Goal: Task Accomplishment & Management: Use online tool/utility

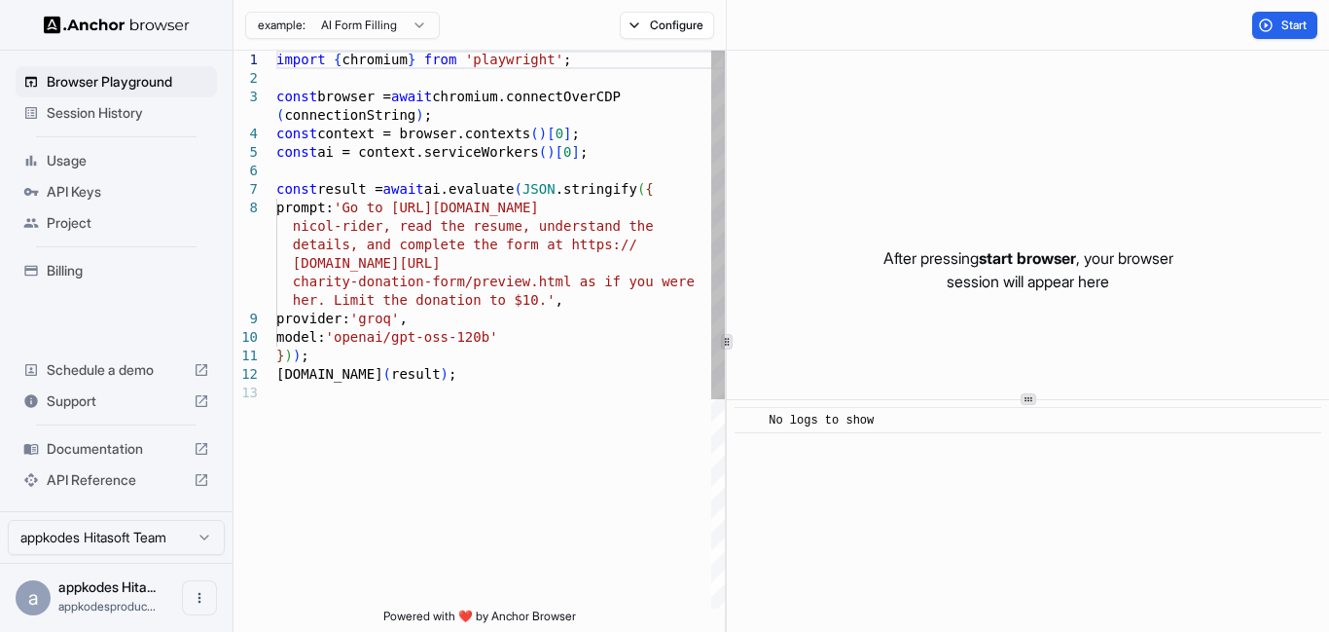
click at [493, 395] on div "import { chromium } from 'playwright' ; const browser = await chromium.connectO…" at bounding box center [500, 496] width 449 height 891
click at [504, 366] on div "import { chromium } from 'playwright' ; const browser = await chromium.connectO…" at bounding box center [500, 496] width 449 height 891
click at [370, 207] on div "import { chromium } from 'playwright' ; const browser = await chromium.connectO…" at bounding box center [500, 496] width 449 height 891
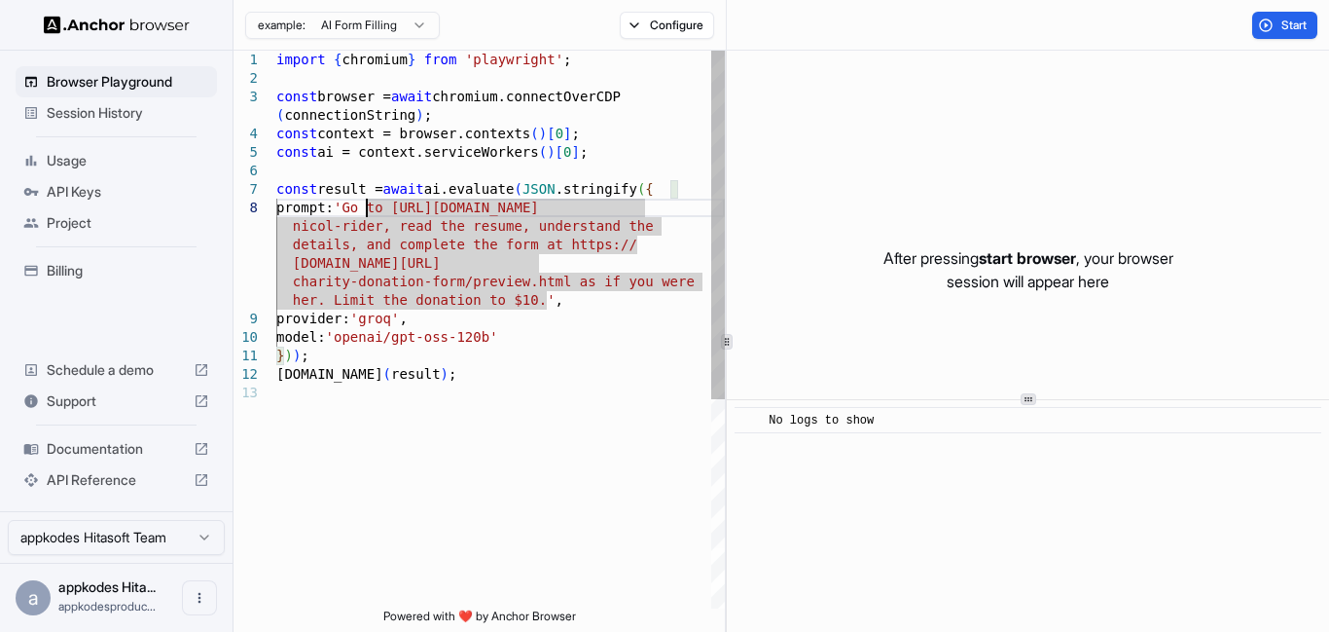
click at [547, 290] on div "import { chromium } from 'playwright' ; const browser = await chromium.connectO…" at bounding box center [500, 496] width 449 height 891
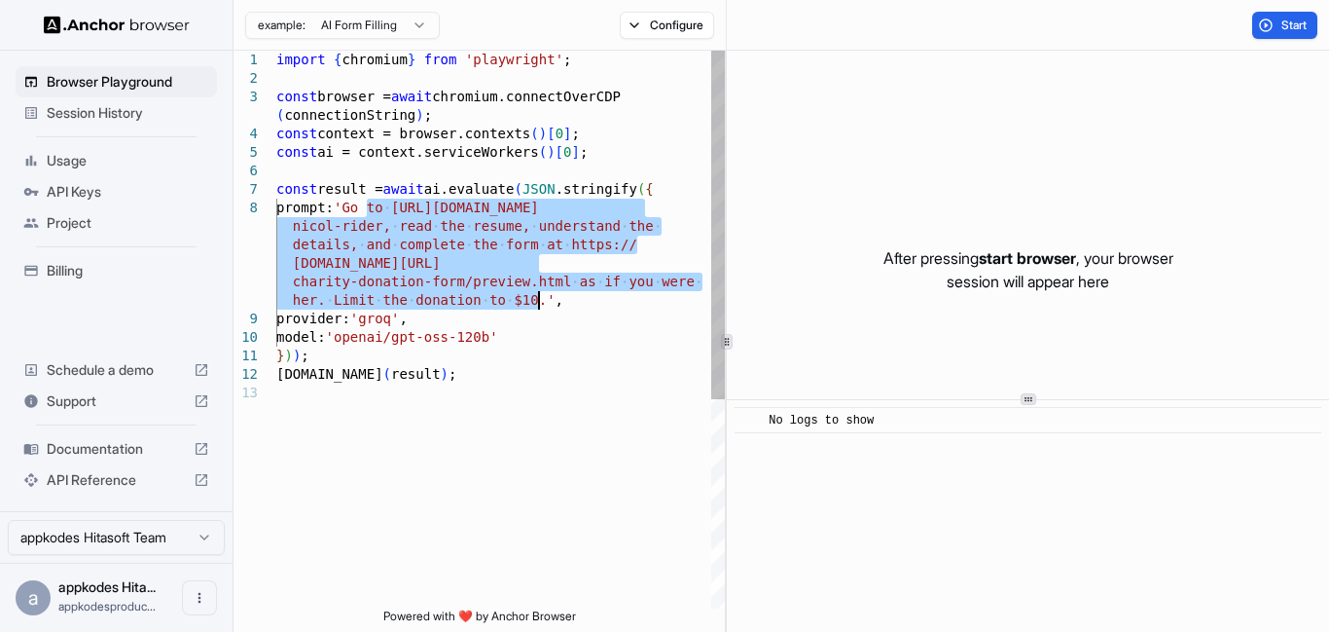
click at [541, 296] on div "import { chromium } from 'playwright' ; const browser = await chromium.connectO…" at bounding box center [500, 496] width 449 height 891
click at [364, 208] on div "import { chromium } from 'playwright' ; const browser = await chromium.connectO…" at bounding box center [500, 496] width 449 height 891
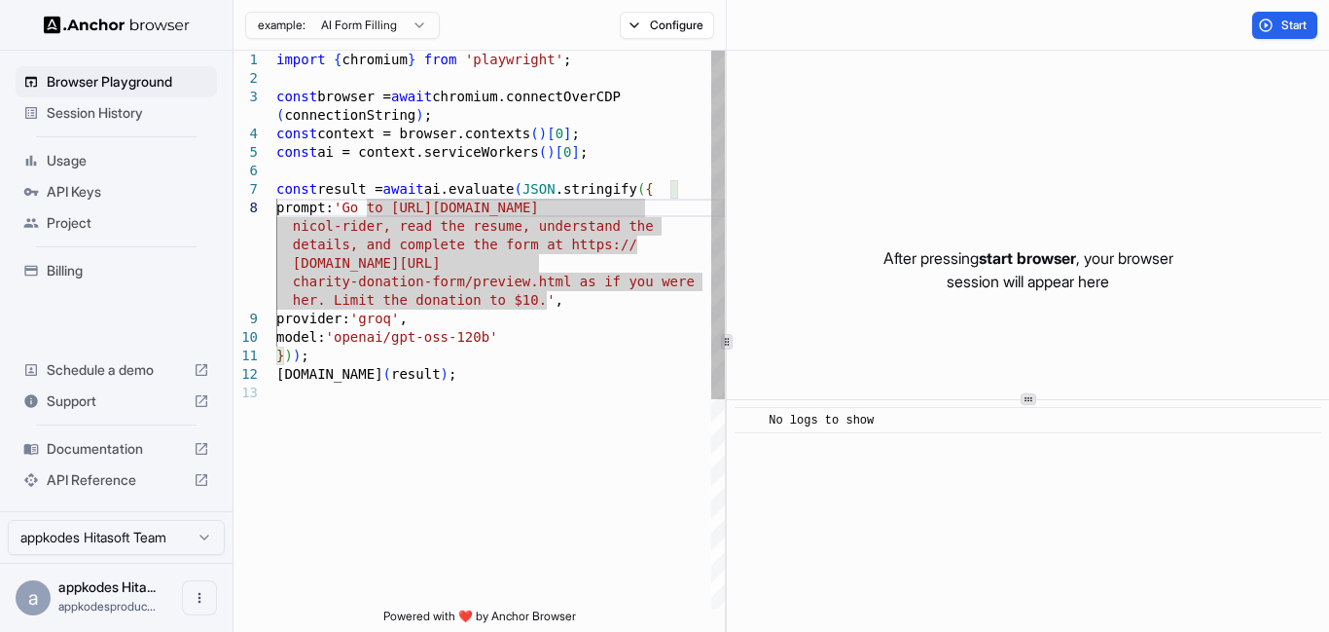
click at [543, 299] on div "import { chromium } from 'playwright' ; const browser = await chromium.connectO…" at bounding box center [500, 496] width 449 height 891
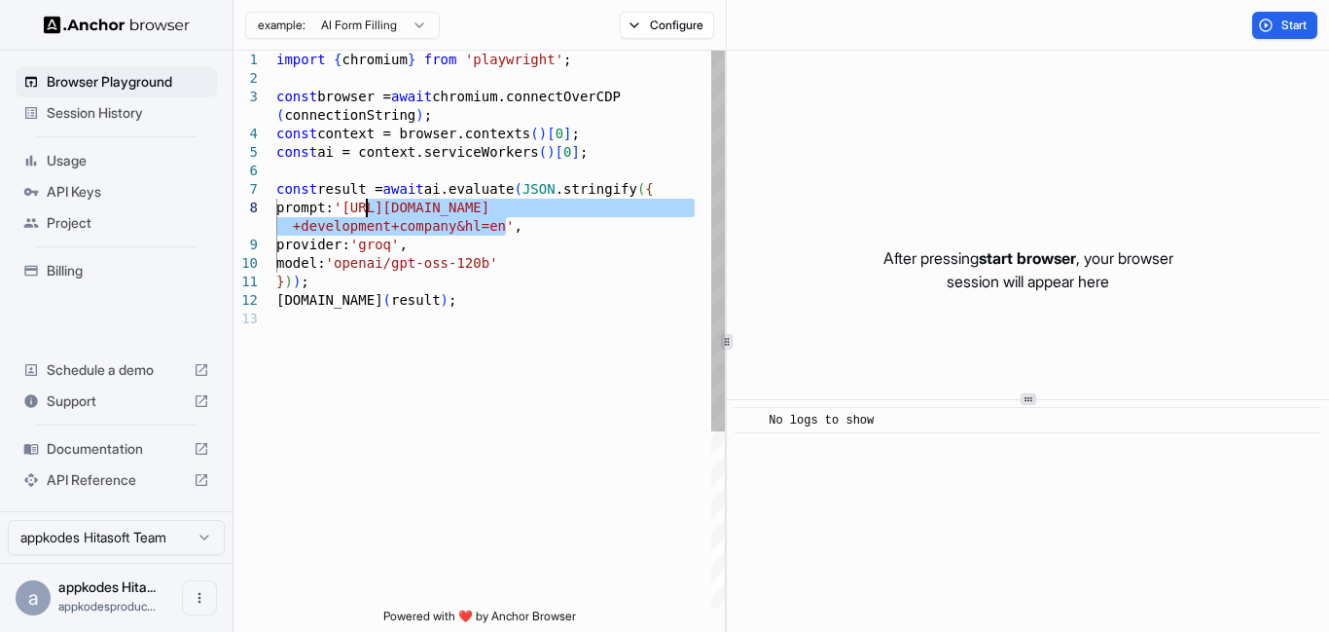
click at [367, 205] on div "import { chromium } from 'playwright' ; const browser = await chromium.connectO…" at bounding box center [500, 459] width 449 height 817
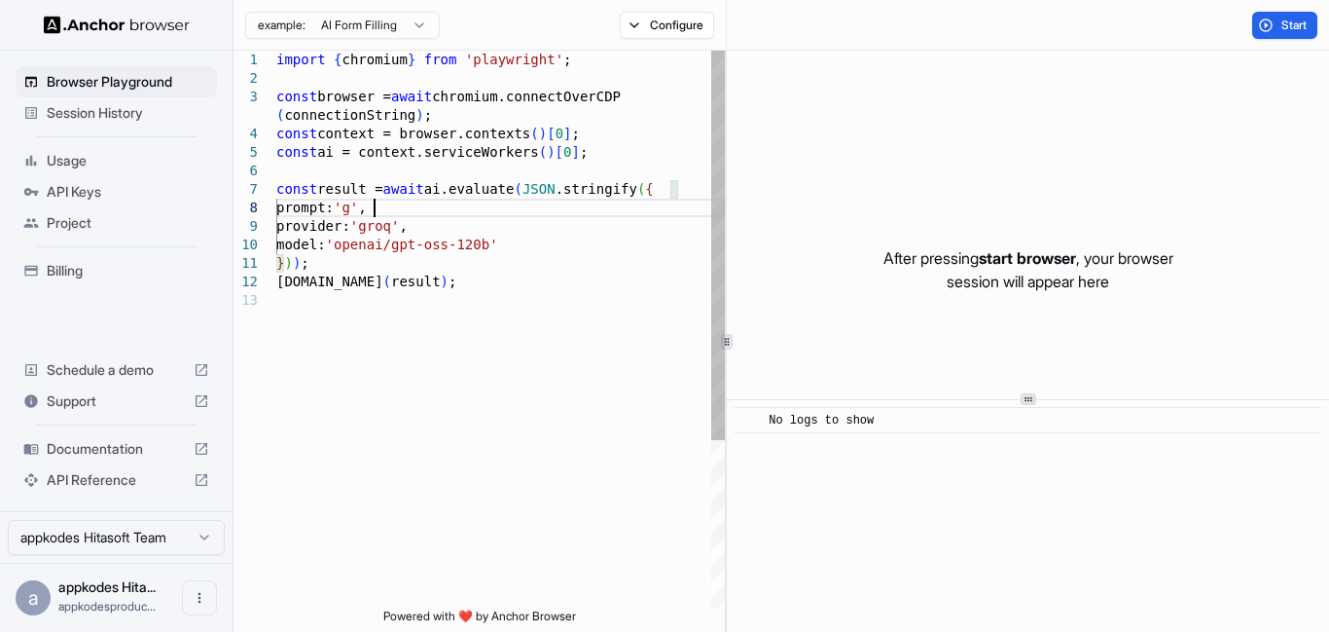
scroll to position [149, 0]
click at [413, 231] on div "import { chromium } from 'playwright' ; const browser = await chromium.connectO…" at bounding box center [500, 450] width 449 height 798
click at [494, 201] on div "import { chromium } from 'playwright' ; const browser = await chromium.connectO…" at bounding box center [500, 450] width 449 height 798
click at [492, 202] on div "import { chromium } from 'playwright' ; const browser = await chromium.connectO…" at bounding box center [500, 450] width 449 height 798
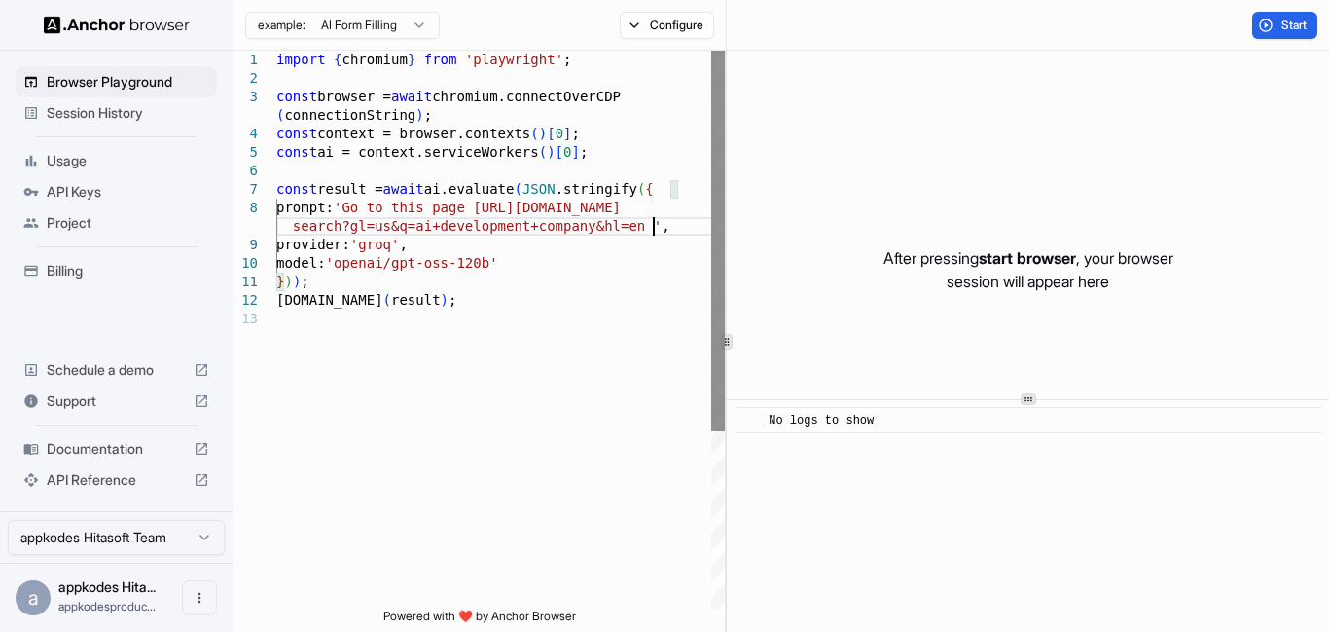
scroll to position [186, 0]
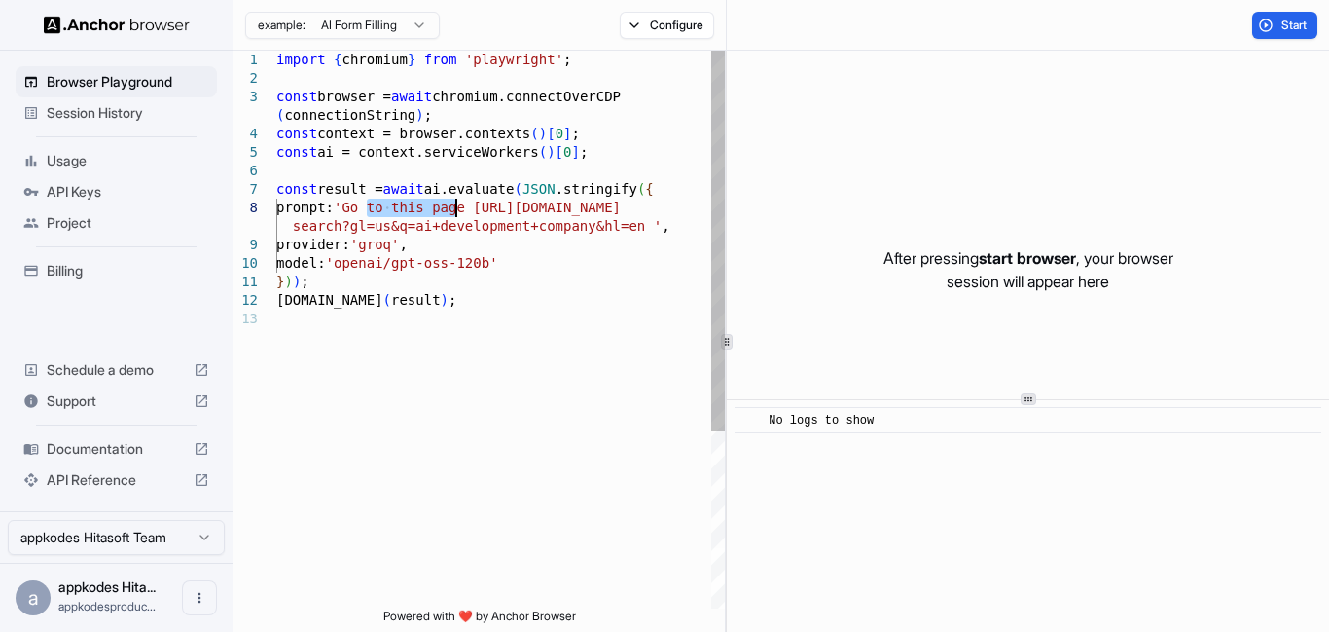
drag, startPoint x: 366, startPoint y: 208, endPoint x: 455, endPoint y: 215, distance: 88.8
click at [455, 215] on div "import { chromium } from 'playwright' ; const browser = await chromium.connectO…" at bounding box center [500, 459] width 449 height 817
click at [479, 193] on div "import { chromium } from 'playwright' ; const browser = await chromium.connectO…" at bounding box center [500, 459] width 449 height 817
click at [479, 203] on div "import { chromium } from 'playwright' ; const browser = await chromium.connectO…" at bounding box center [500, 459] width 449 height 817
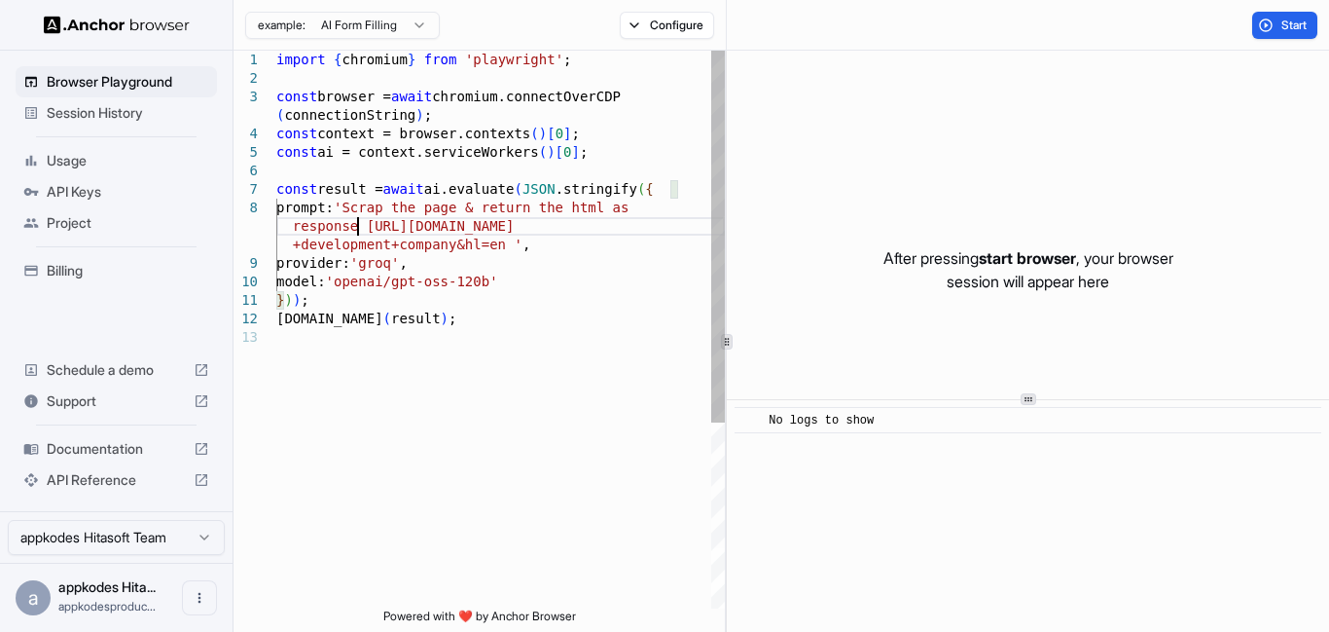
scroll to position [110, 0]
click at [543, 300] on div "import { chromium } from 'playwright' ; const browser = await chromium.connectO…" at bounding box center [500, 468] width 449 height 835
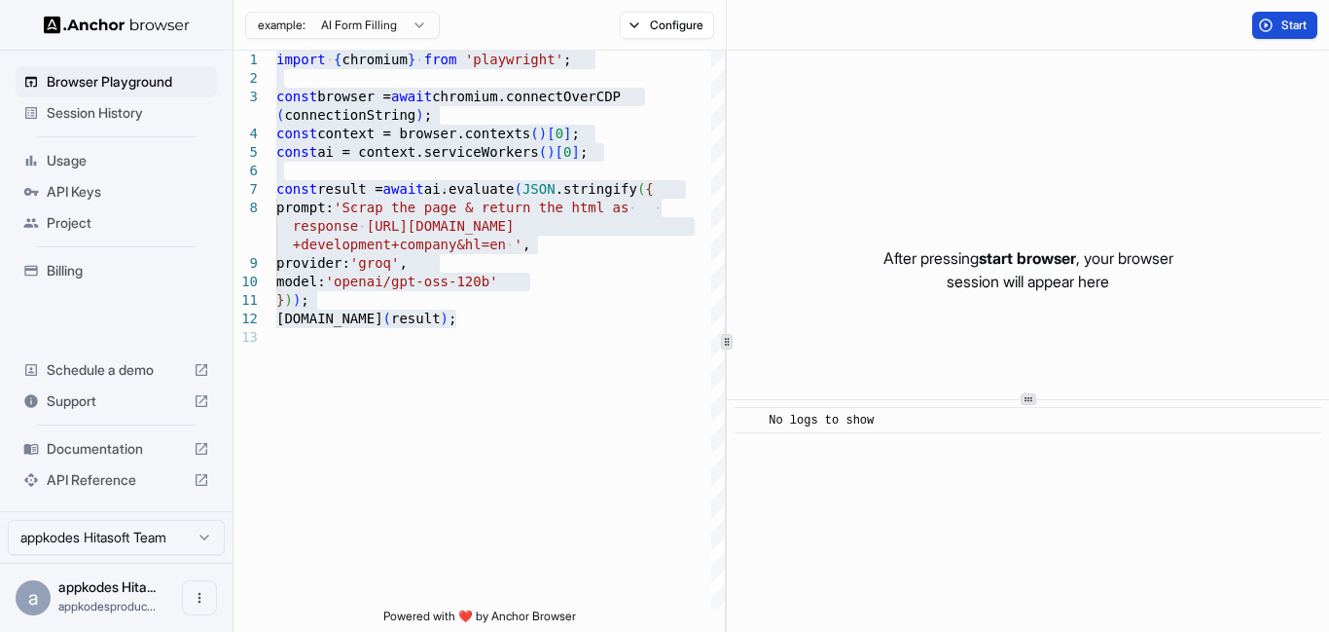
click at [1304, 20] on span "Start" at bounding box center [1295, 26] width 27 height 16
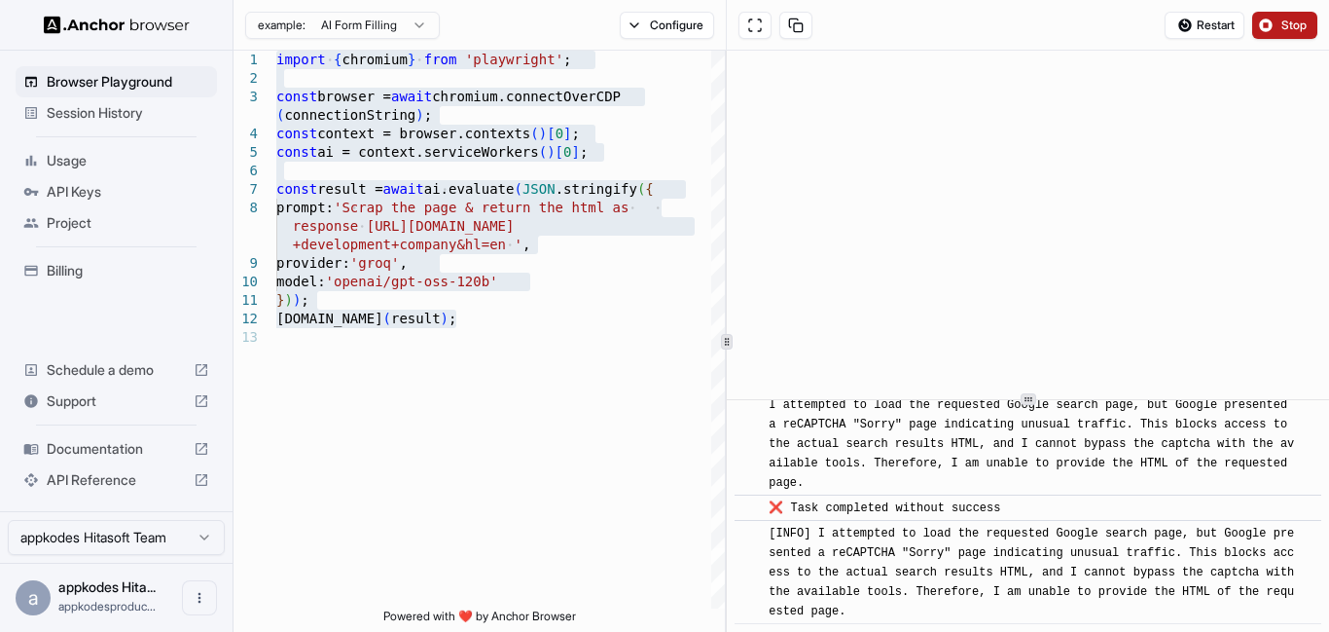
scroll to position [419, 0]
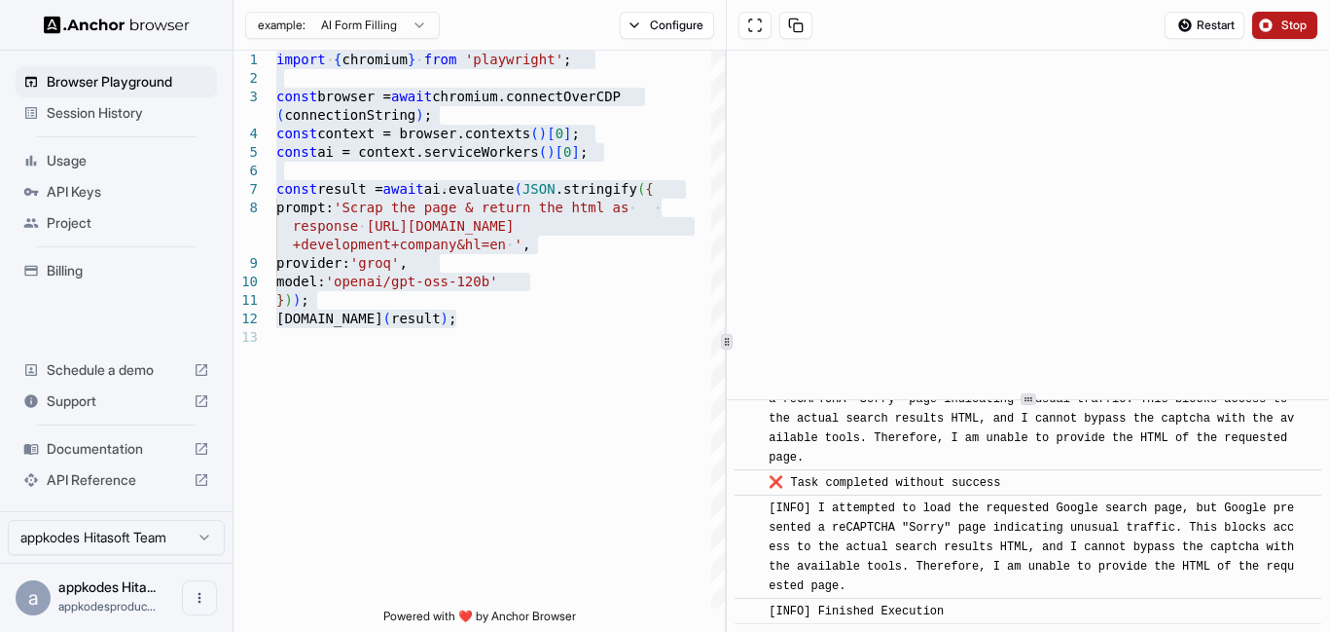
drag, startPoint x: 772, startPoint y: 558, endPoint x: 1170, endPoint y: 584, distance: 398.9
click at [1170, 584] on div "​ [INFO] I attempted to load the requested Google search page, but Google prese…" at bounding box center [1028, 546] width 587 height 104
click at [1172, 585] on div "[INFO] I attempted to load the requested Google search page, but Google present…" at bounding box center [1034, 546] width 531 height 97
click at [126, 122] on span "Session History" at bounding box center [128, 112] width 163 height 19
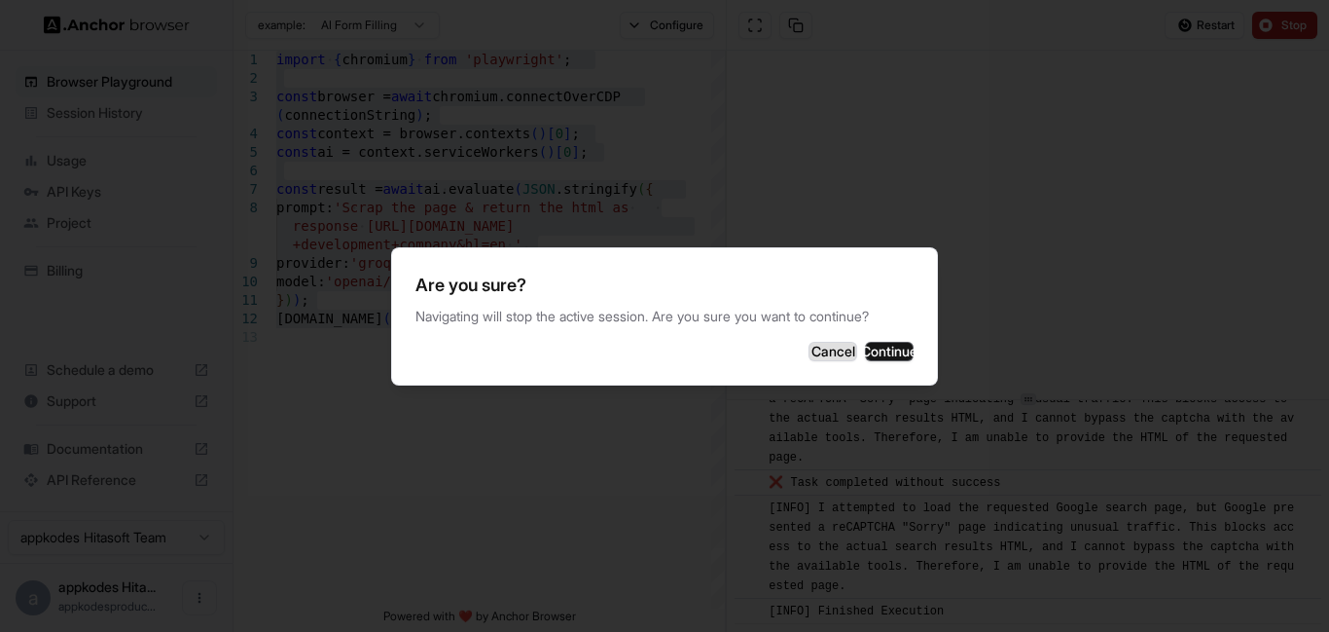
click at [809, 361] on button "Cancel" at bounding box center [833, 351] width 49 height 19
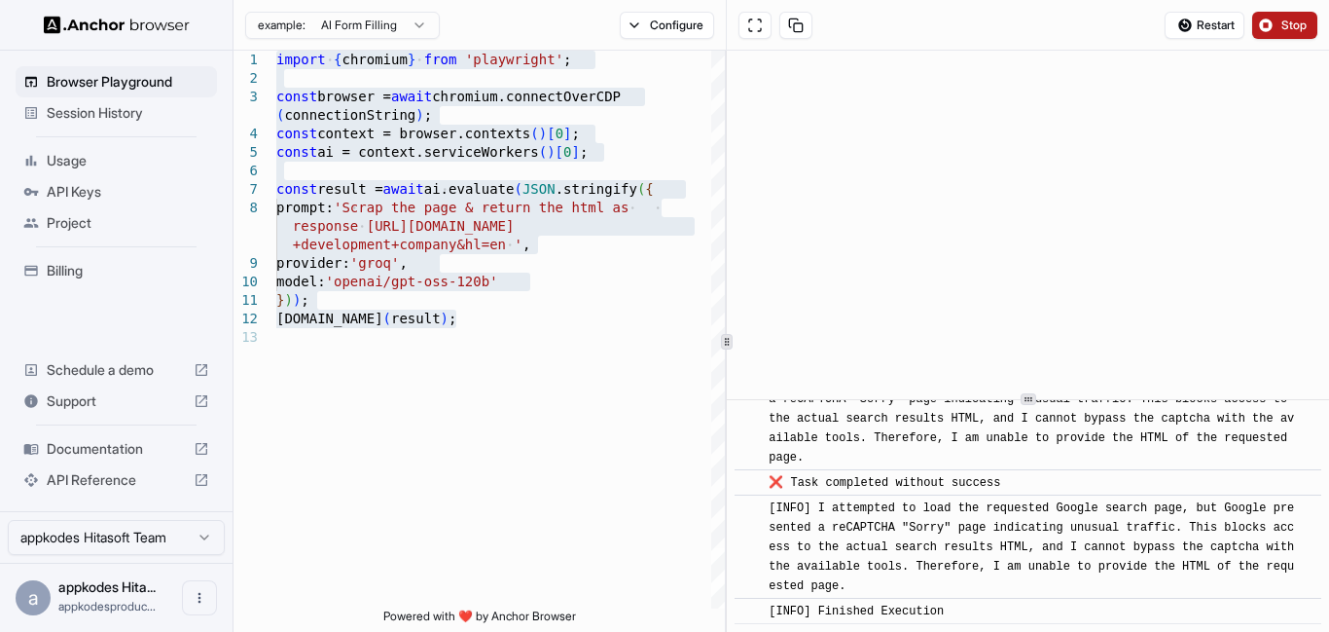
click at [402, 26] on html "Browser Playground Session History Usage API Keys Project Billing Schedule a de…" at bounding box center [664, 316] width 1329 height 632
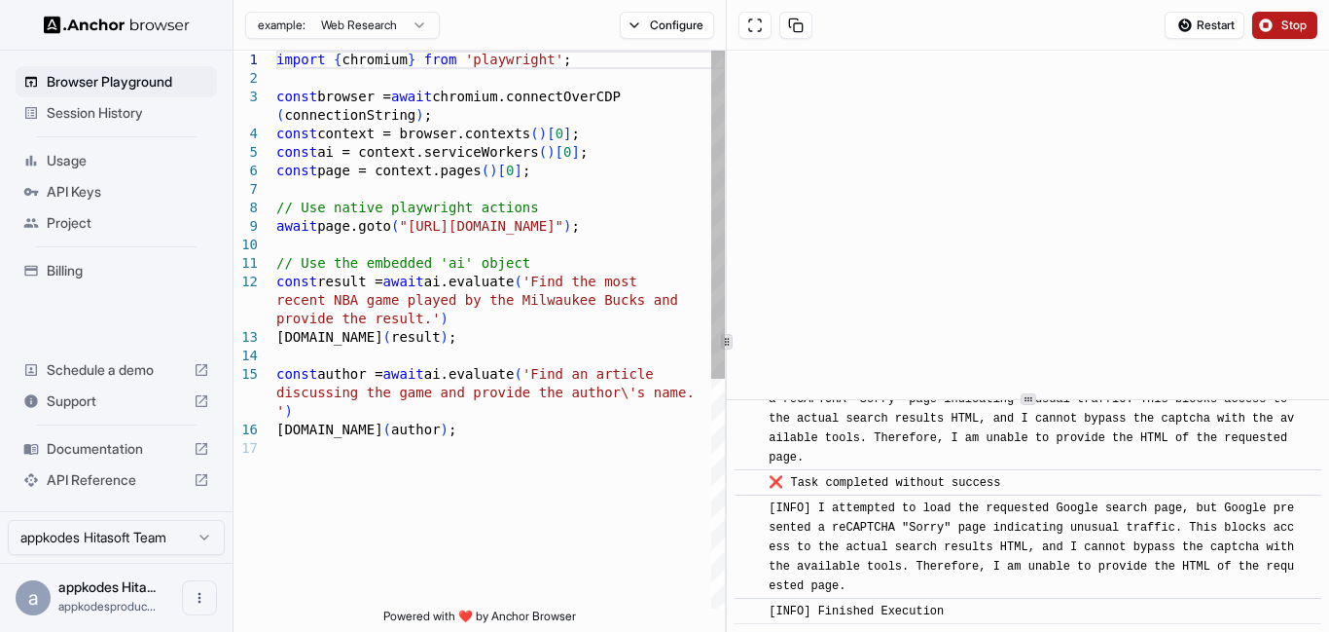
scroll to position [110, 0]
click at [421, 224] on div "import { chromium } from 'playwright' ; const browser = await chromium.connectO…" at bounding box center [500, 524] width 449 height 946
click at [413, 229] on div "import { chromium } from 'playwright' ; const browser = await chromium.connectO…" at bounding box center [500, 524] width 449 height 946
click at [660, 228] on div "import { chromium } from 'playwright' ; const browser = await chromium.connectO…" at bounding box center [500, 524] width 449 height 946
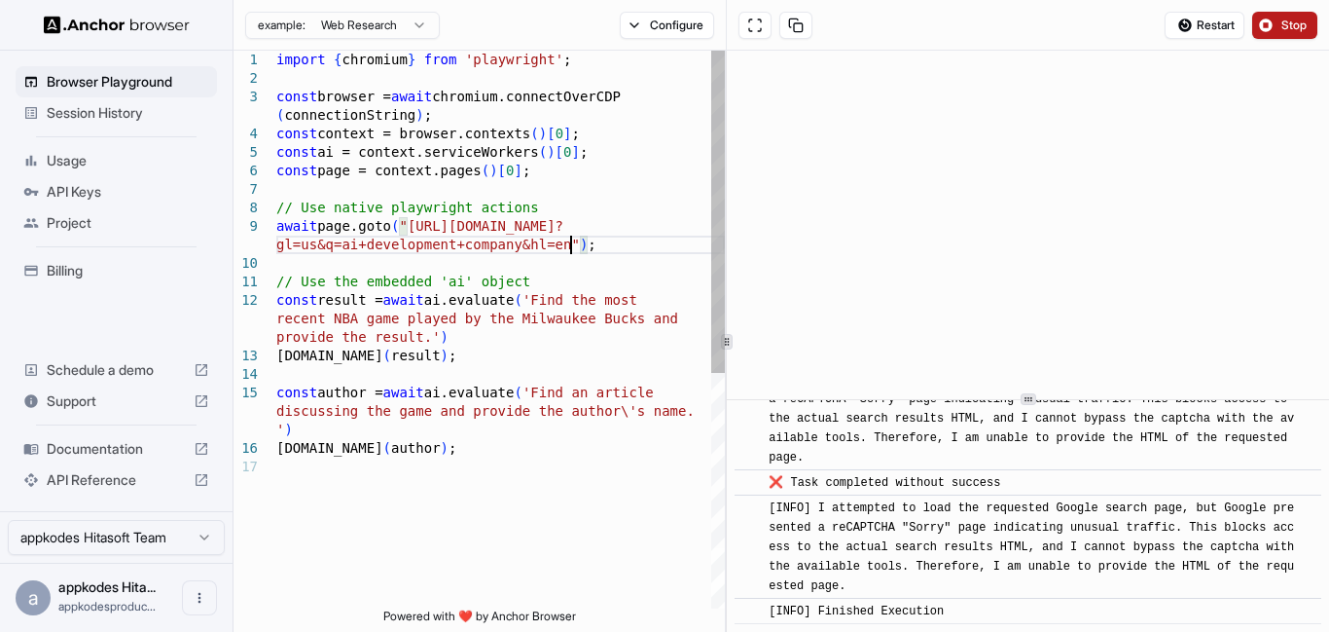
click at [543, 301] on div "import { chromium } from 'playwright' ; const browser = await chromium.connectO…" at bounding box center [500, 533] width 449 height 965
click at [555, 301] on div "import { chromium } from 'playwright' ; const browser = await chromium.connectO…" at bounding box center [500, 533] width 449 height 965
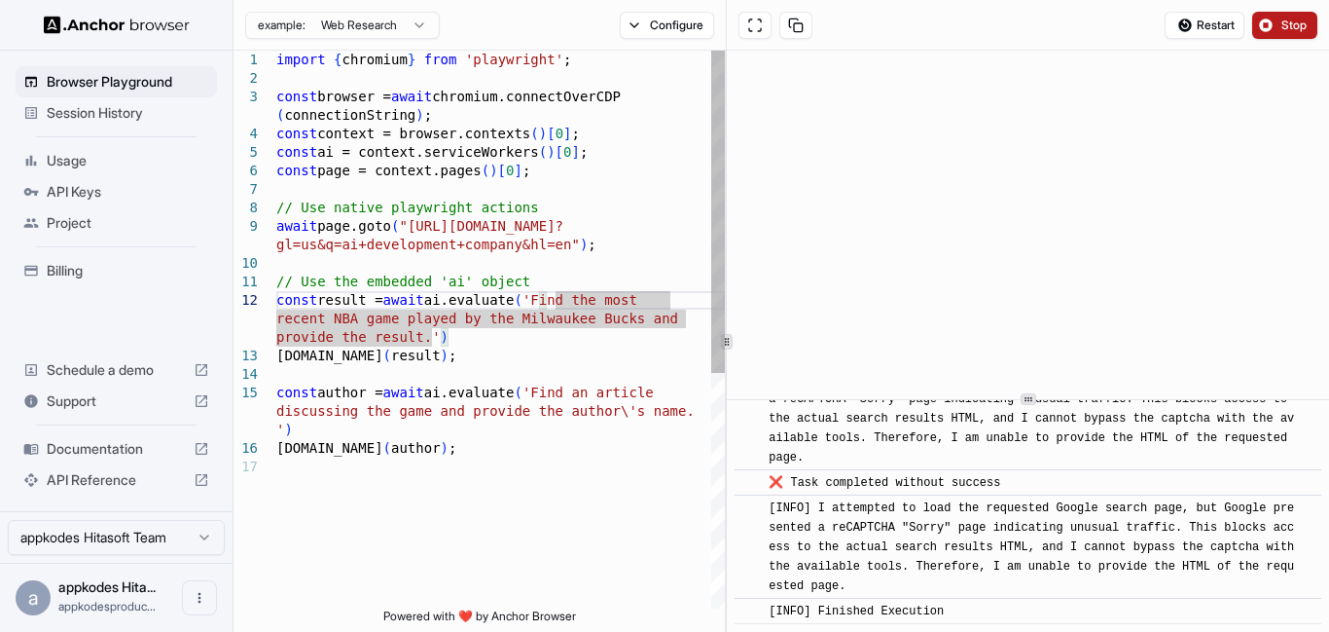
click at [424, 331] on div "import { chromium } from 'playwright' ; const browser = await chromium.connectO…" at bounding box center [500, 533] width 449 height 965
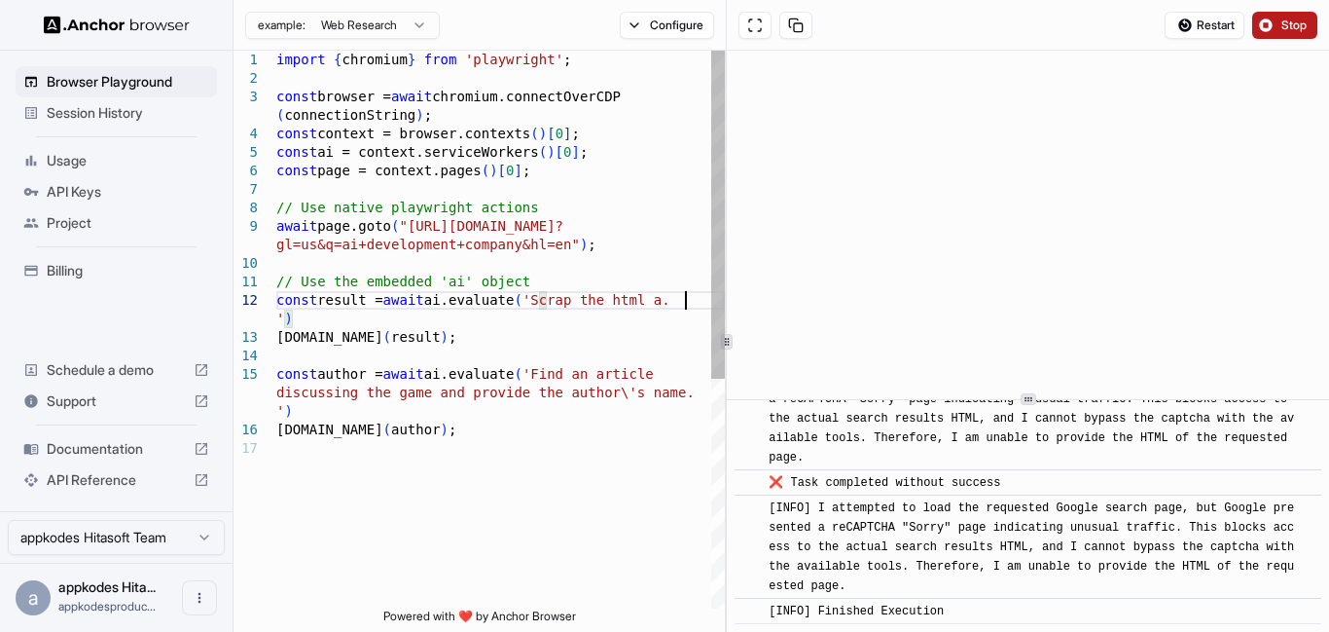
scroll to position [75, 0]
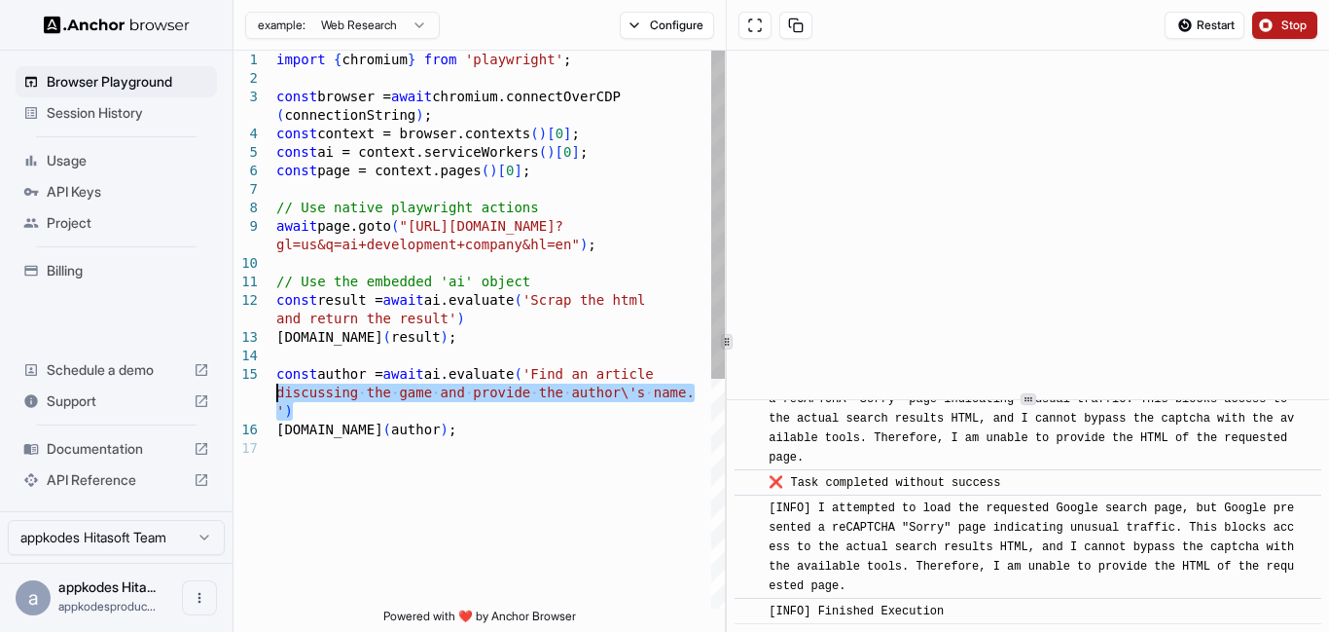
drag, startPoint x: 382, startPoint y: 410, endPoint x: 256, endPoint y: 386, distance: 128.7
click at [276, 386] on div "import { chromium } from 'playwright' ; const browser = await chromium.connectO…" at bounding box center [500, 524] width 449 height 946
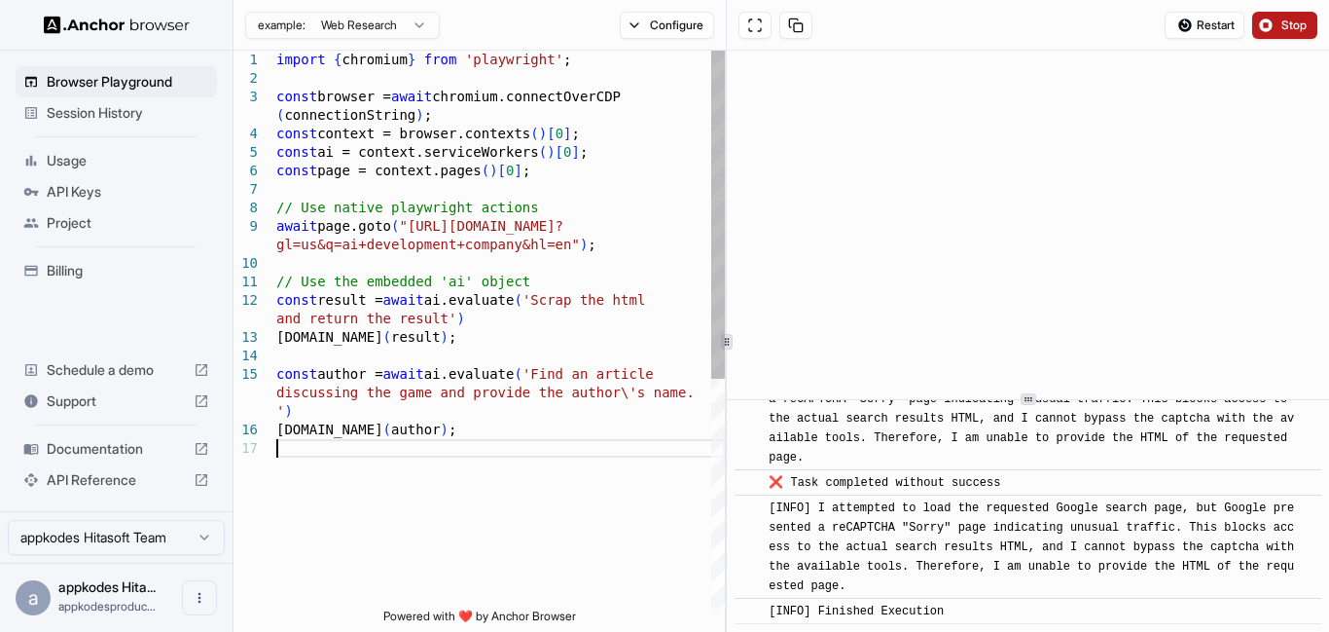
scroll to position [36, 0]
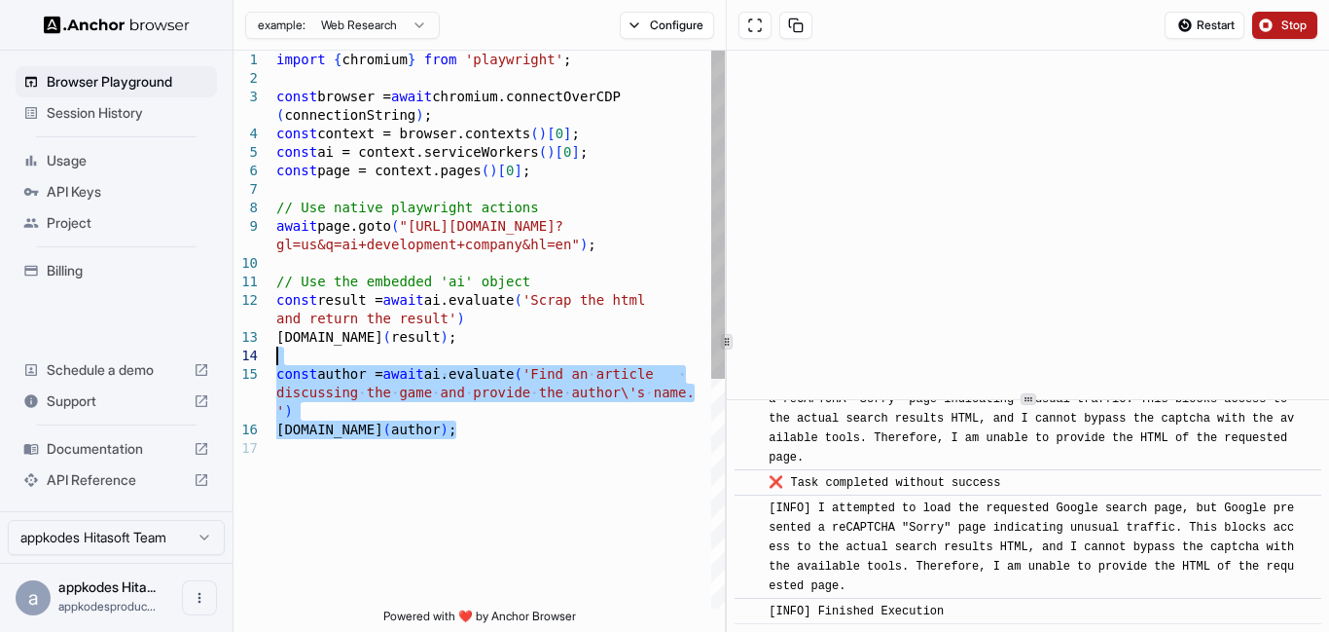
drag, startPoint x: 461, startPoint y: 441, endPoint x: 155, endPoint y: 357, distance: 317.8
click at [276, 357] on div "import { chromium } from 'playwright' ; const browser = await chromium.connectO…" at bounding box center [500, 524] width 449 height 946
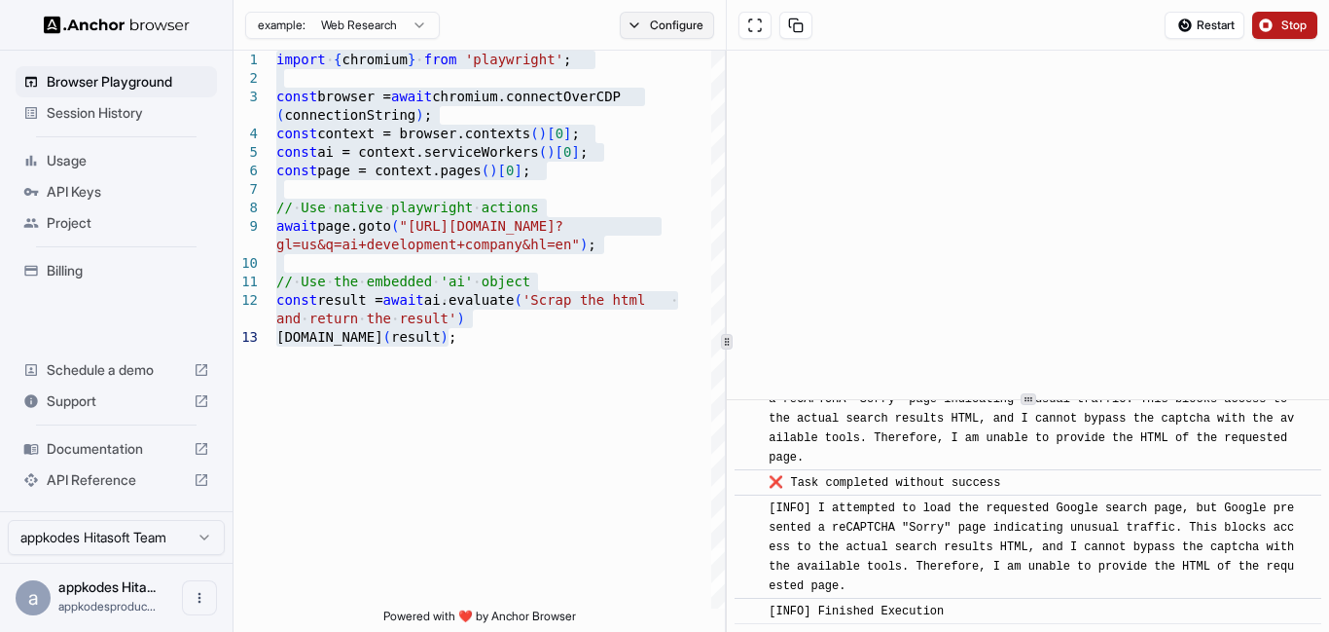
click at [673, 29] on button "Configure" at bounding box center [667, 25] width 94 height 27
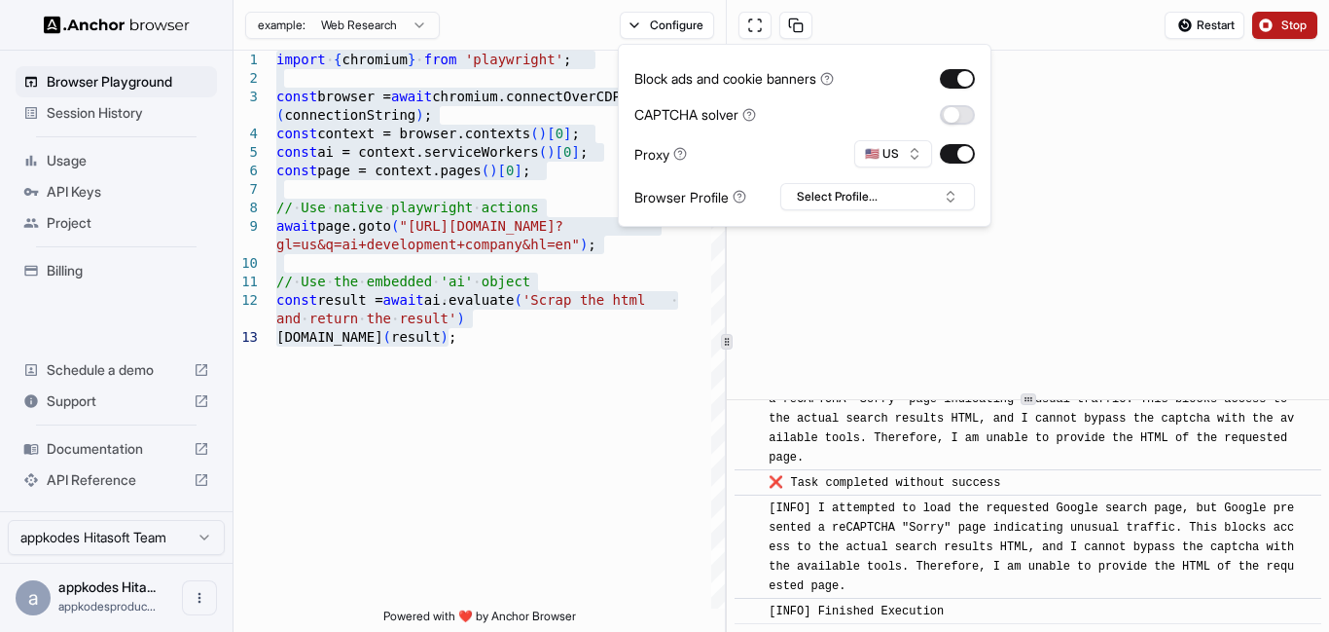
click at [973, 115] on button "button" at bounding box center [957, 114] width 35 height 19
click at [897, 202] on button "Select Profile..." at bounding box center [878, 196] width 195 height 27
click at [593, 401] on div "import { chromium } from 'playwright' ; const browser = await chromium.connectO…" at bounding box center [500, 468] width 449 height 835
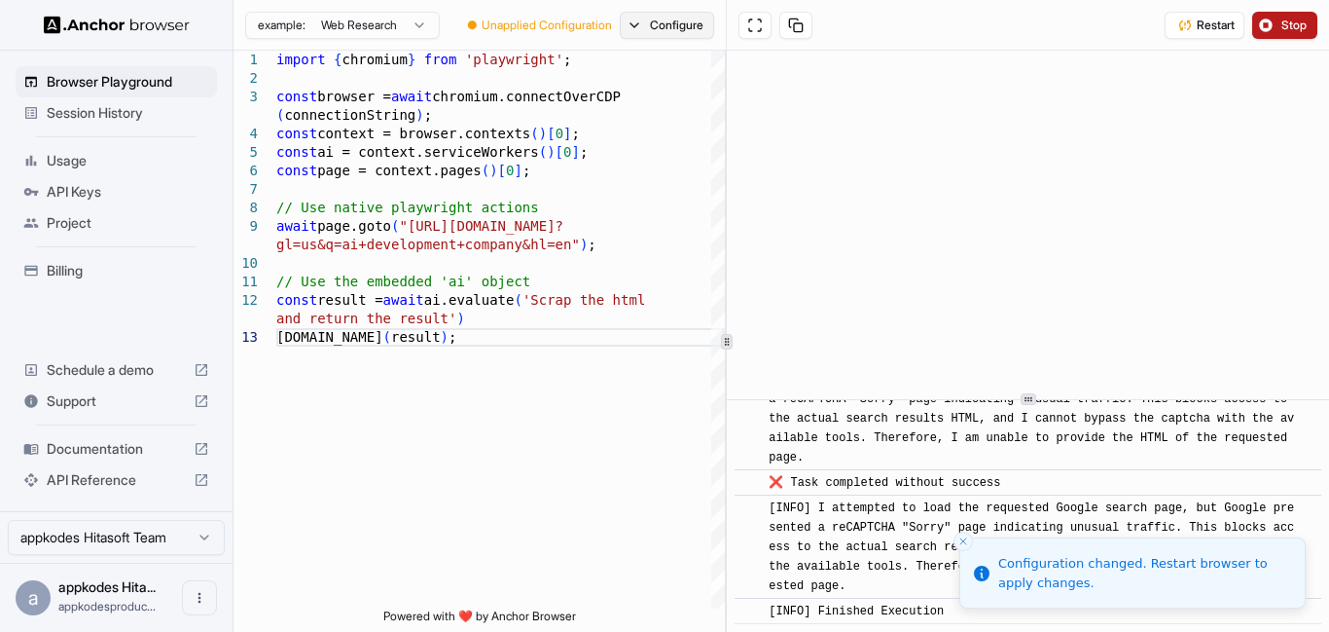
click at [697, 31] on button "Configure" at bounding box center [667, 25] width 94 height 27
click at [660, 376] on div "import { chromium } from 'playwright' ; const browser = await chromium.connectO…" at bounding box center [500, 468] width 449 height 835
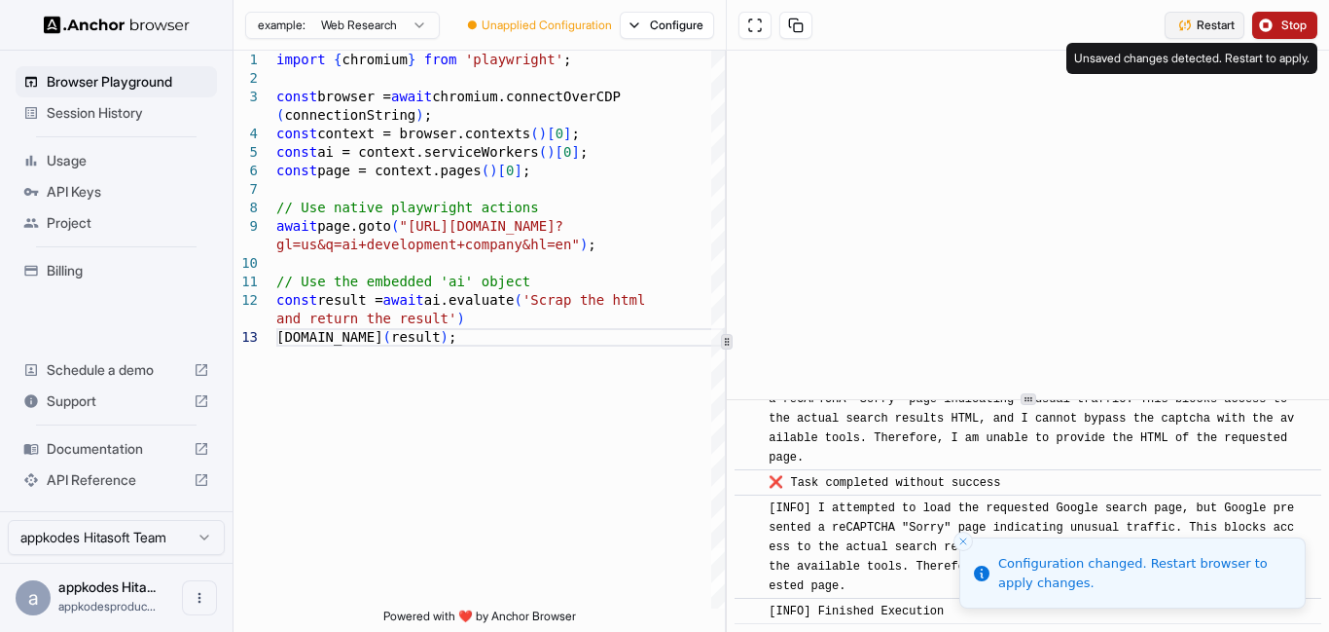
click at [1197, 29] on span "Restart" at bounding box center [1216, 26] width 38 height 16
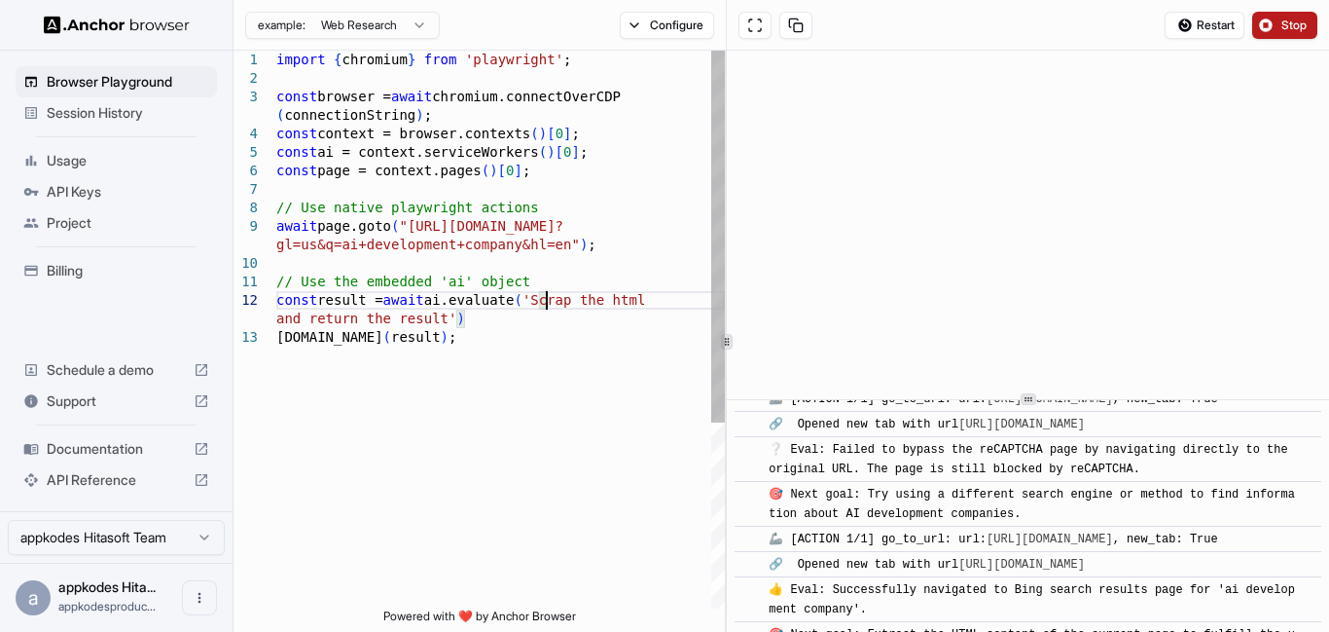
click at [551, 292] on div "import { chromium } from 'playwright' ; const browser = await chromium.connectO…" at bounding box center [500, 468] width 449 height 835
click at [561, 304] on div "import { chromium } from 'playwright' ; const browser = await chromium.connectO…" at bounding box center [500, 468] width 449 height 835
drag, startPoint x: 556, startPoint y: 302, endPoint x: 590, endPoint y: 294, distance: 34.9
click at [560, 302] on div "import { chromium } from 'playwright' ; const browser = await chromium.connectO…" at bounding box center [500, 468] width 449 height 835
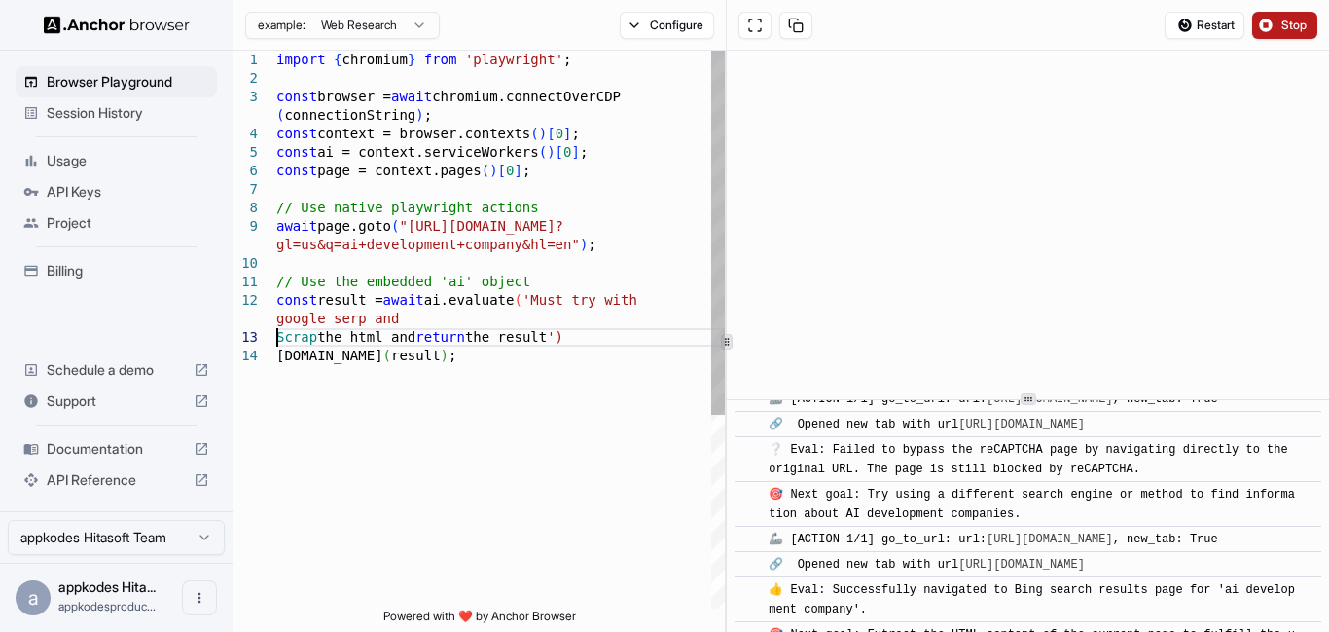
scroll to position [108, 0]
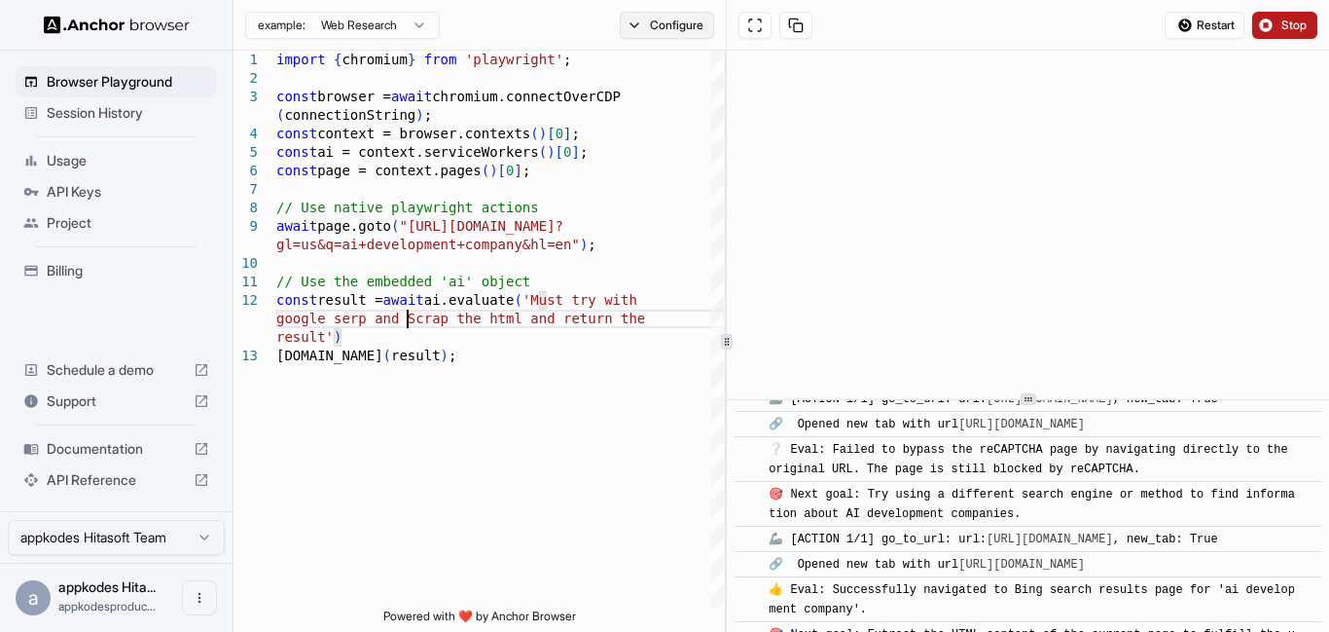
click at [658, 29] on button "Configure" at bounding box center [667, 25] width 94 height 27
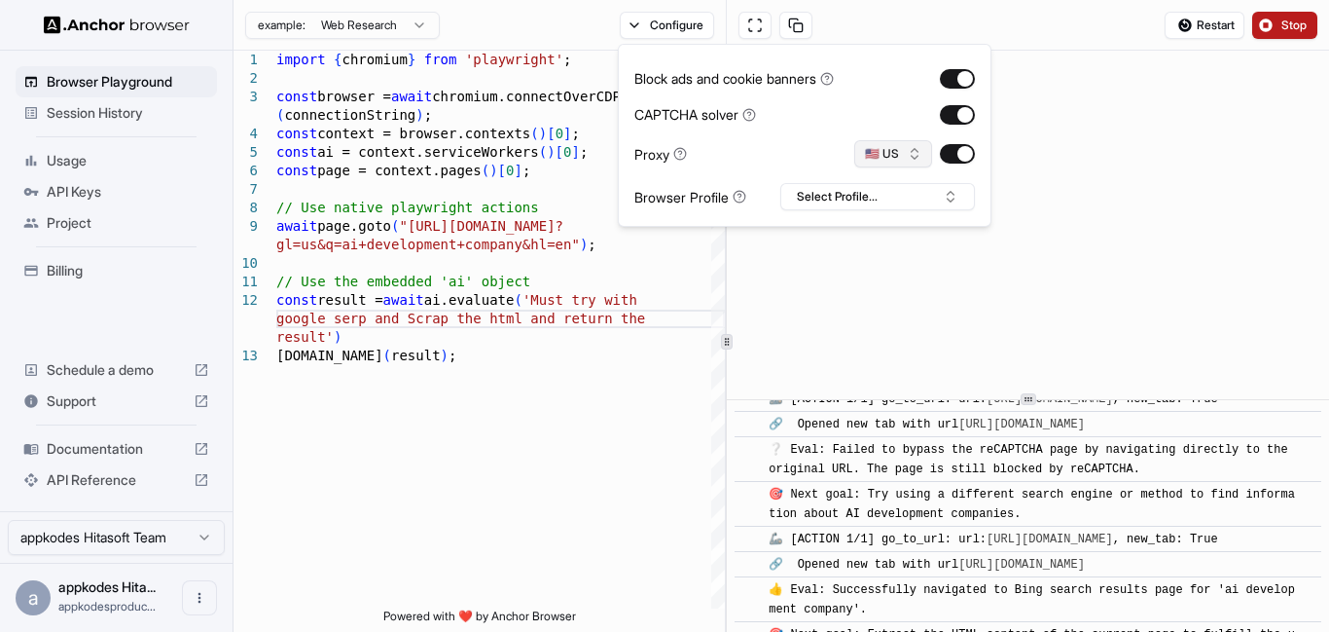
click at [902, 151] on button "🇺🇸 US" at bounding box center [894, 153] width 78 height 27
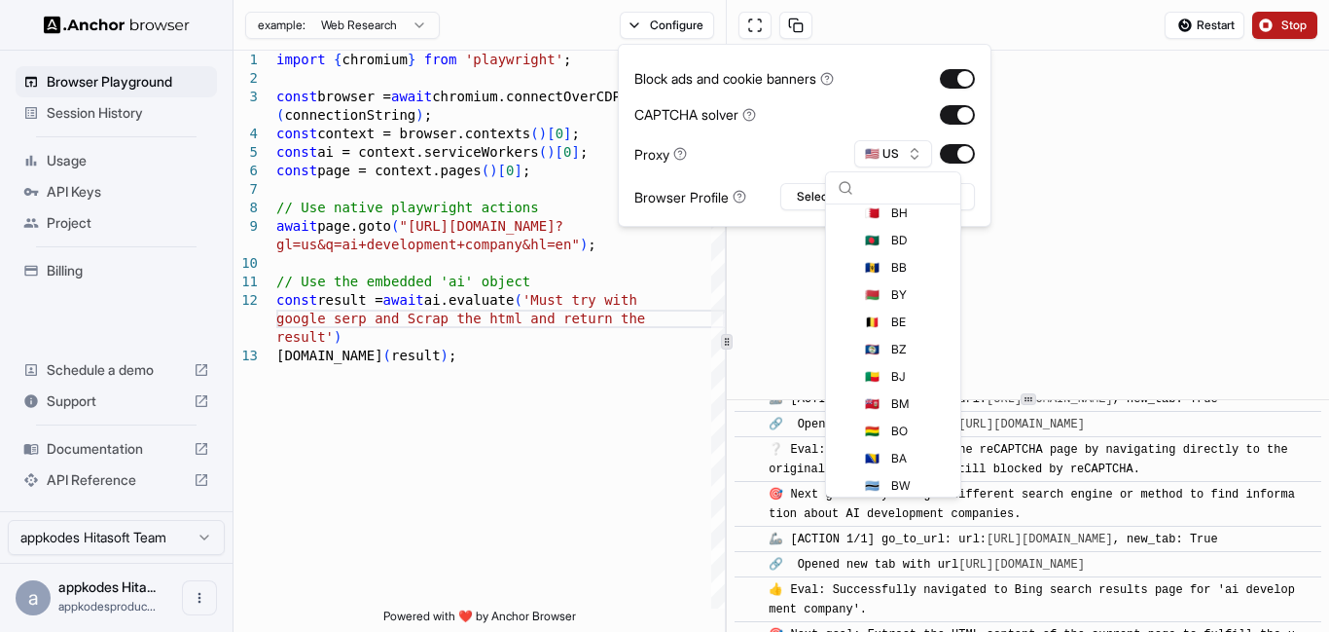
scroll to position [584, 0]
click at [820, 118] on div "CAPTCHA solver" at bounding box center [805, 114] width 341 height 20
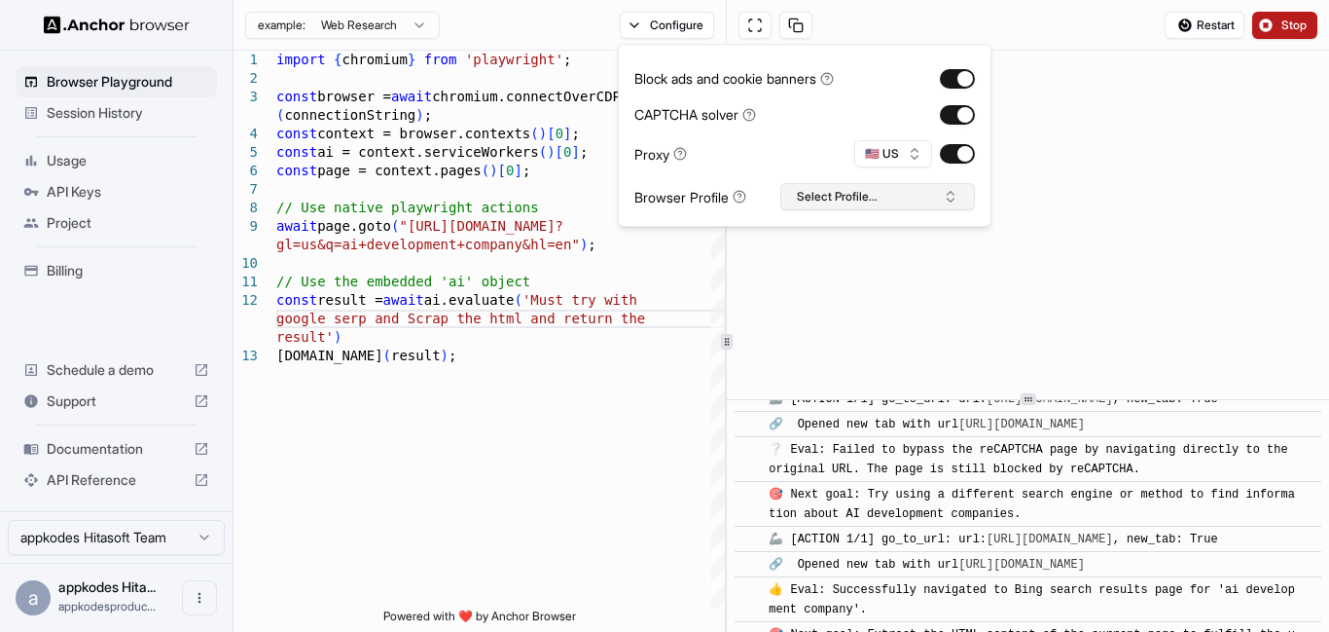
click at [874, 200] on button "Select Profile..." at bounding box center [878, 196] width 195 height 27
click at [863, 269] on div "No profiles found." at bounding box center [878, 264] width 193 height 27
click at [874, 192] on button "Select Profile..." at bounding box center [878, 196] width 195 height 27
click at [110, 105] on span "Session History" at bounding box center [128, 112] width 163 height 19
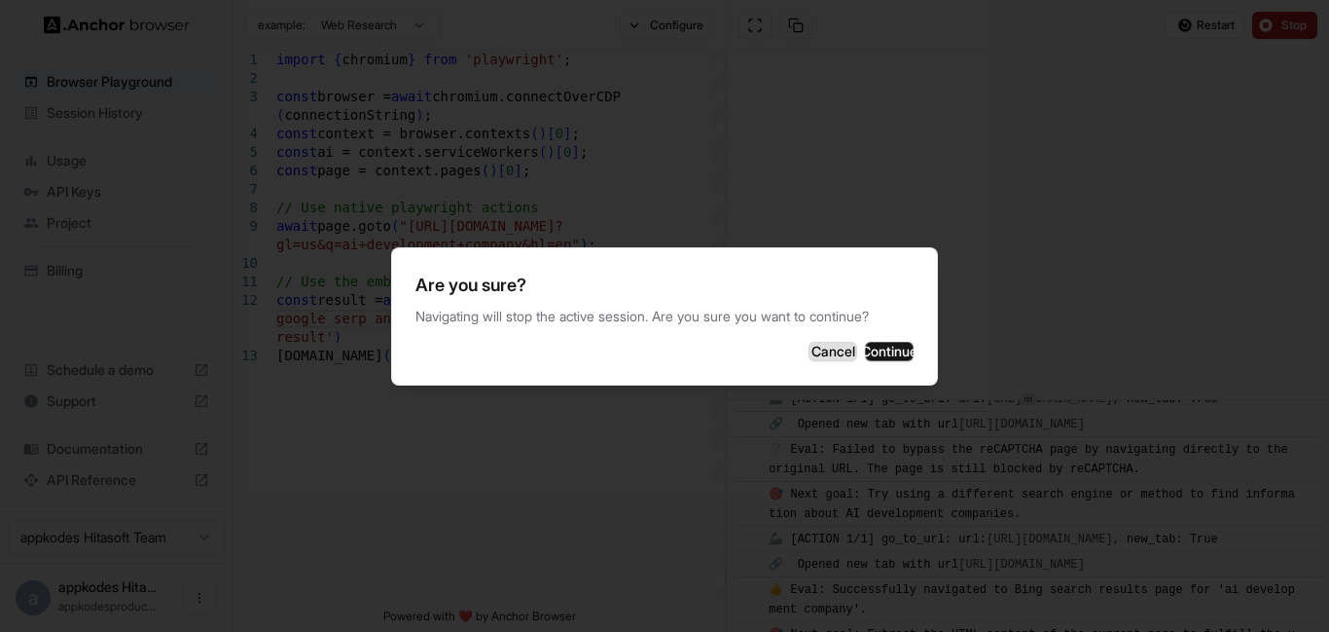
click at [809, 346] on button "Cancel" at bounding box center [833, 351] width 49 height 19
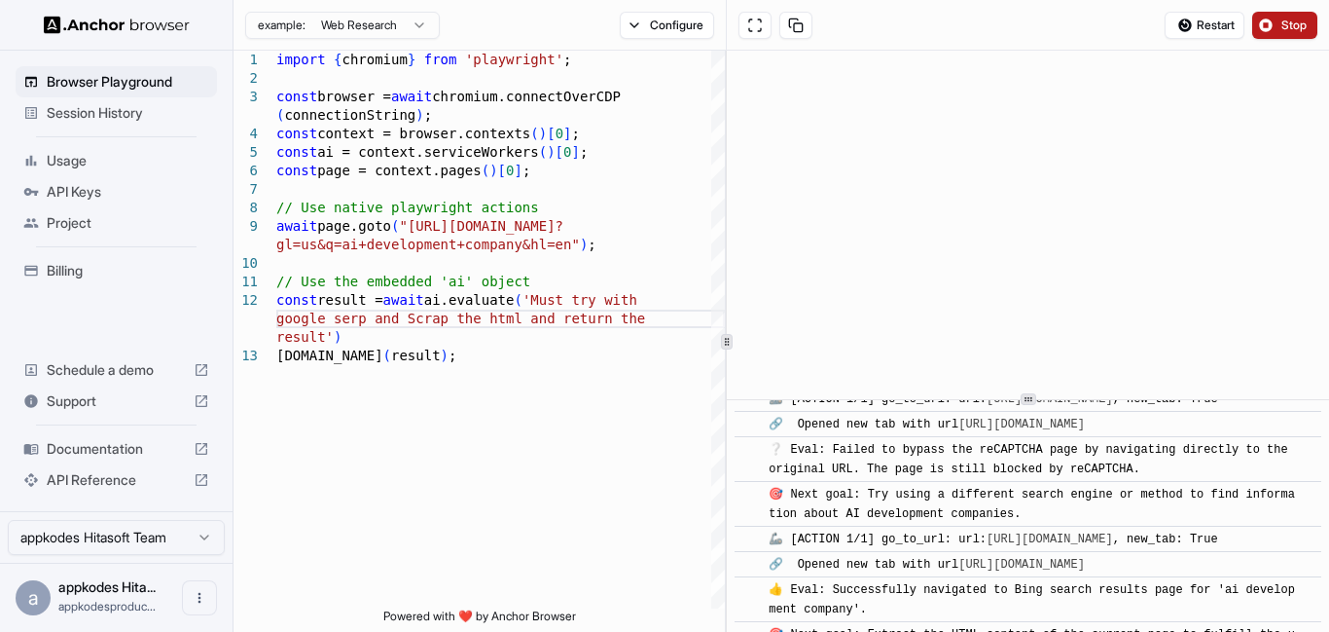
click at [1273, 30] on button "Stop" at bounding box center [1285, 25] width 65 height 27
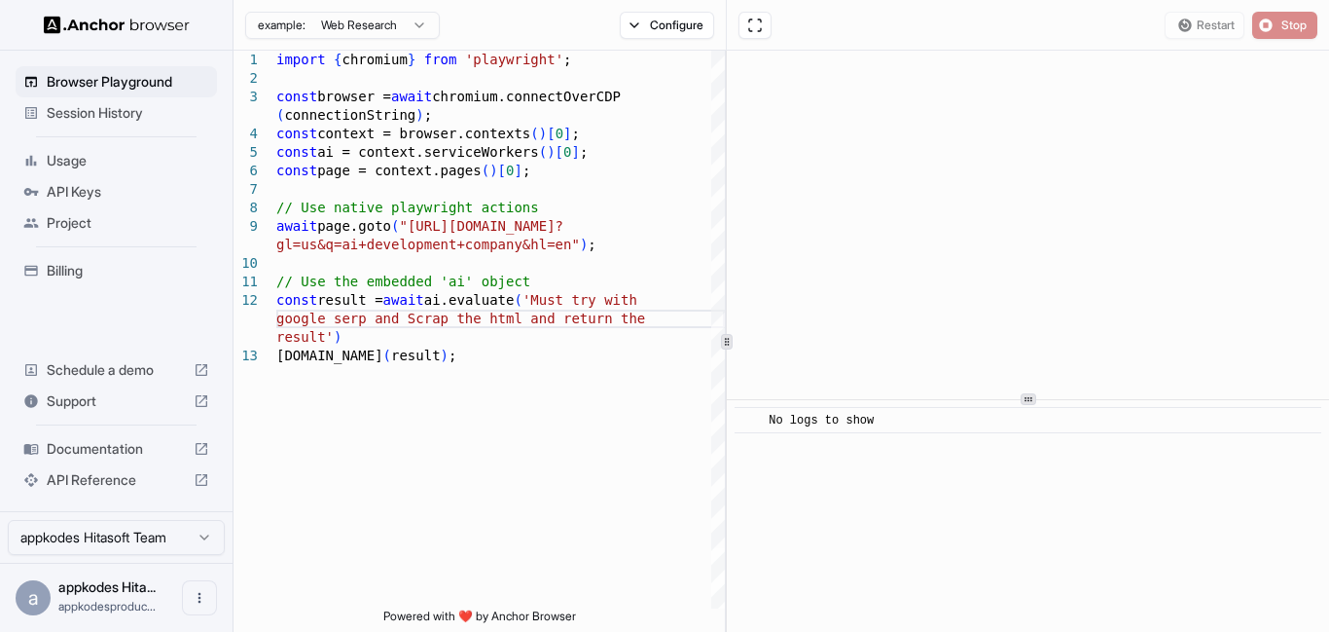
scroll to position [0, 0]
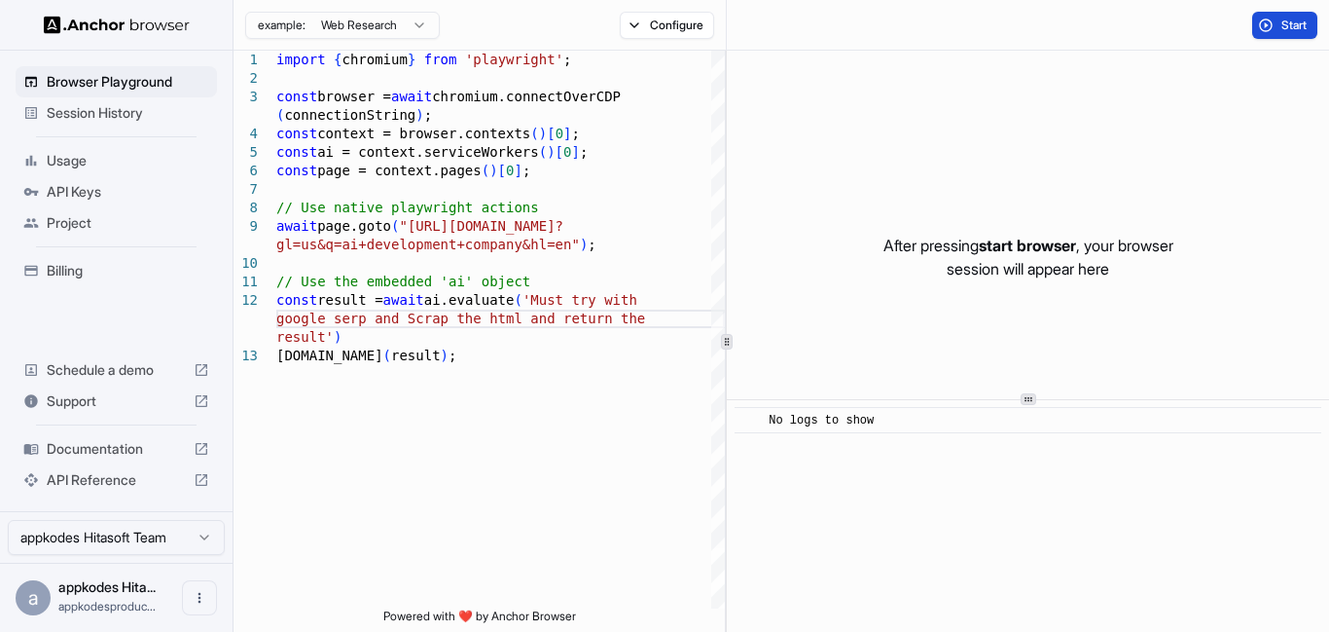
click at [1281, 33] on button "Start" at bounding box center [1285, 25] width 65 height 27
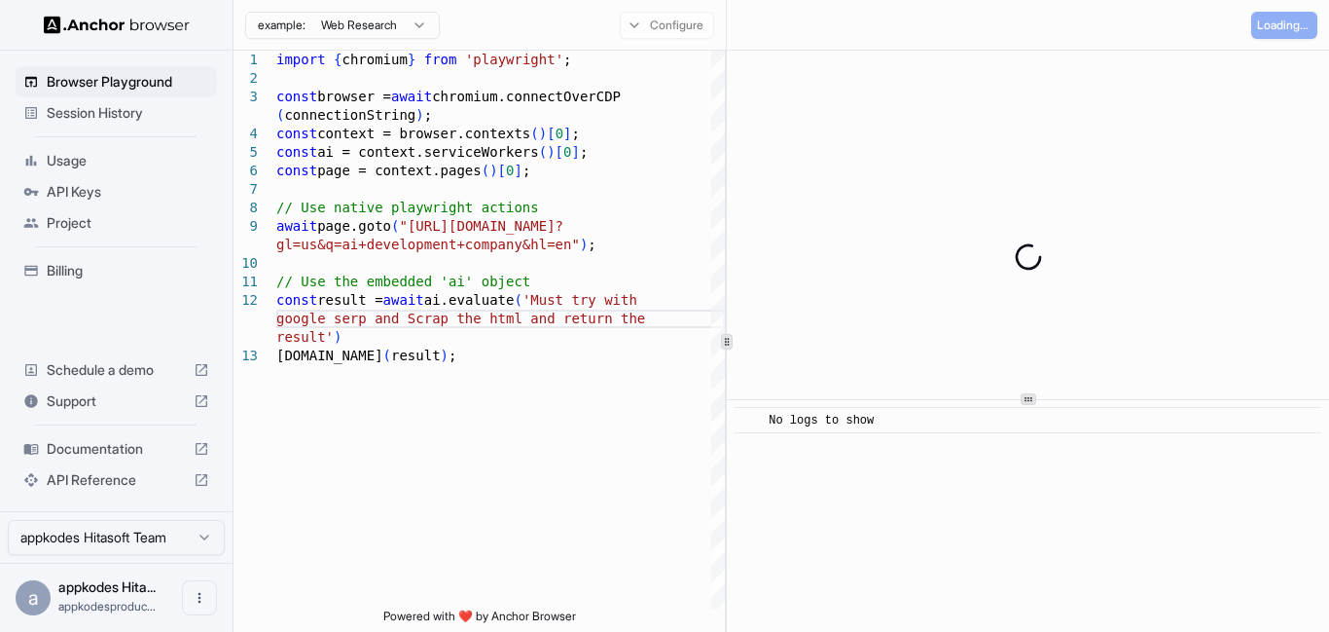
click at [183, 544] on html "Browser Playground Session History Usage API Keys Project Billing Schedule a de…" at bounding box center [664, 316] width 1329 height 632
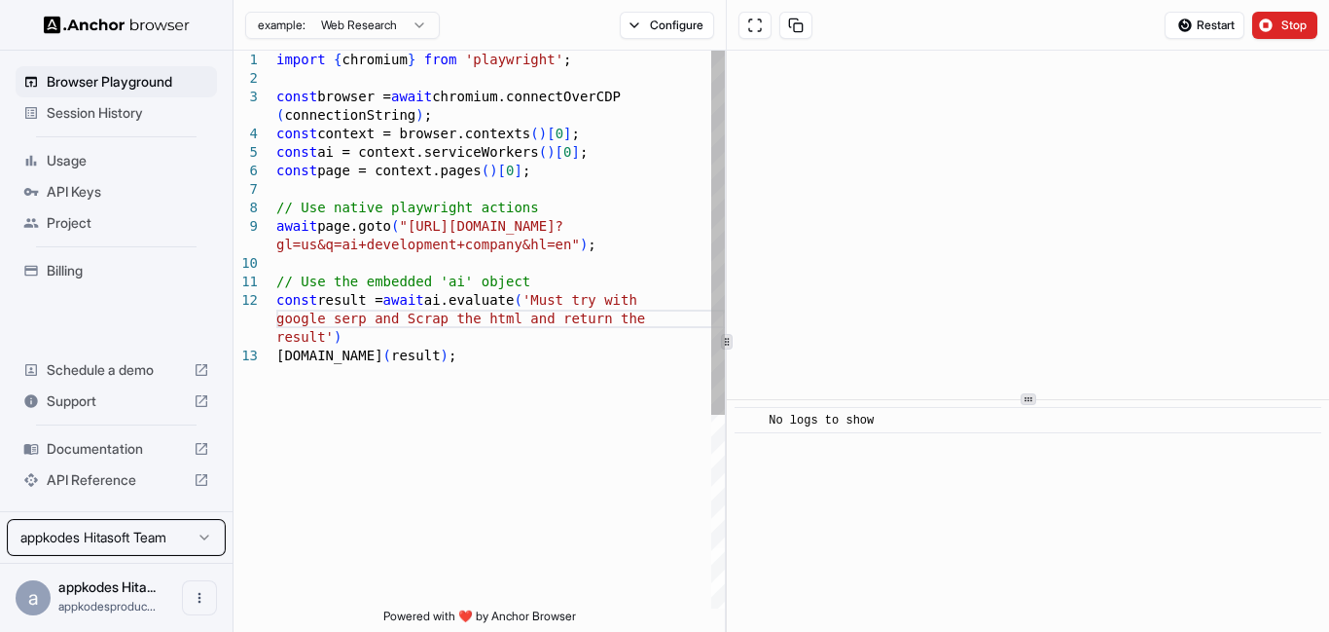
click at [390, 493] on html "Browser Playground Session History Usage API Keys Project Billing Schedule a de…" at bounding box center [664, 316] width 1329 height 632
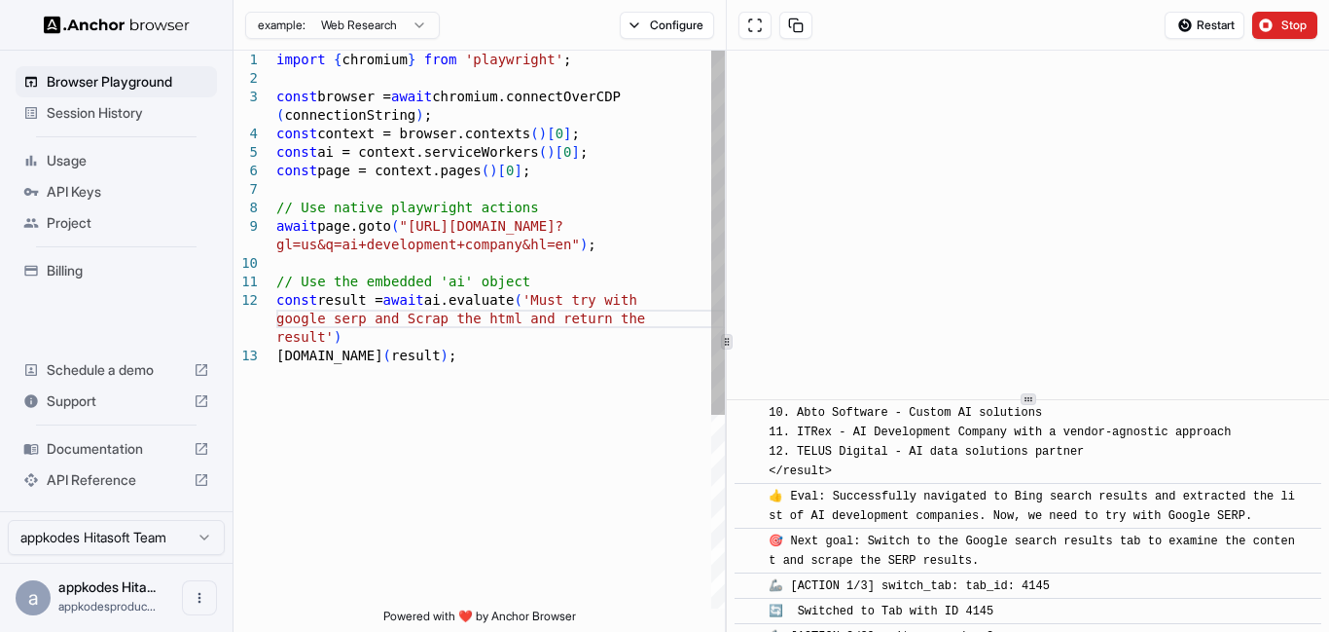
scroll to position [1440, 0]
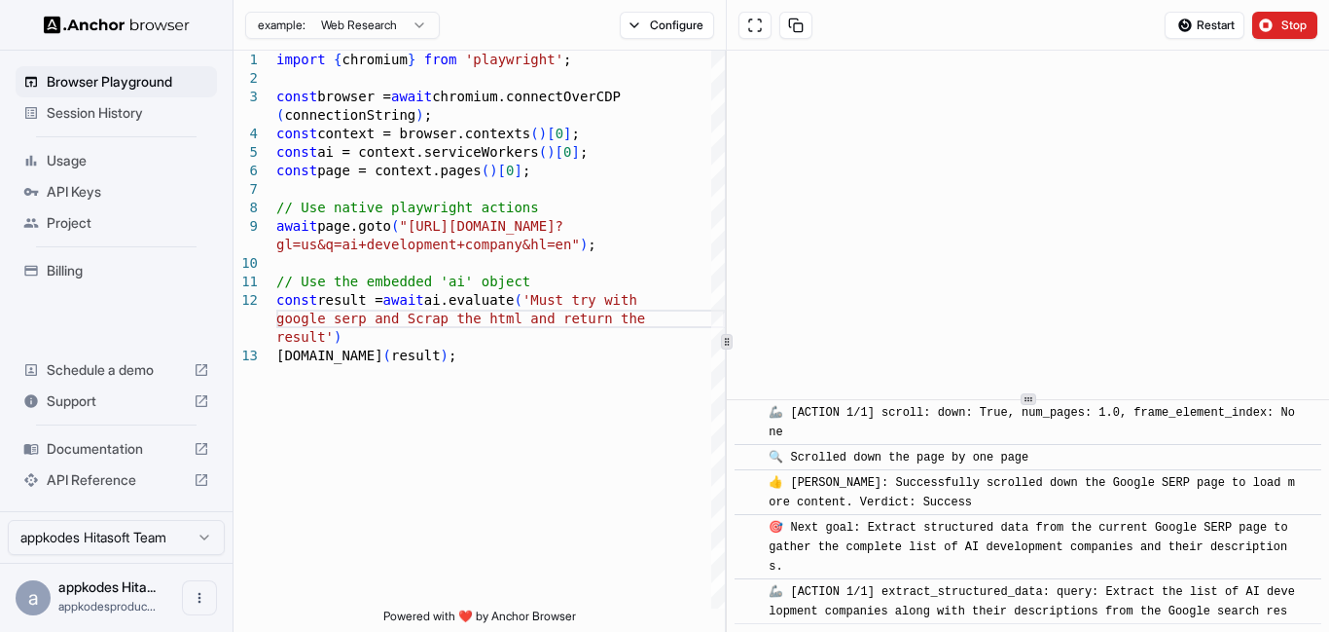
click at [389, 26] on html "Browser Playground Session History Usage API Keys Project Billing Schedule a de…" at bounding box center [664, 316] width 1329 height 632
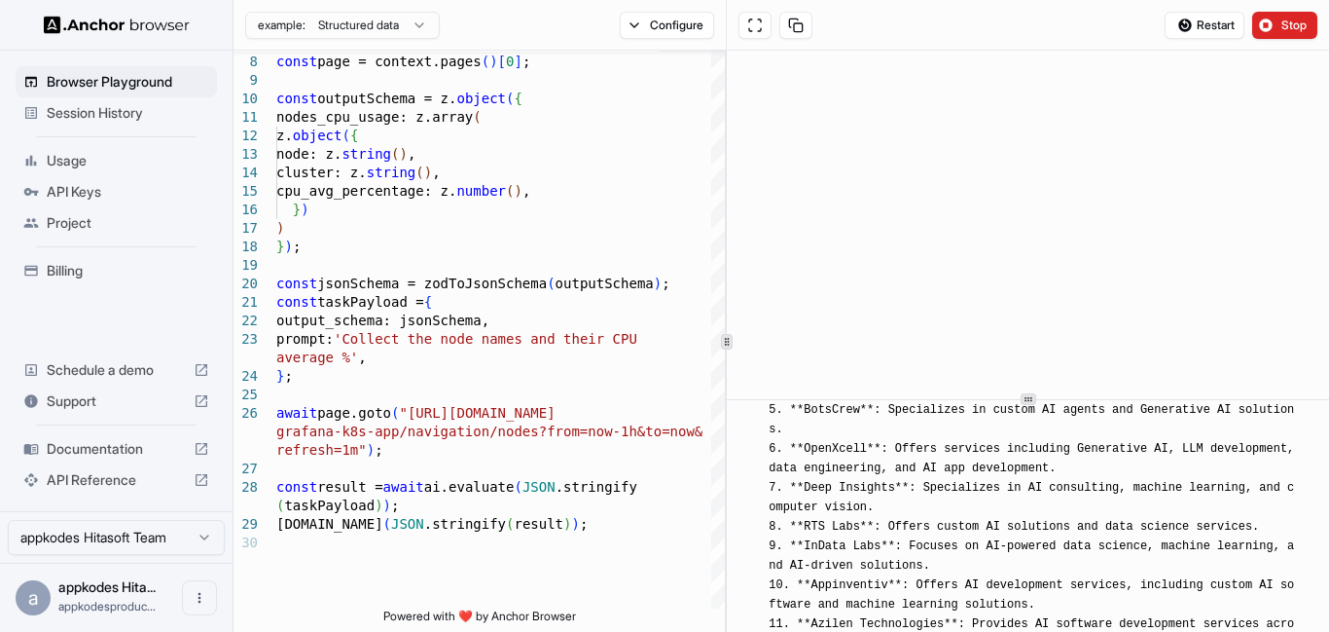
scroll to position [9053, 0]
click at [333, 24] on html "Browser Playground Session History Usage API Keys Project Billing Schedule a de…" at bounding box center [664, 316] width 1329 height 632
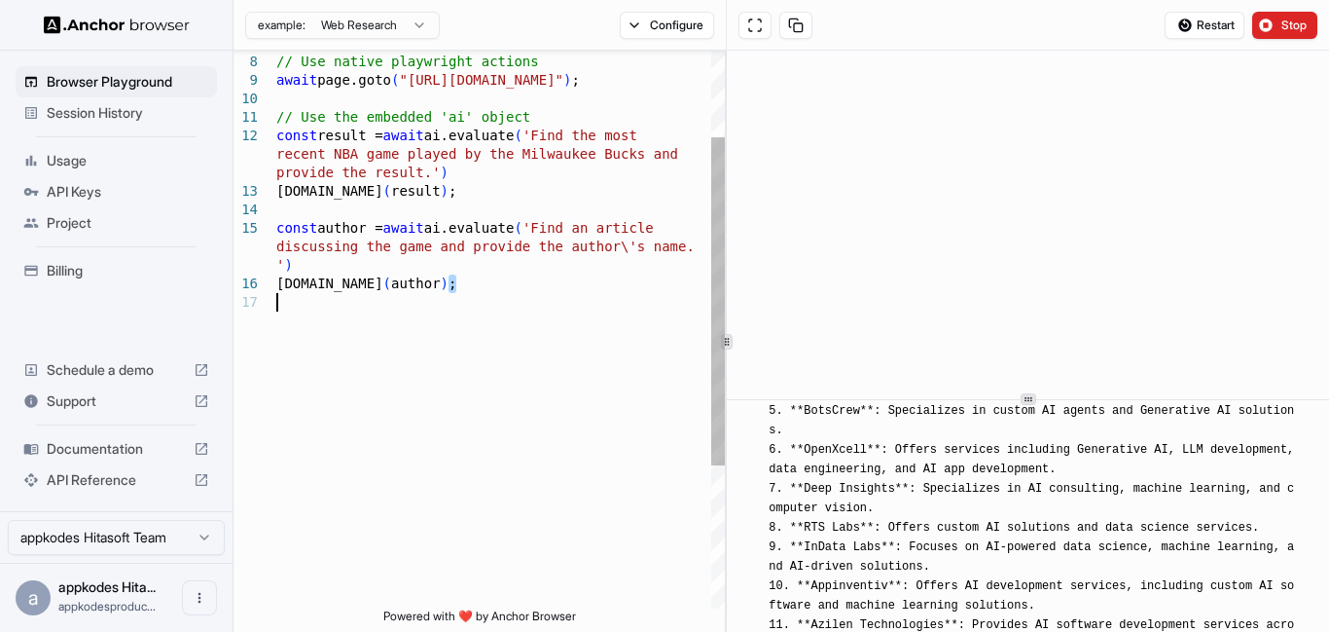
scroll to position [36, 0]
click at [470, 293] on div "// Use native playwright actions await page.goto ( "https://docs.anchorbrowser.…" at bounding box center [500, 378] width 449 height 946
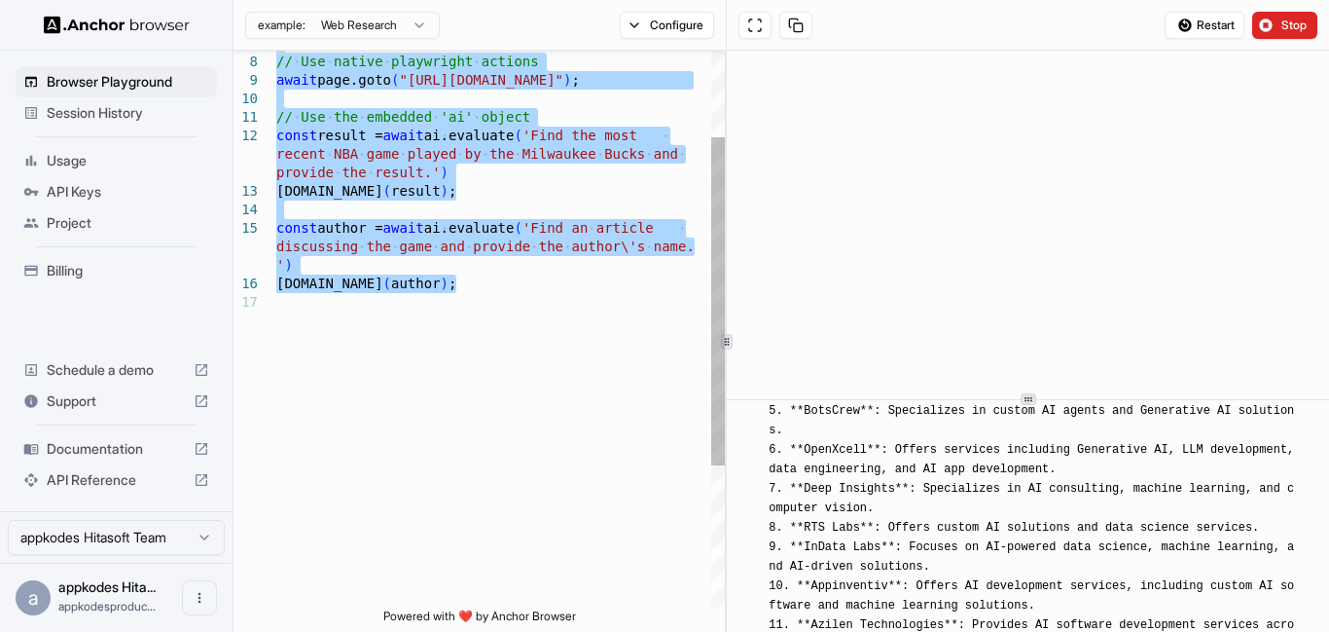
click at [532, 150] on div "// Use native playwright actions await page.goto ( "https://docs.anchorbrowser.…" at bounding box center [500, 378] width 449 height 946
type textarea "**********"
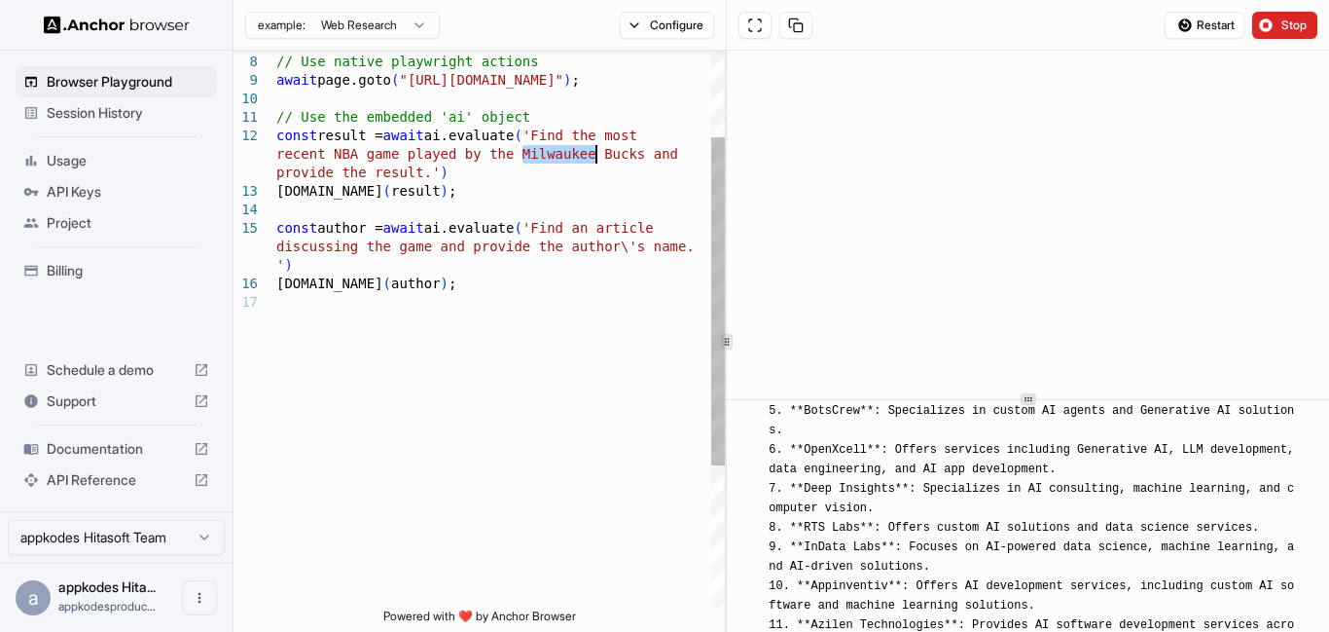
click at [532, 150] on div "// Use native playwright actions await page.goto ( "https://docs.anchorbrowser.…" at bounding box center [500, 378] width 449 height 946
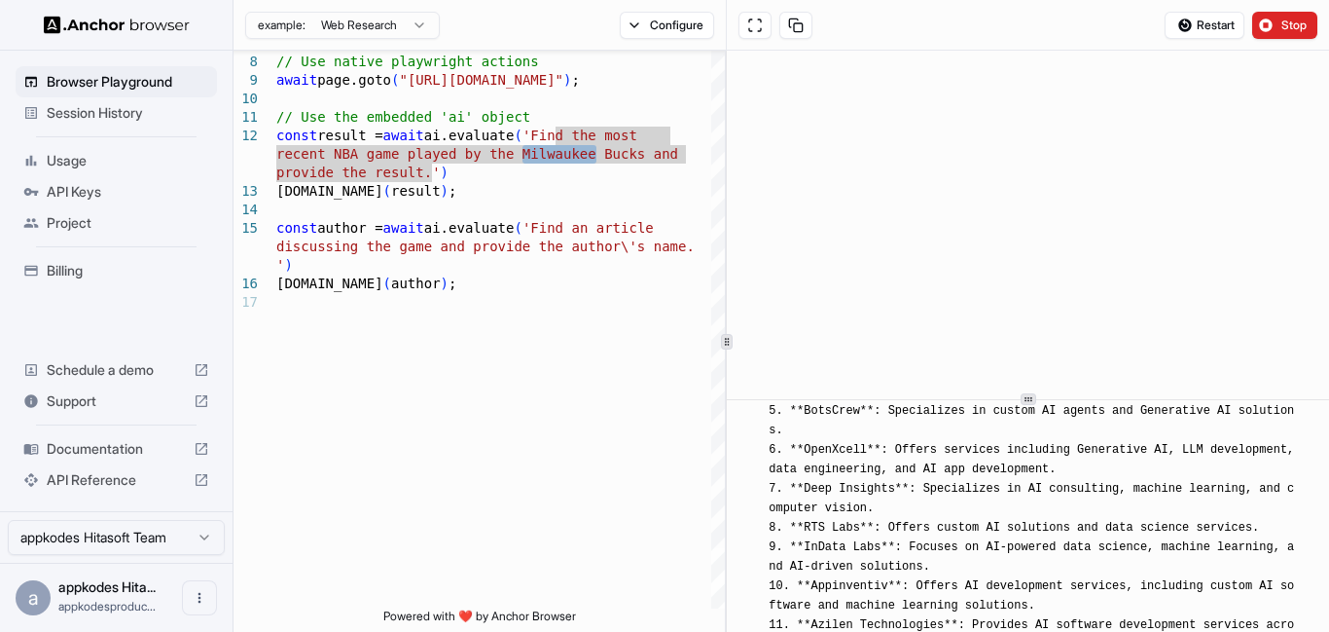
click at [395, 24] on html "**********" at bounding box center [664, 316] width 1329 height 632
click at [387, 342] on html "**********" at bounding box center [664, 316] width 1329 height 632
click at [135, 451] on span "Documentation" at bounding box center [116, 448] width 139 height 19
click at [100, 180] on div "API Keys" at bounding box center [116, 191] width 201 height 31
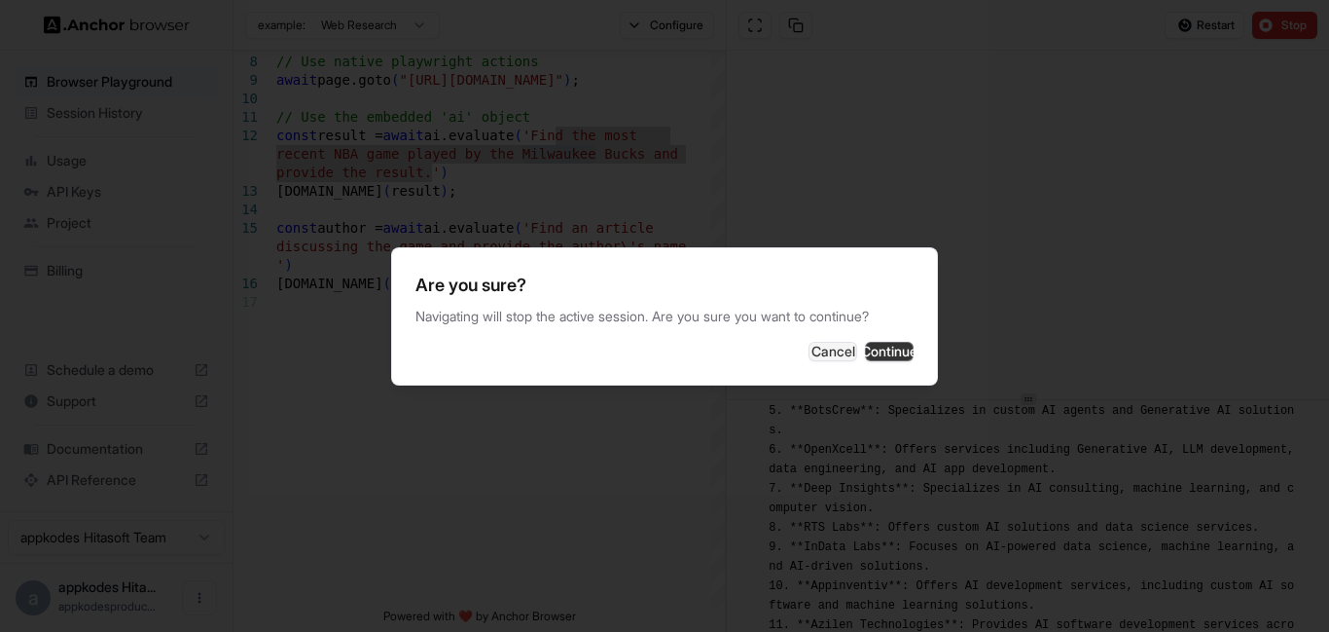
click at [865, 349] on button "Continue" at bounding box center [889, 351] width 49 height 19
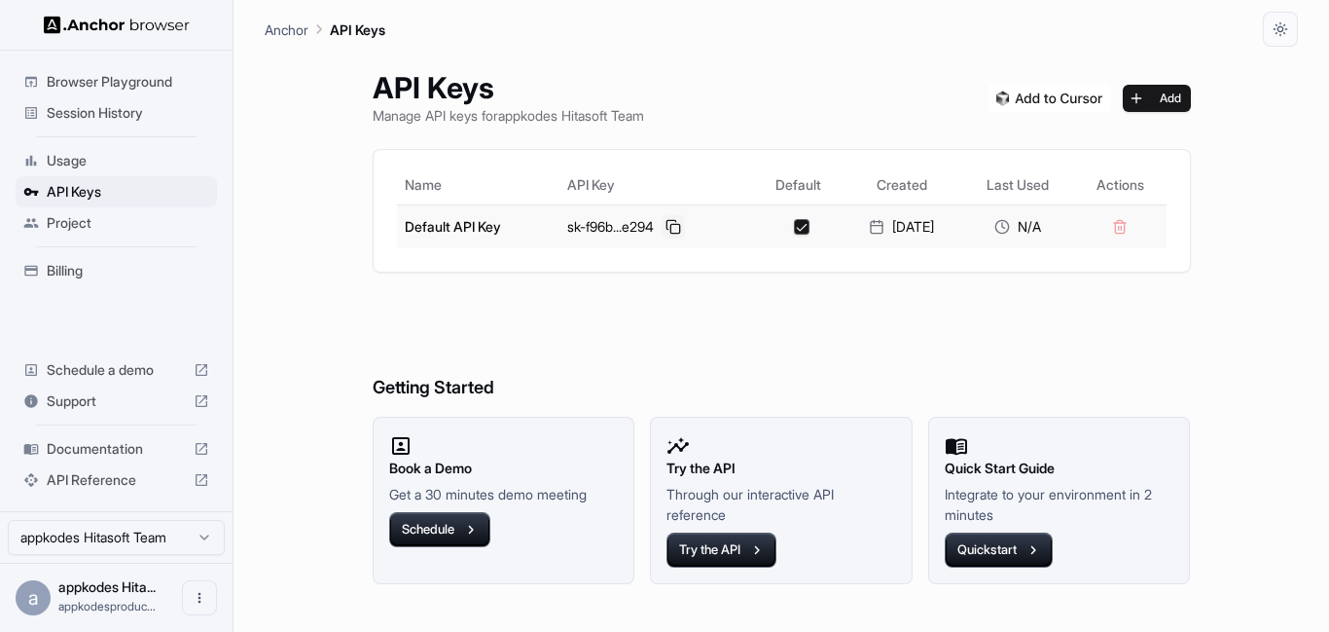
click at [667, 231] on button at bounding box center [673, 226] width 23 height 23
click at [1039, 97] on img at bounding box center [1050, 98] width 123 height 27
click at [126, 164] on span "Usage" at bounding box center [128, 160] width 163 height 19
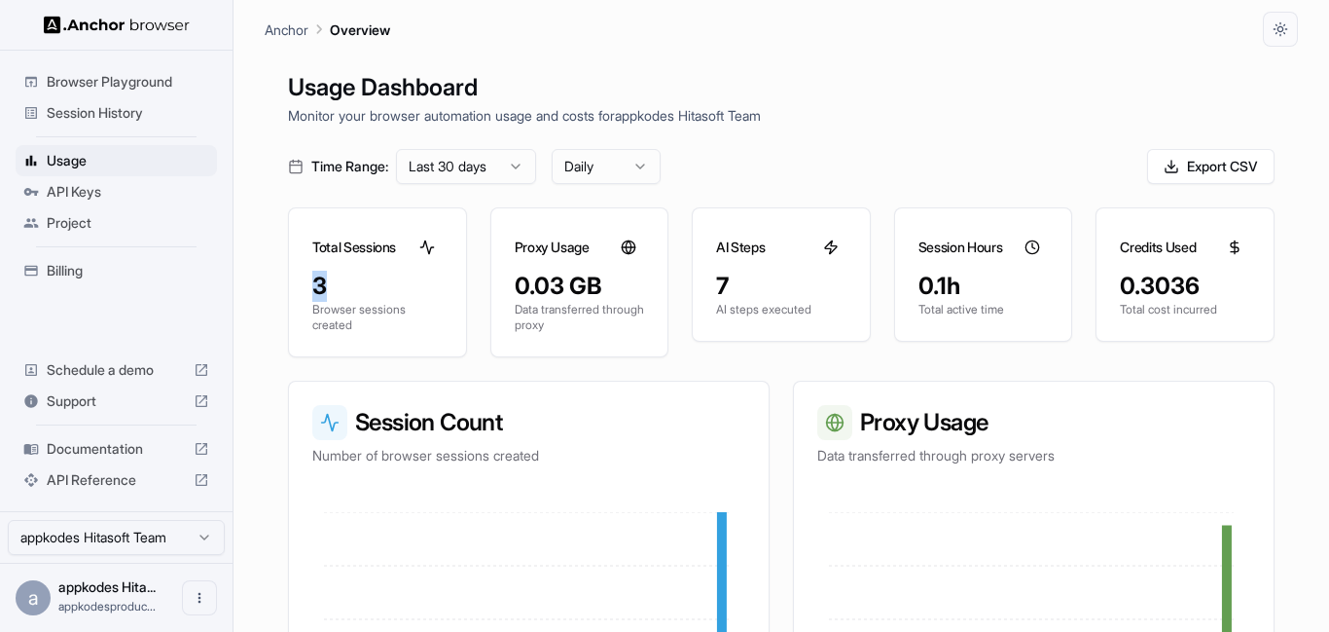
click at [324, 278] on div "3" at bounding box center [377, 286] width 130 height 31
click at [83, 115] on span "Session History" at bounding box center [128, 112] width 163 height 19
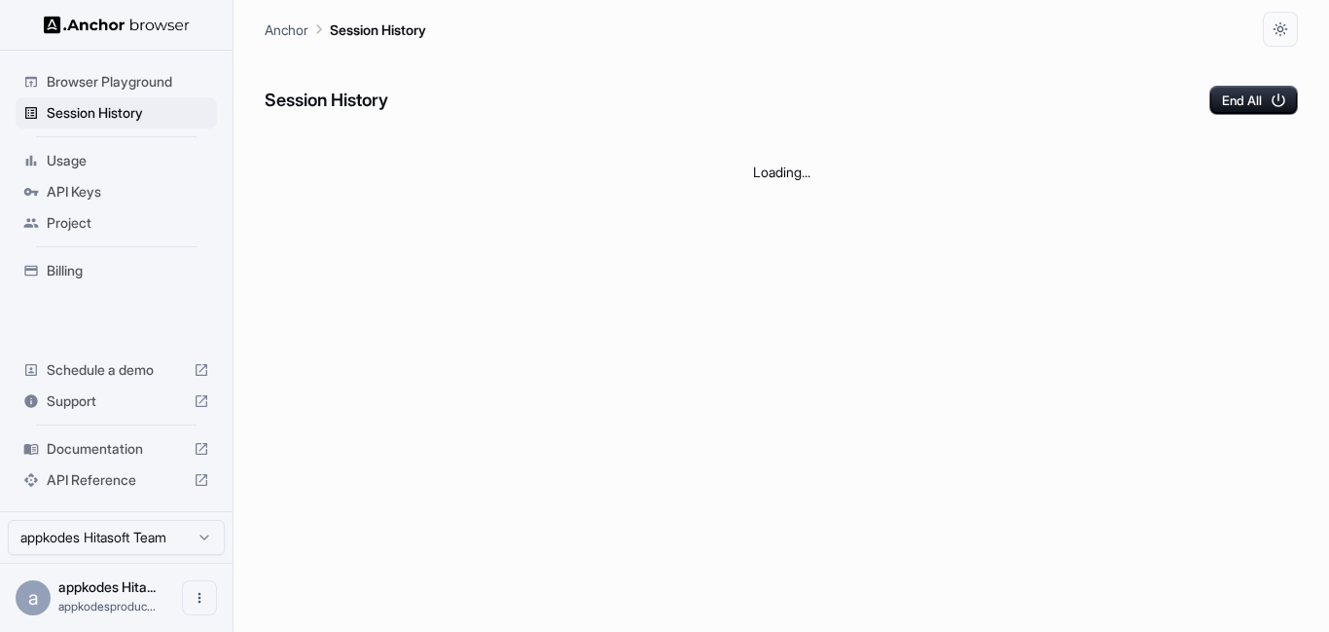
click at [97, 91] on div "Browser Playground" at bounding box center [116, 81] width 201 height 31
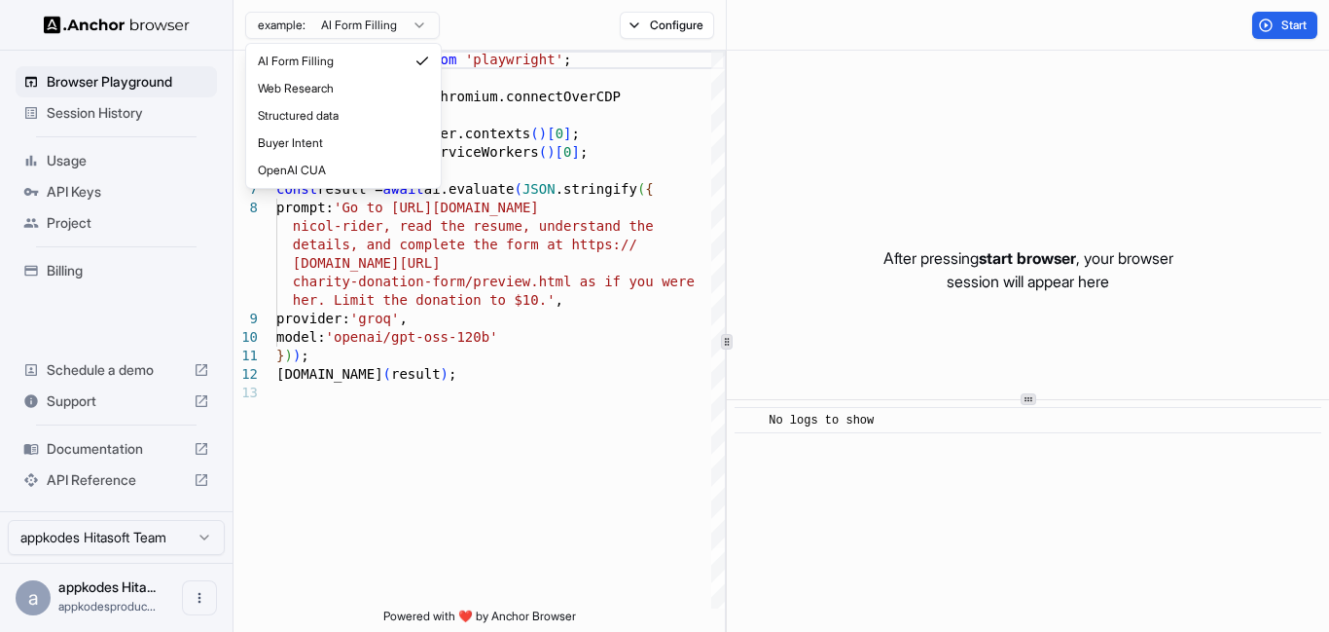
click at [382, 30] on html "Browser Playground Session History Usage API Keys Project Billing Schedule a de…" at bounding box center [664, 316] width 1329 height 632
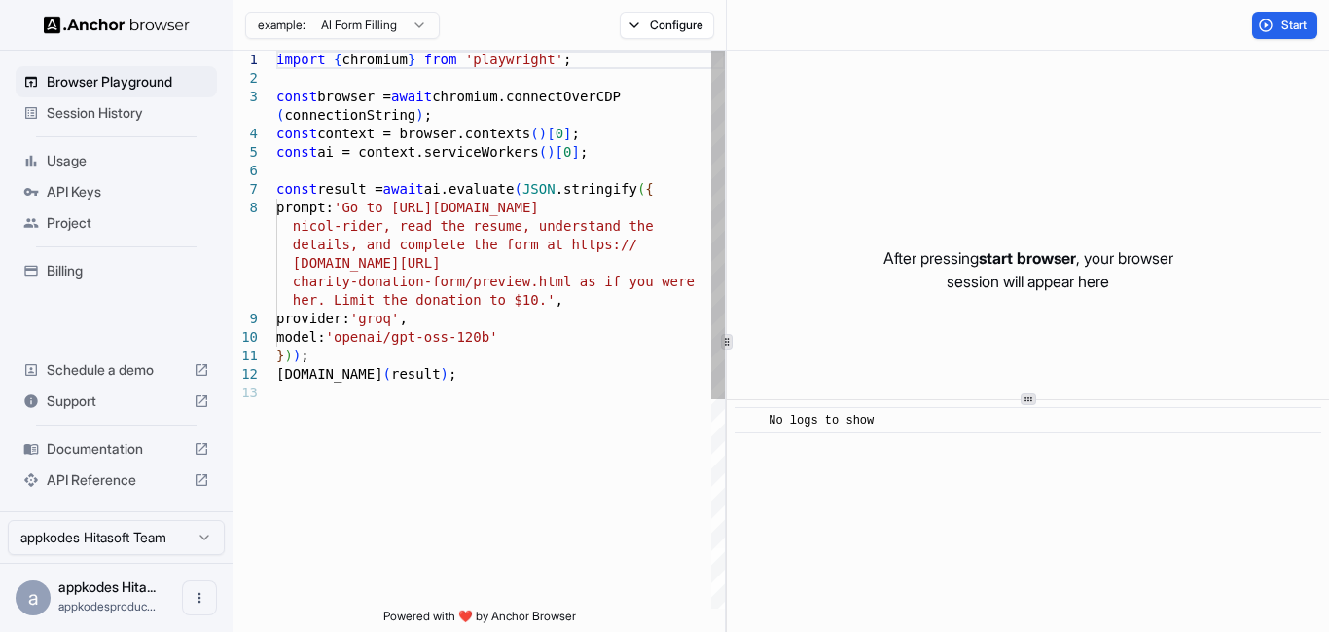
click at [314, 319] on div "import { chromium } from 'playwright' ; const browser = await chromium.connectO…" at bounding box center [500, 496] width 449 height 891
click at [379, 339] on div "import { chromium } from 'playwright' ; const browser = await chromium.connectO…" at bounding box center [500, 496] width 449 height 891
click at [321, 317] on div "import { chromium } from 'playwright' ; const browser = await chromium.connectO…" at bounding box center [500, 496] width 449 height 891
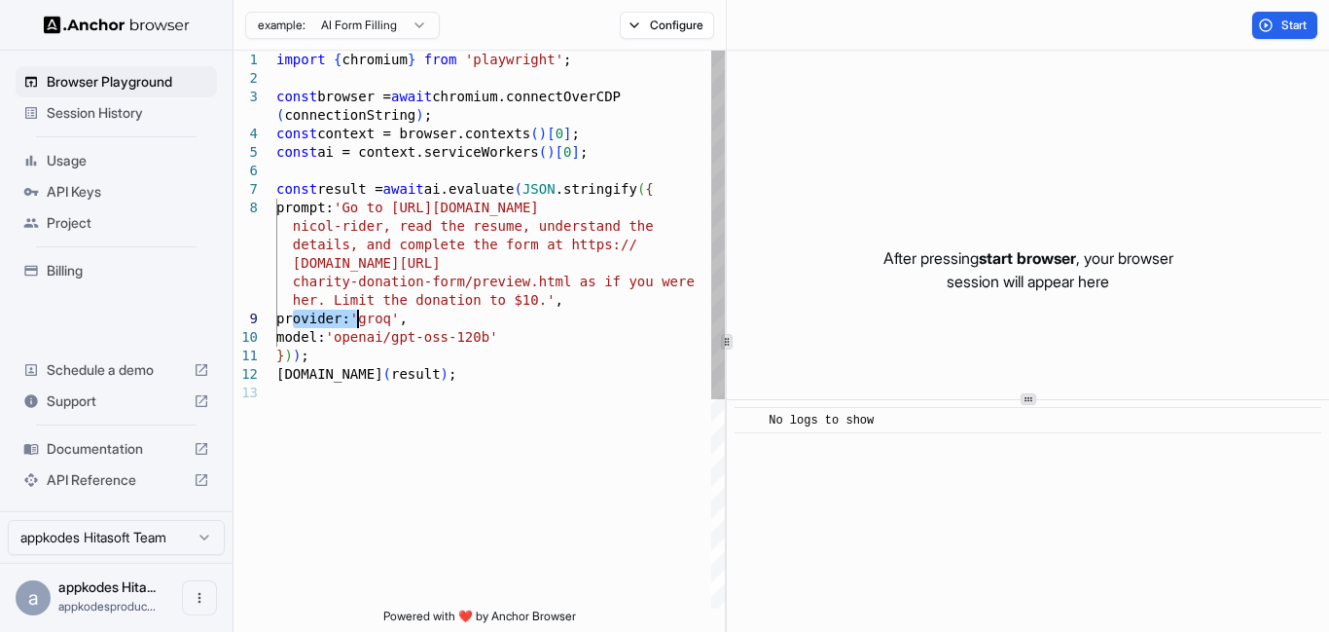
click at [321, 317] on div "import { chromium } from 'playwright' ; const browser = await chromium.connectO…" at bounding box center [500, 496] width 449 height 891
click at [402, 335] on div "import { chromium } from 'playwright' ; const browser = await chromium.connectO…" at bounding box center [500, 496] width 449 height 891
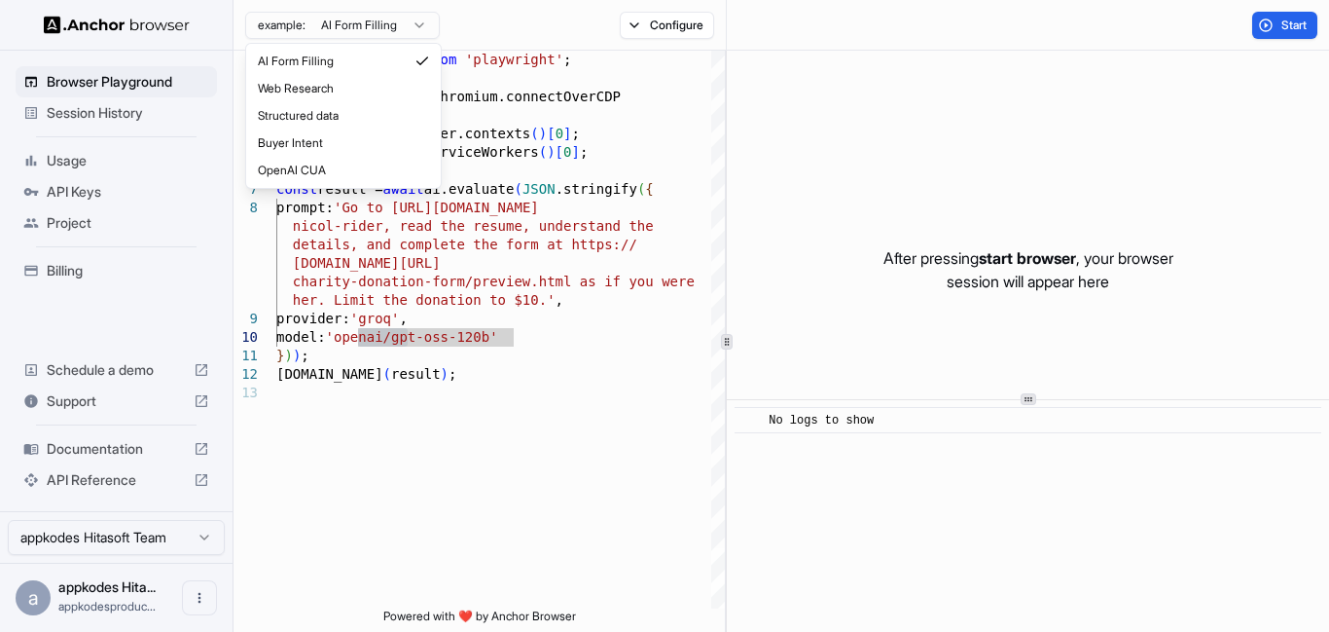
click at [343, 32] on html "Browser Playground Session History Usage API Keys Project Billing Schedule a de…" at bounding box center [664, 316] width 1329 height 632
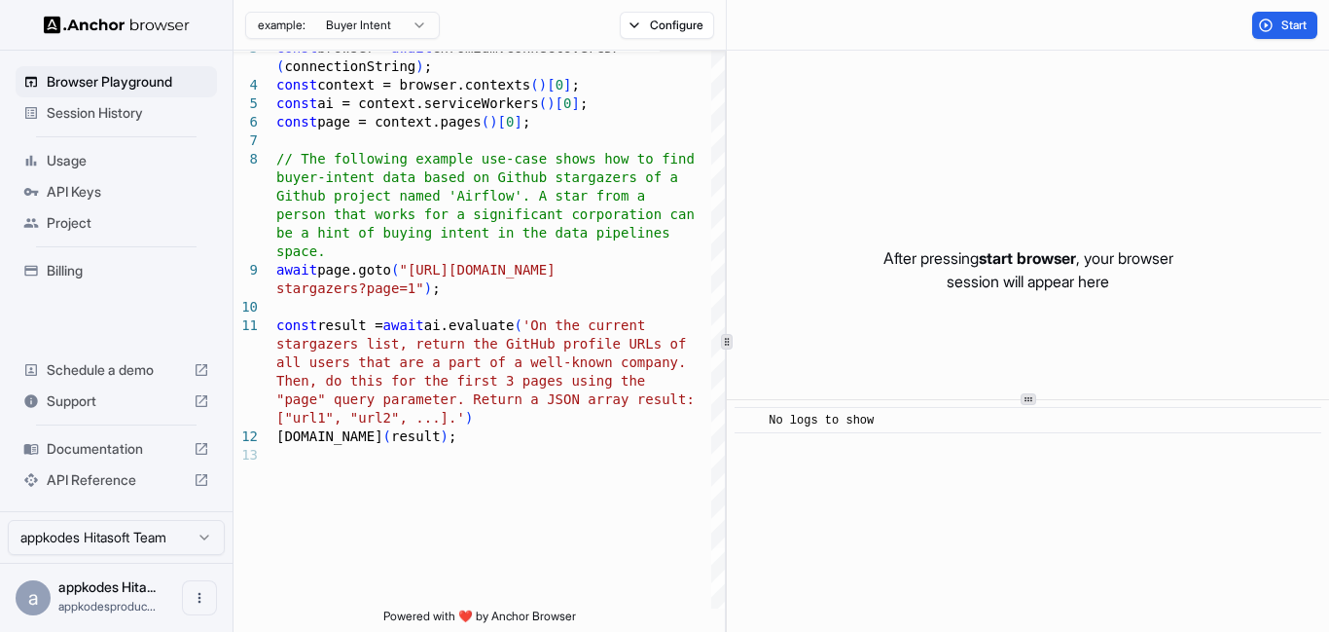
click at [365, 25] on html "Browser Playground Session History Usage API Keys Project Billing Schedule a de…" at bounding box center [664, 316] width 1329 height 632
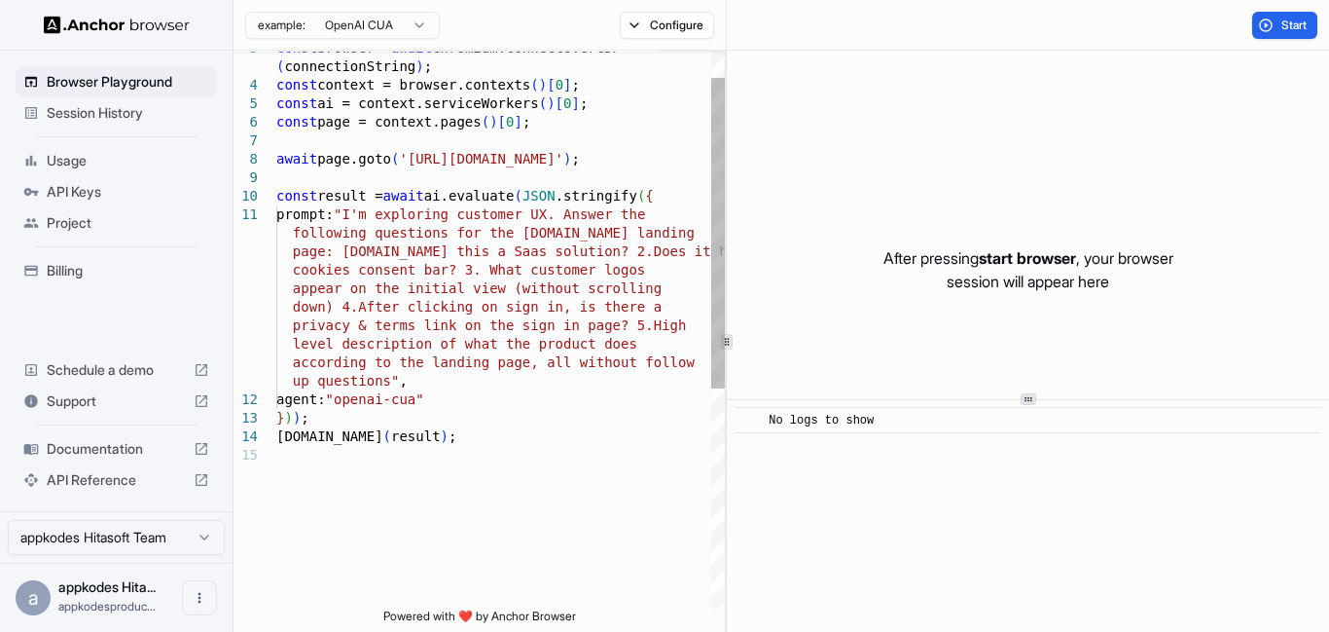
click at [454, 446] on div "const browser = await chromium.connectOverCDP ( connectionString ) ; const cont…" at bounding box center [500, 502] width 449 height 1001
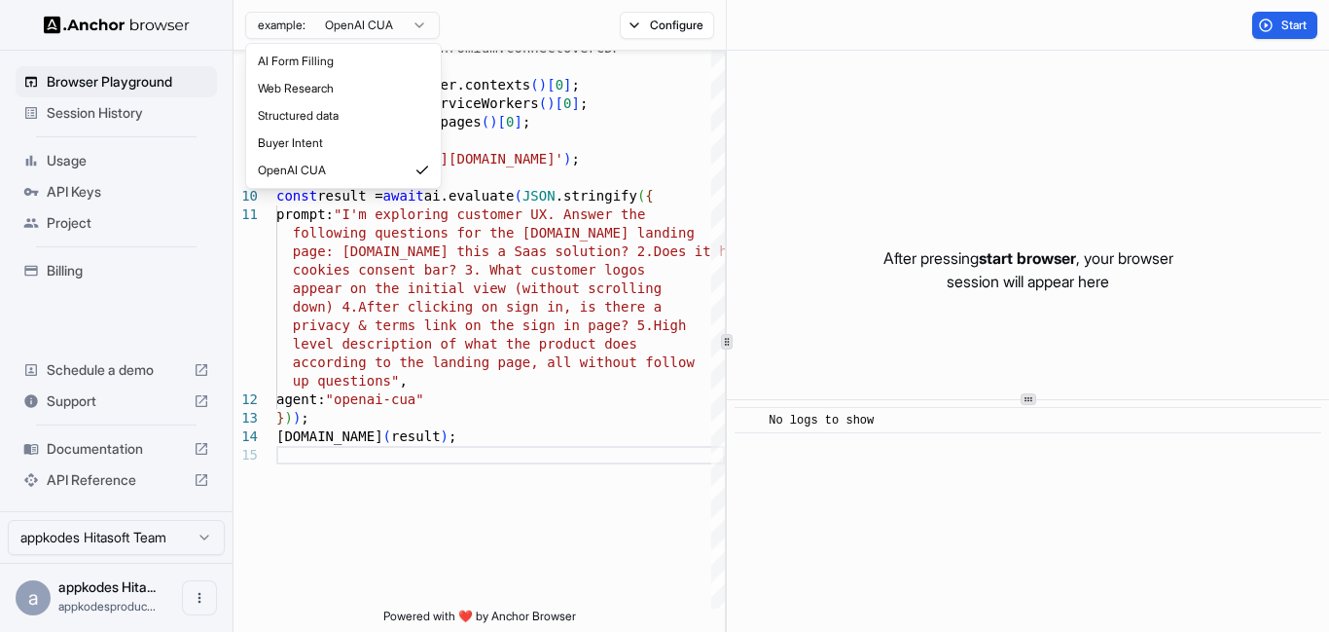
click at [367, 27] on html "Browser Playground Session History Usage API Keys Project Billing Schedule a de…" at bounding box center [664, 316] width 1329 height 632
type textarea "**********"
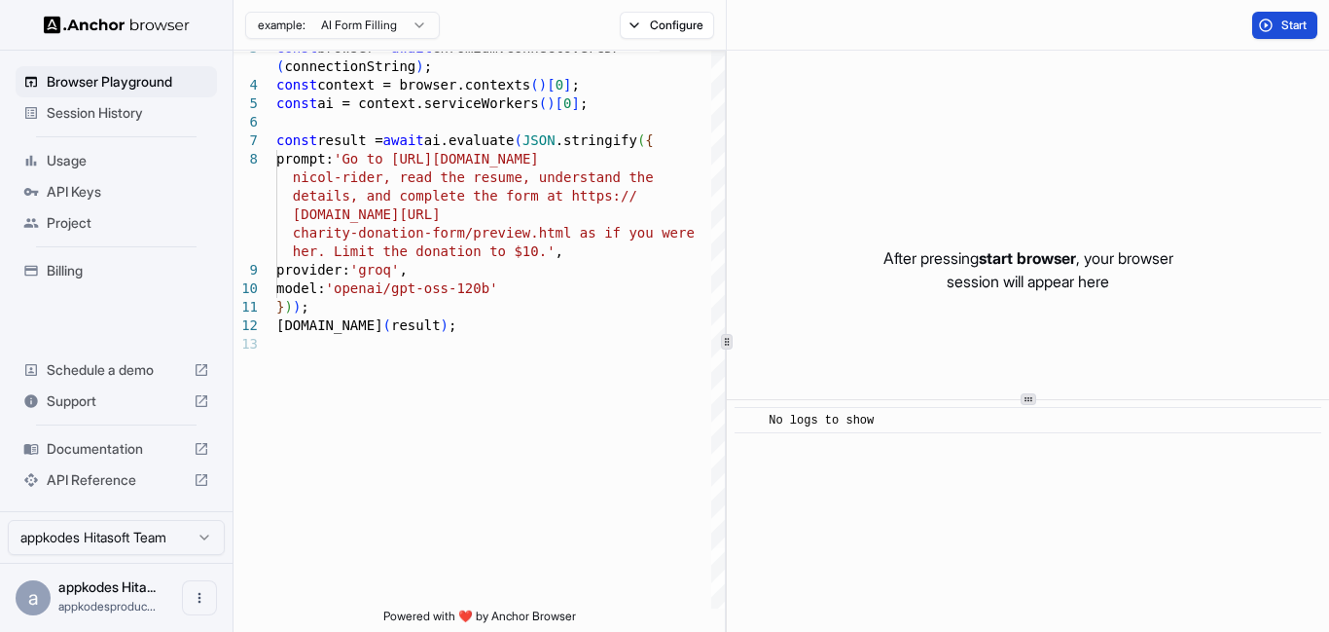
click at [1311, 18] on button "Start" at bounding box center [1285, 25] width 65 height 27
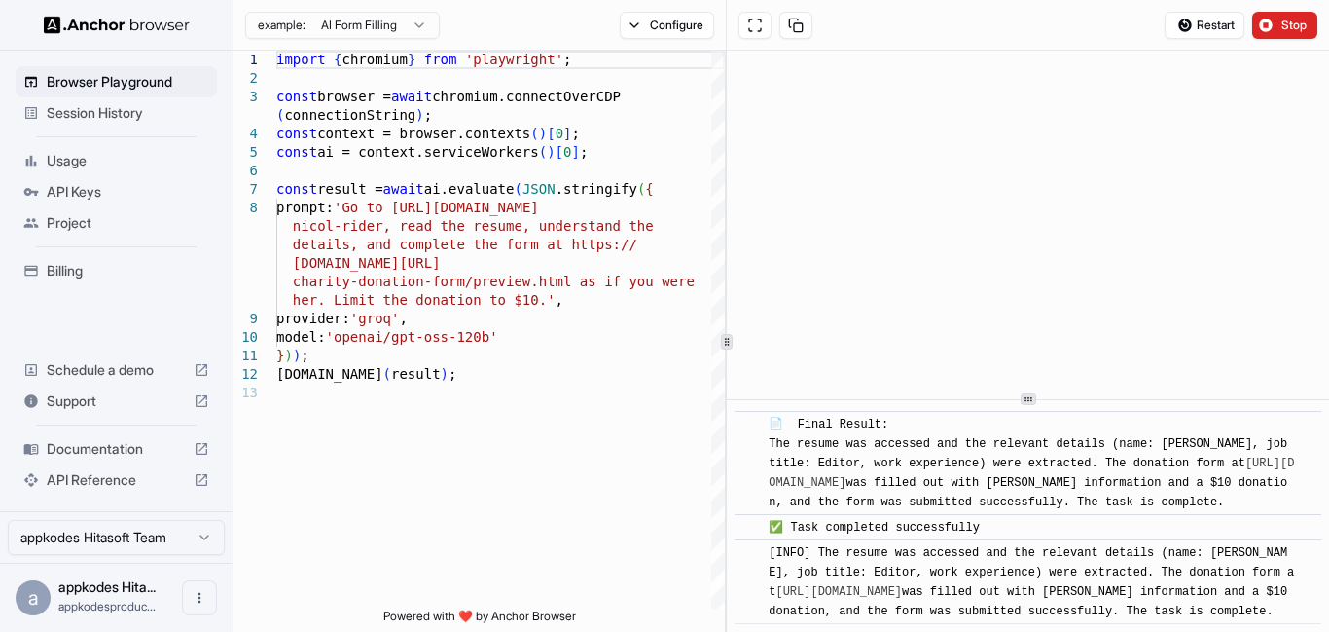
scroll to position [1339, 0]
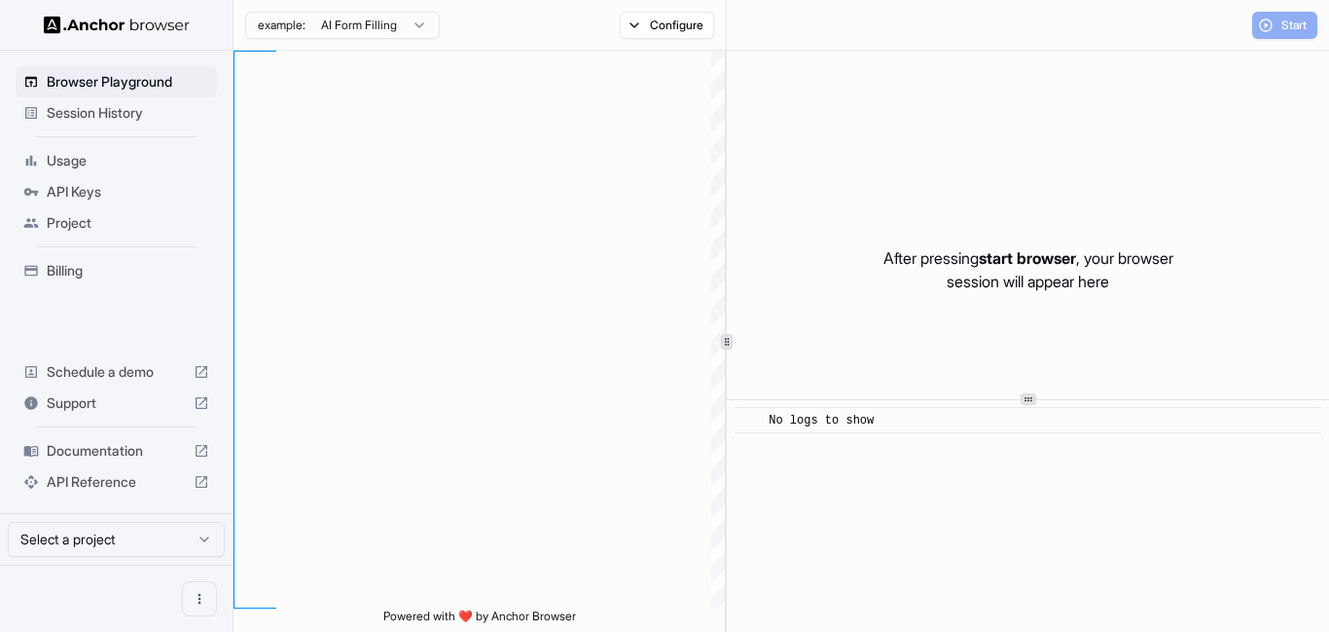
type textarea "**********"
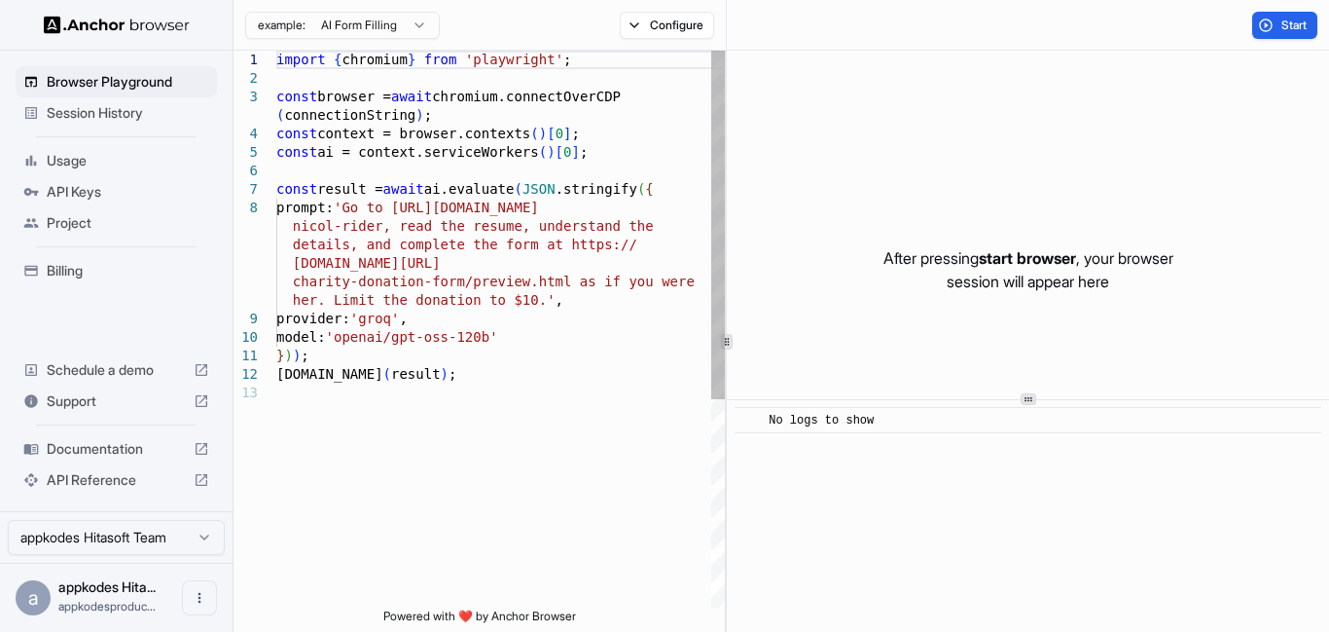
click at [415, 206] on div "import { chromium } from 'playwright' ; const browser = await chromium.connectO…" at bounding box center [500, 496] width 449 height 891
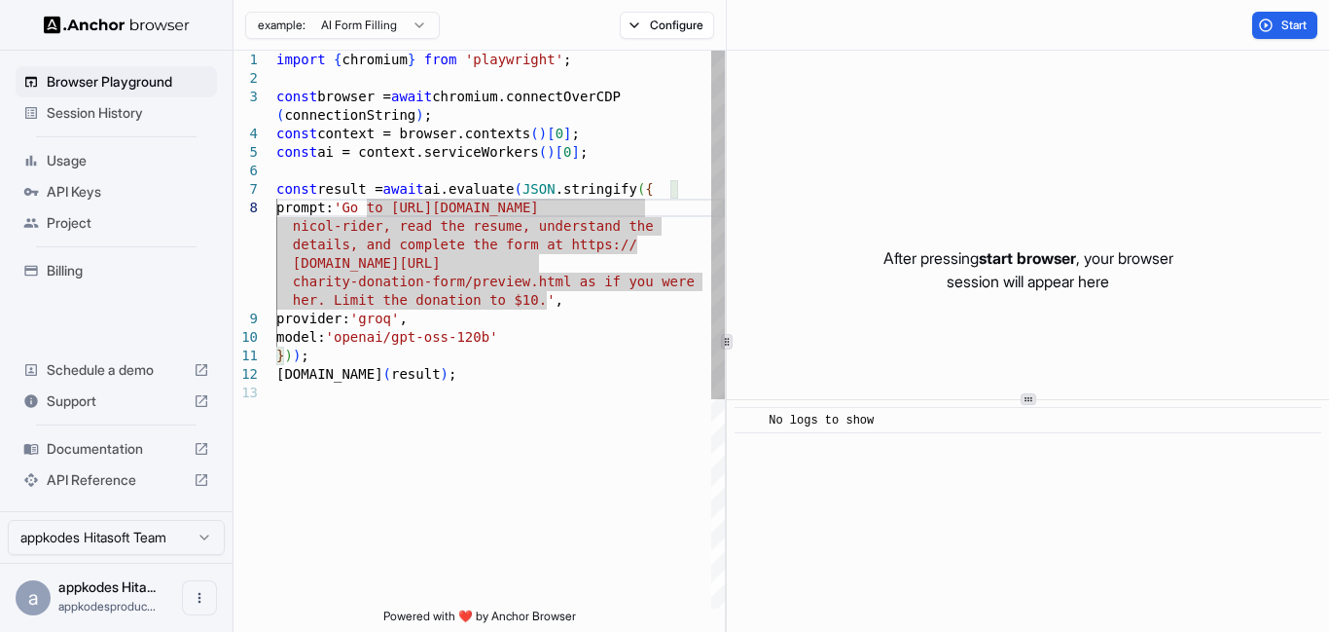
click at [545, 294] on div "import { chromium } from 'playwright' ; const browser = await chromium.connectO…" at bounding box center [500, 496] width 449 height 891
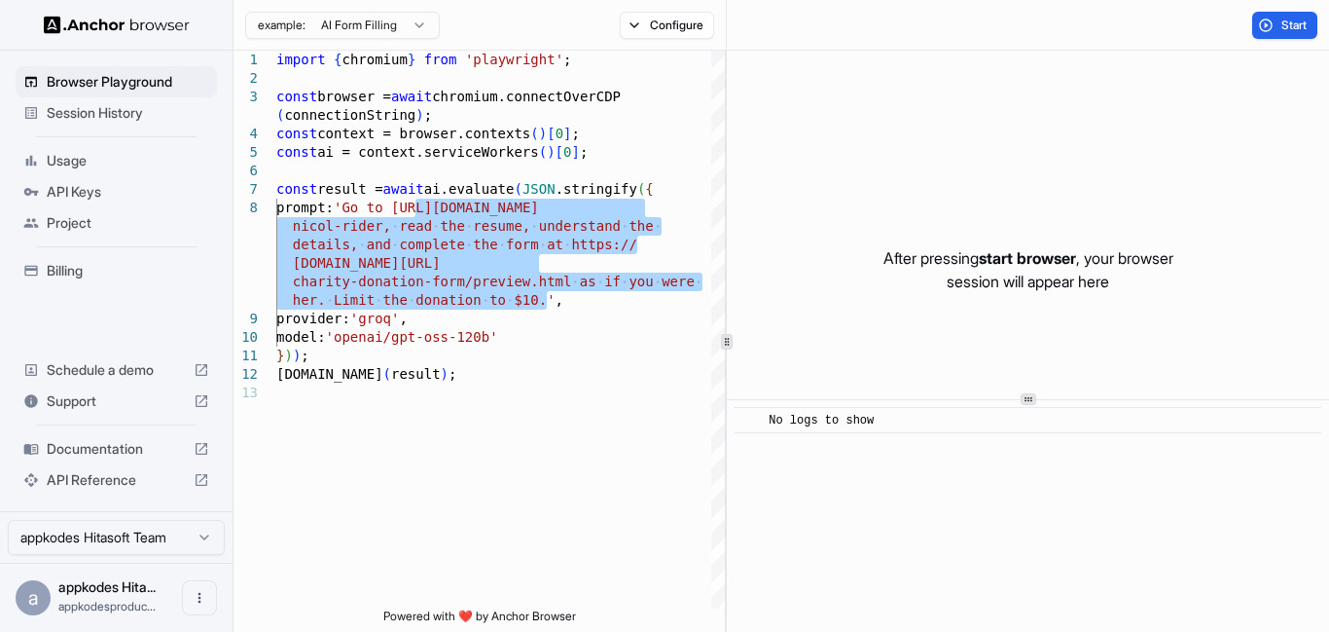
click at [374, 22] on html "Browser Playground Session History Usage API Keys Project Billing Schedule a de…" at bounding box center [664, 316] width 1329 height 632
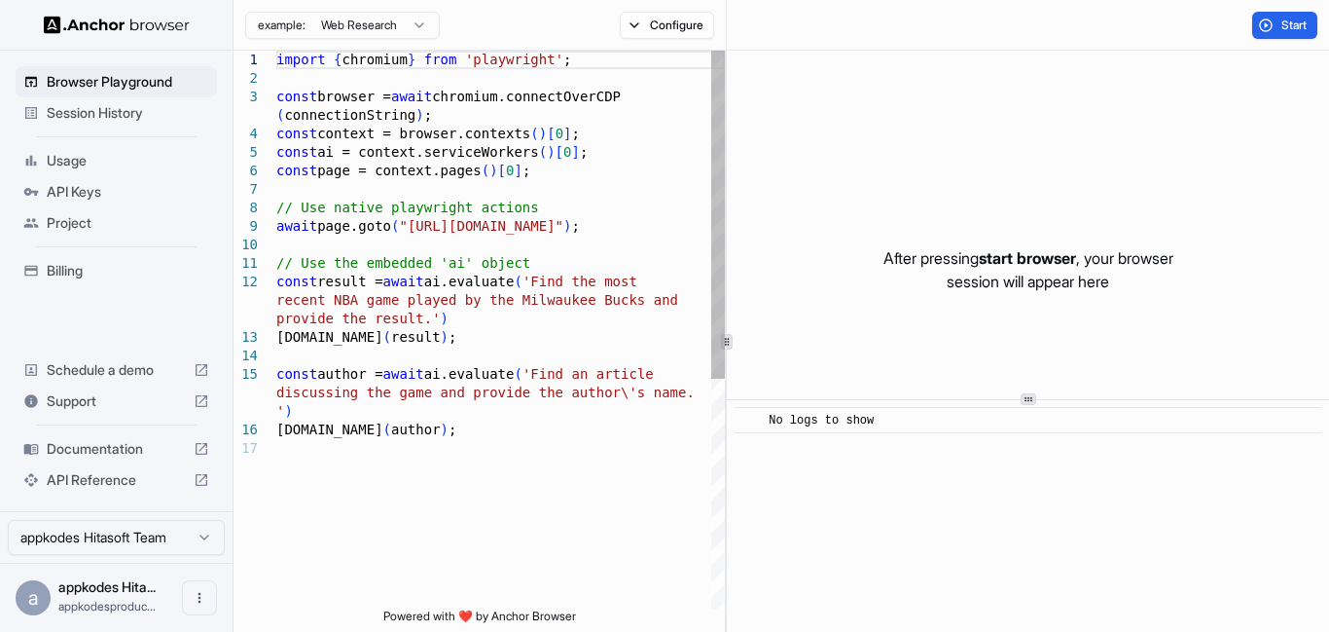
click at [418, 222] on div "import { chromium } from 'playwright' ; const browser = await chromium.connectO…" at bounding box center [500, 524] width 449 height 946
click at [660, 233] on div "import { chromium } from 'playwright' ; const browser = await chromium.connectO…" at bounding box center [500, 524] width 449 height 946
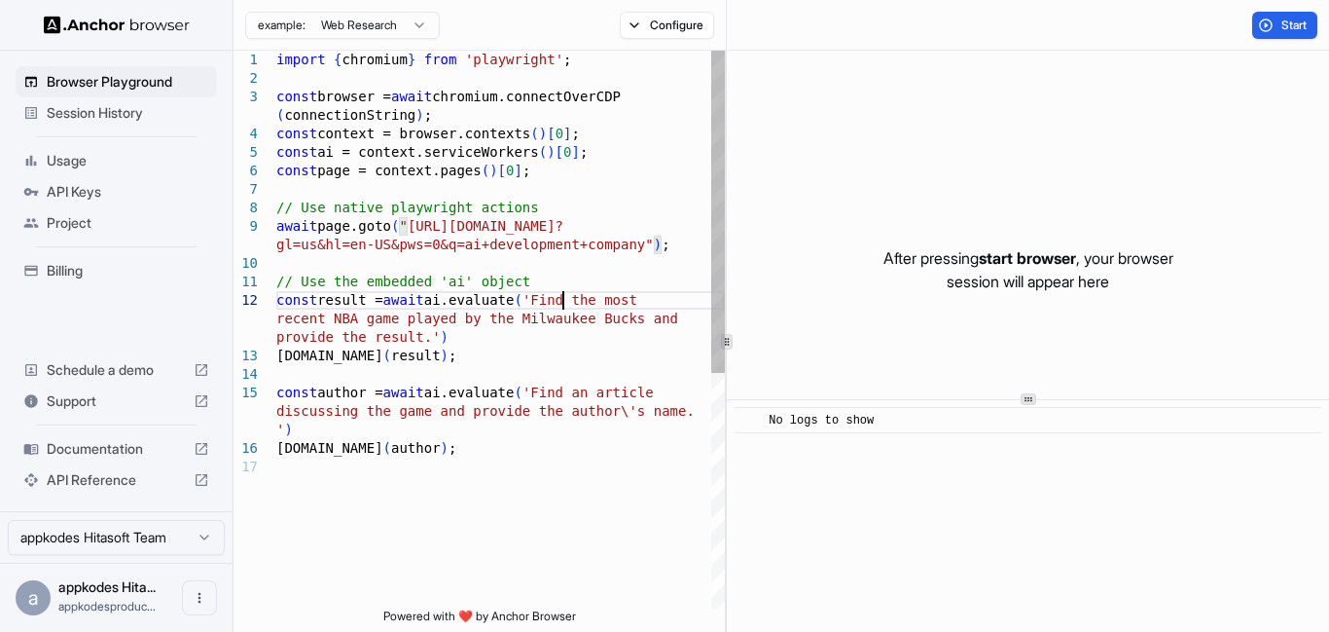
click at [561, 299] on div "import { chromium } from 'playwright' ; const browser = await chromium.connectO…" at bounding box center [500, 533] width 449 height 965
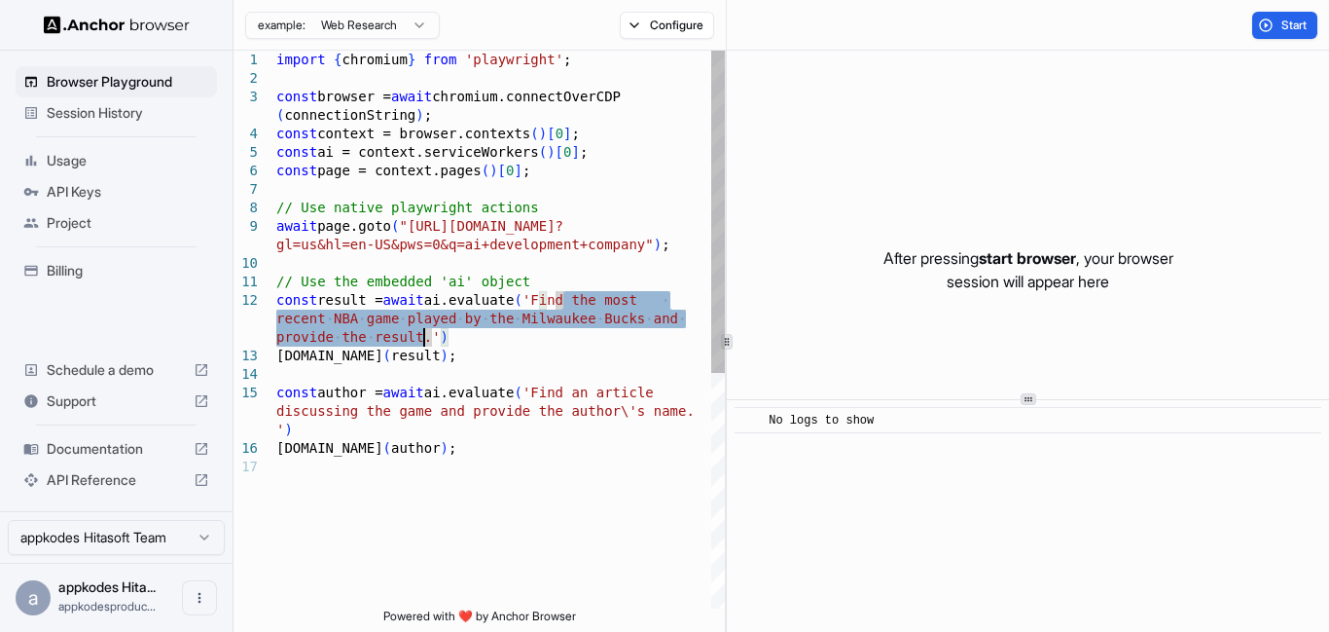
click at [424, 334] on div "import { chromium } from 'playwright' ; const browser = await chromium.connectO…" at bounding box center [500, 533] width 449 height 965
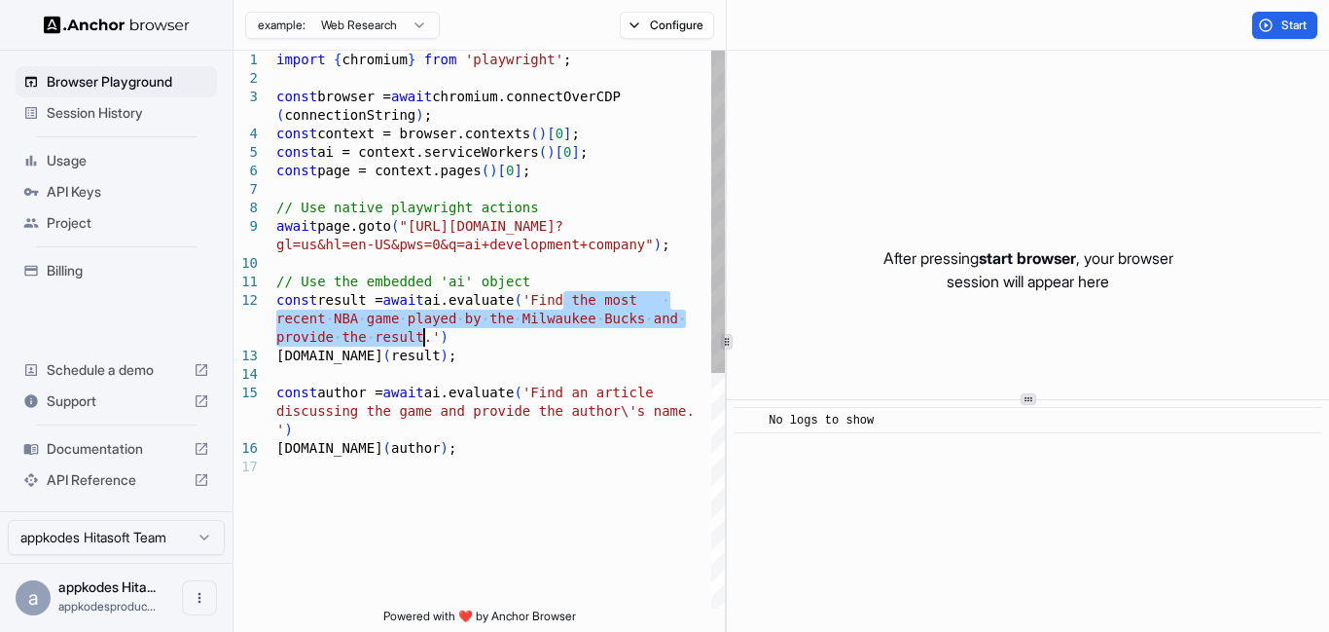
click at [432, 331] on div "import { chromium } from 'playwright' ; const browser = await chromium.connectO…" at bounding box center [500, 533] width 449 height 965
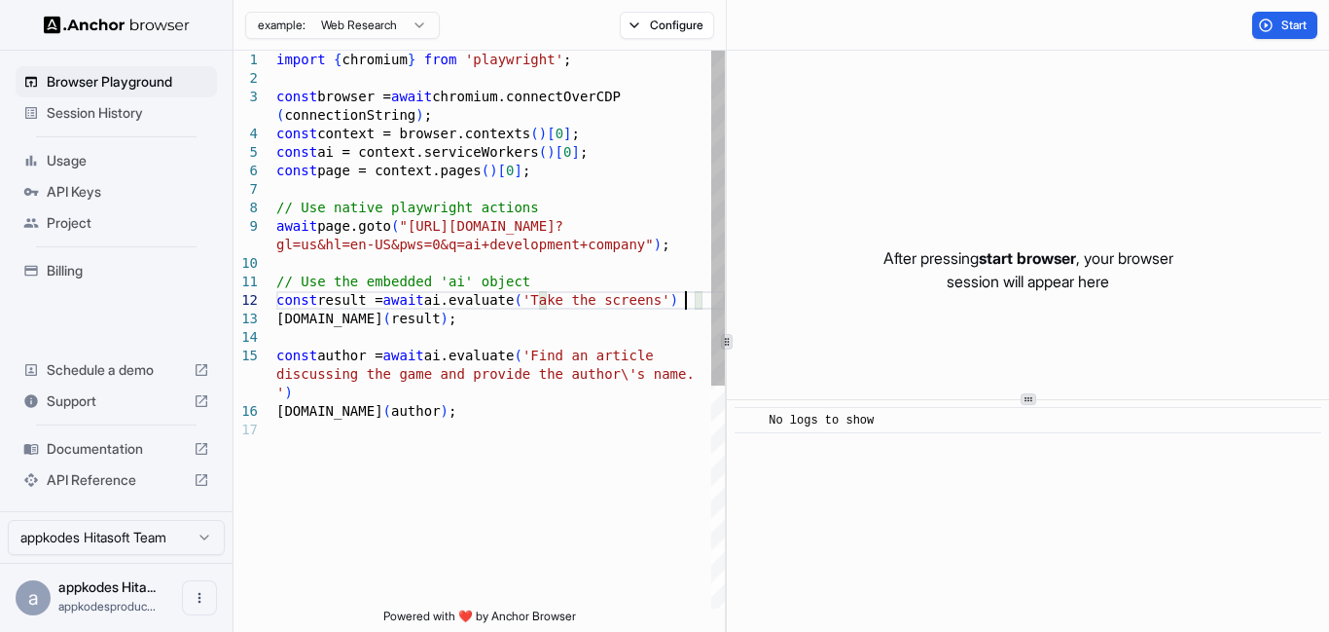
scroll to position [75, 0]
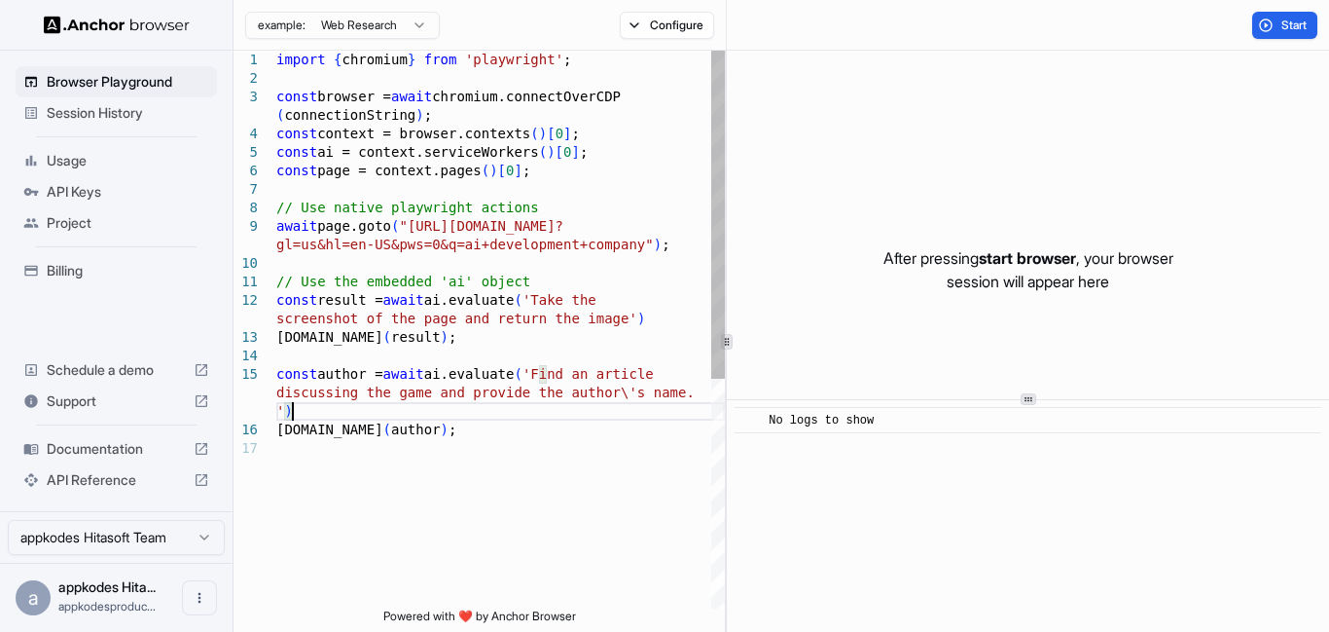
click at [415, 404] on div "import { chromium } from 'playwright' ; const browser = await chromium.connectO…" at bounding box center [500, 524] width 449 height 946
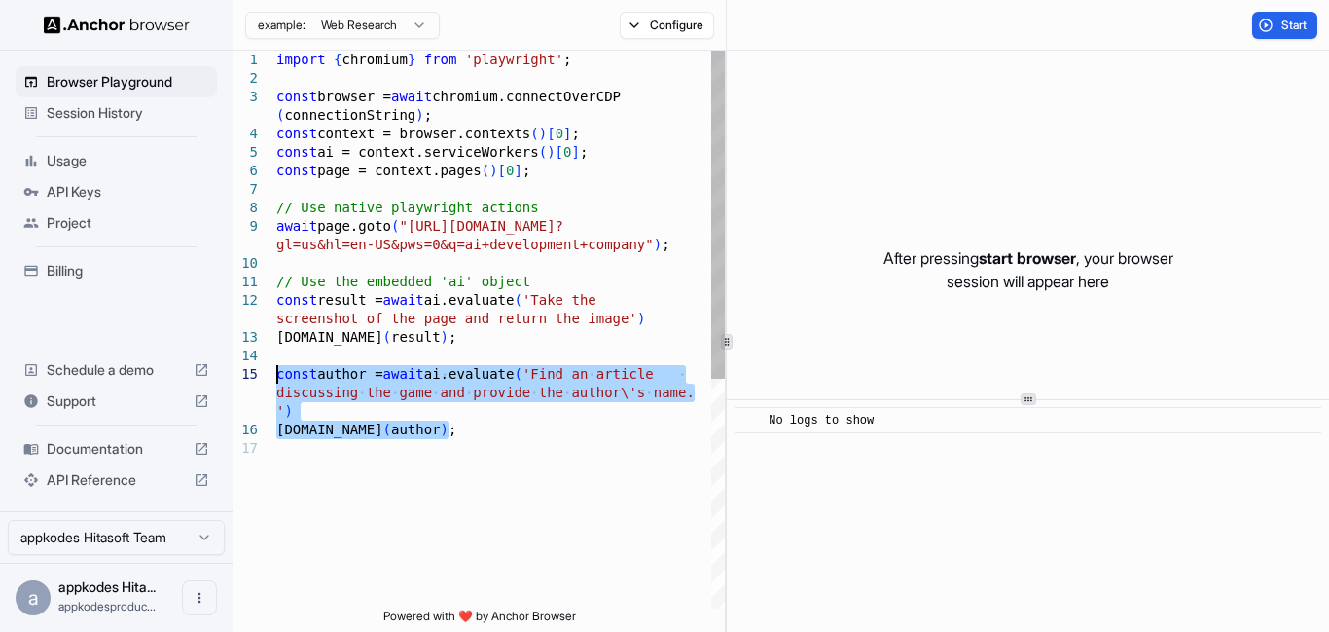
drag, startPoint x: 473, startPoint y: 420, endPoint x: 257, endPoint y: 378, distance: 220.3
click at [276, 378] on div "import { chromium } from 'playwright' ; const browser = await chromium.connectO…" at bounding box center [500, 524] width 449 height 946
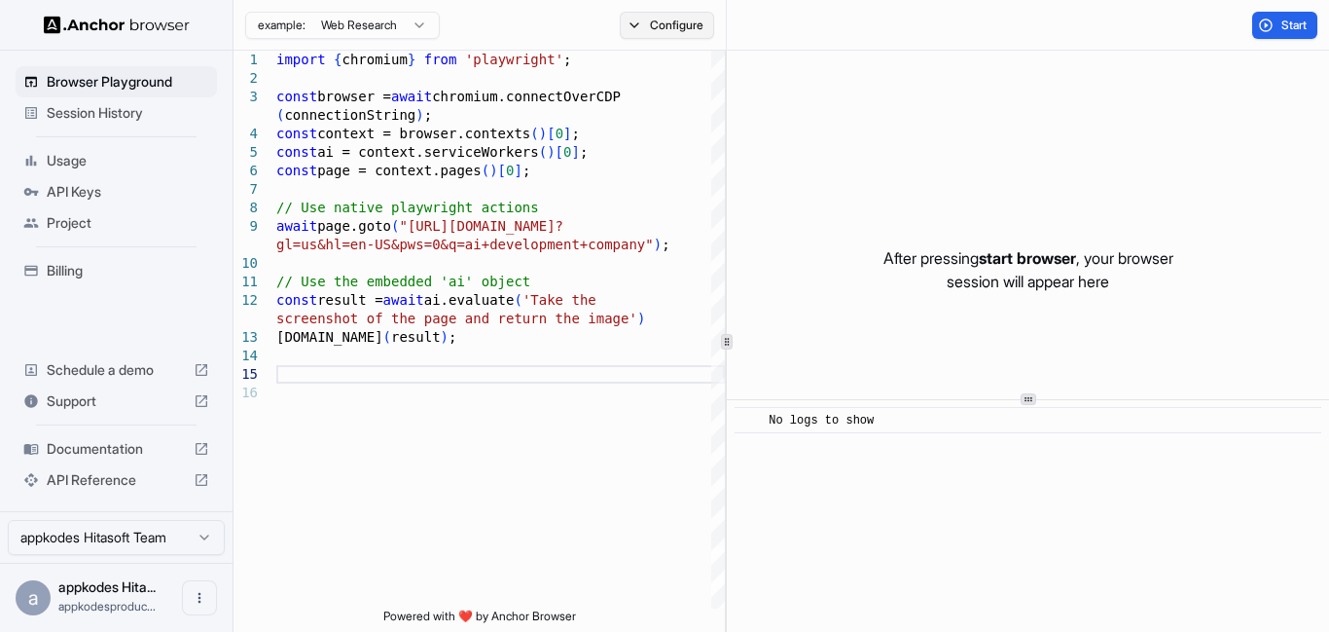
type textarea "**********"
click at [662, 23] on button "Configure" at bounding box center [667, 25] width 94 height 27
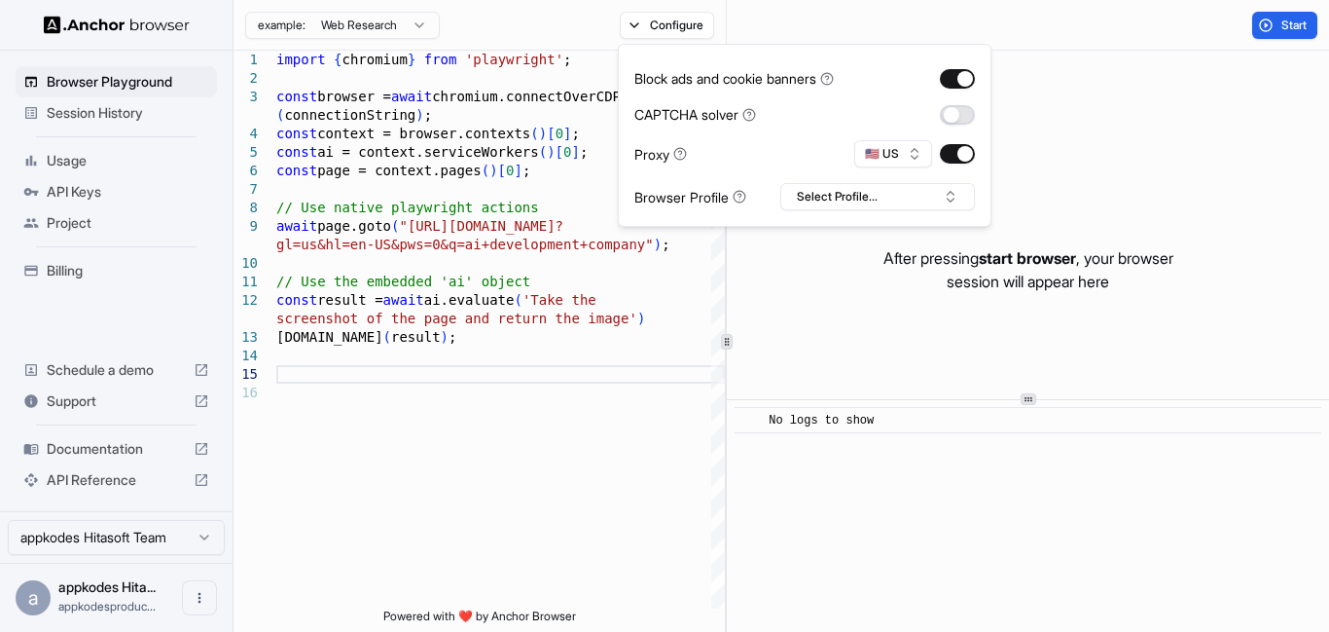
click at [961, 113] on button "button" at bounding box center [957, 114] width 35 height 19
click at [568, 478] on div "import { chromium } from 'playwright' ; const browser = await chromium.connectO…" at bounding box center [500, 496] width 449 height 891
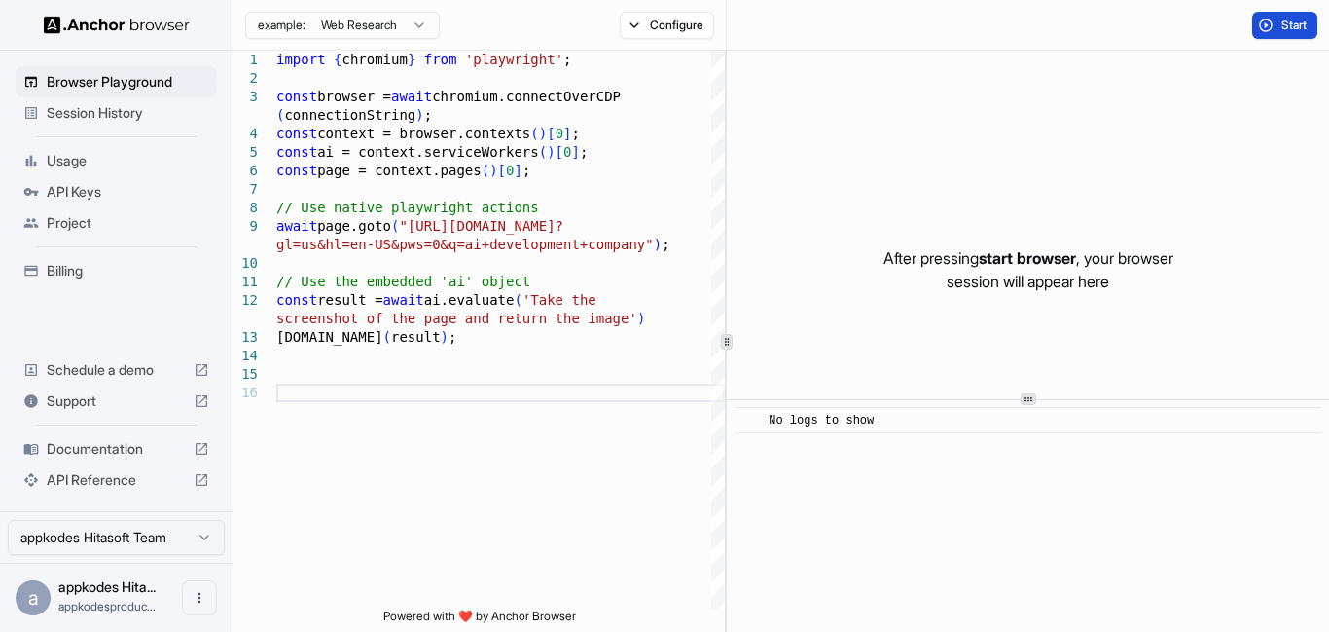
click at [1301, 30] on span "Start" at bounding box center [1295, 26] width 27 height 16
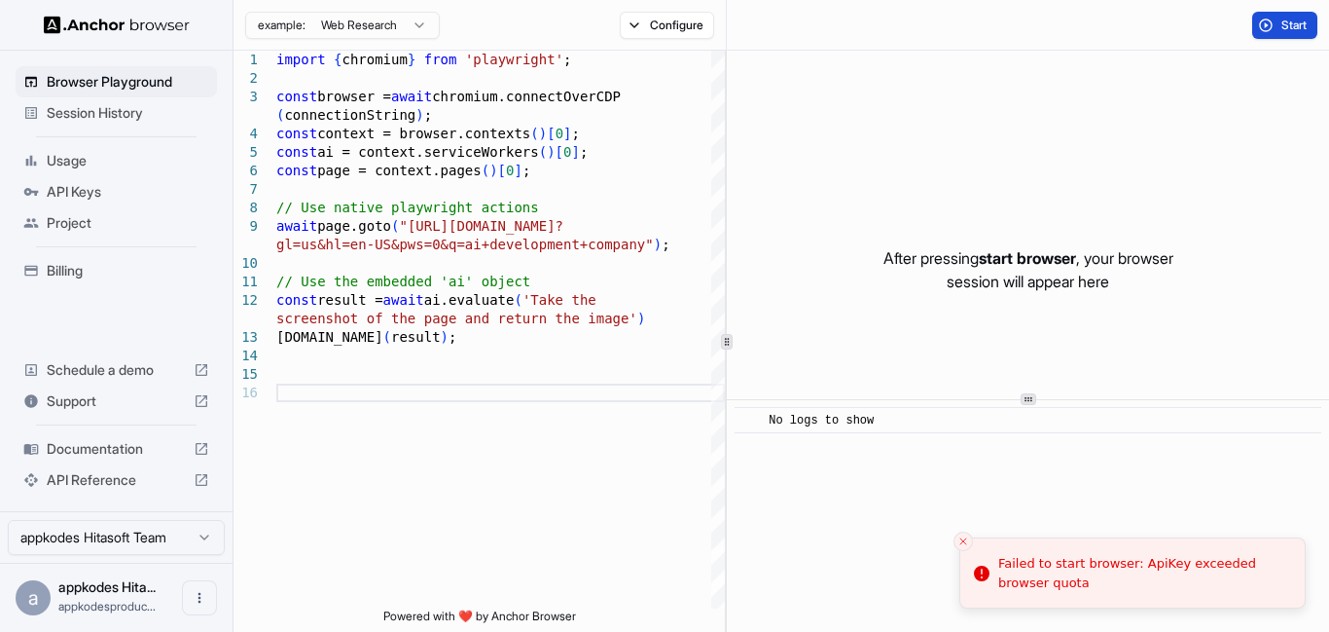
drag, startPoint x: 81, startPoint y: 32, endPoint x: 93, endPoint y: 37, distance: 13.6
click at [93, 37] on div at bounding box center [116, 25] width 233 height 50
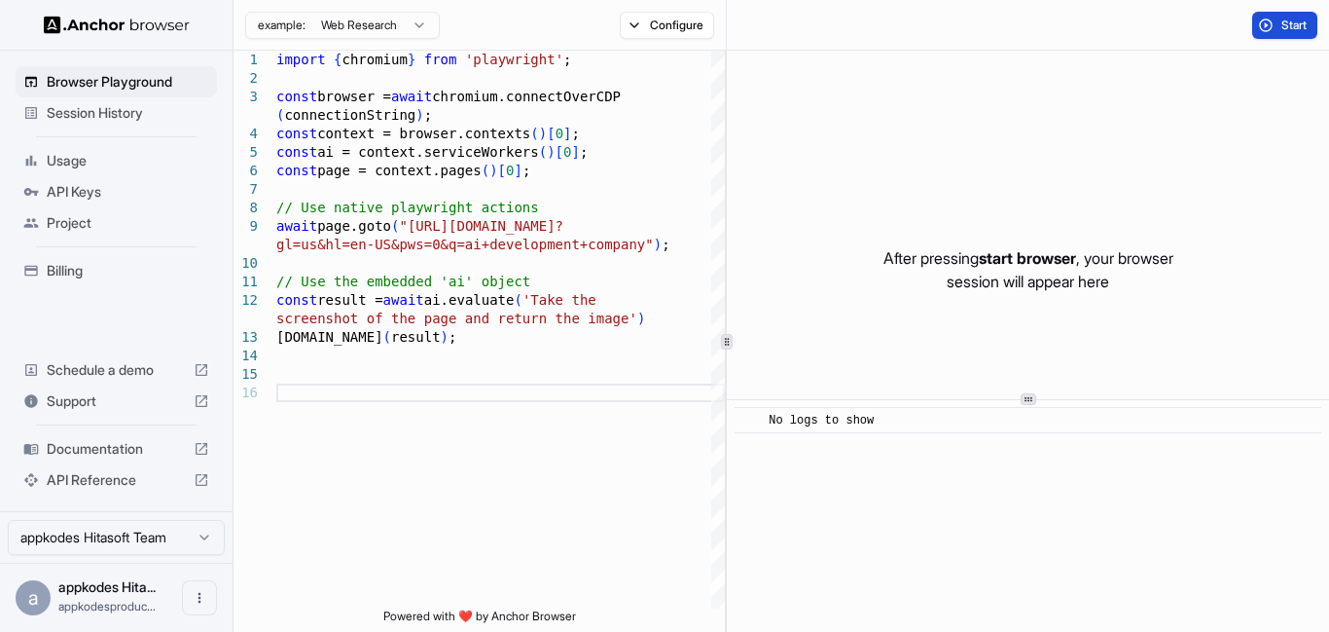
click at [103, 28] on img at bounding box center [117, 25] width 146 height 18
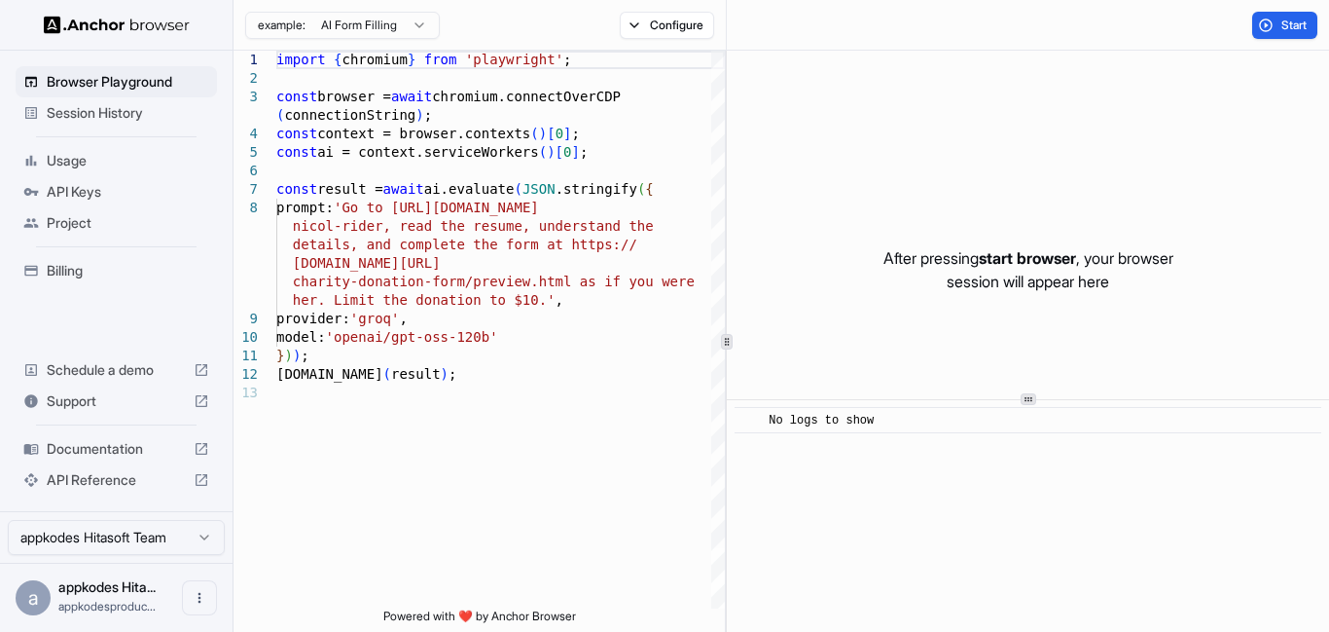
click at [76, 248] on ul "Browser Playground Session History Usage API Keys Project Billing" at bounding box center [116, 176] width 217 height 236
click at [78, 273] on span "Billing" at bounding box center [128, 270] width 163 height 19
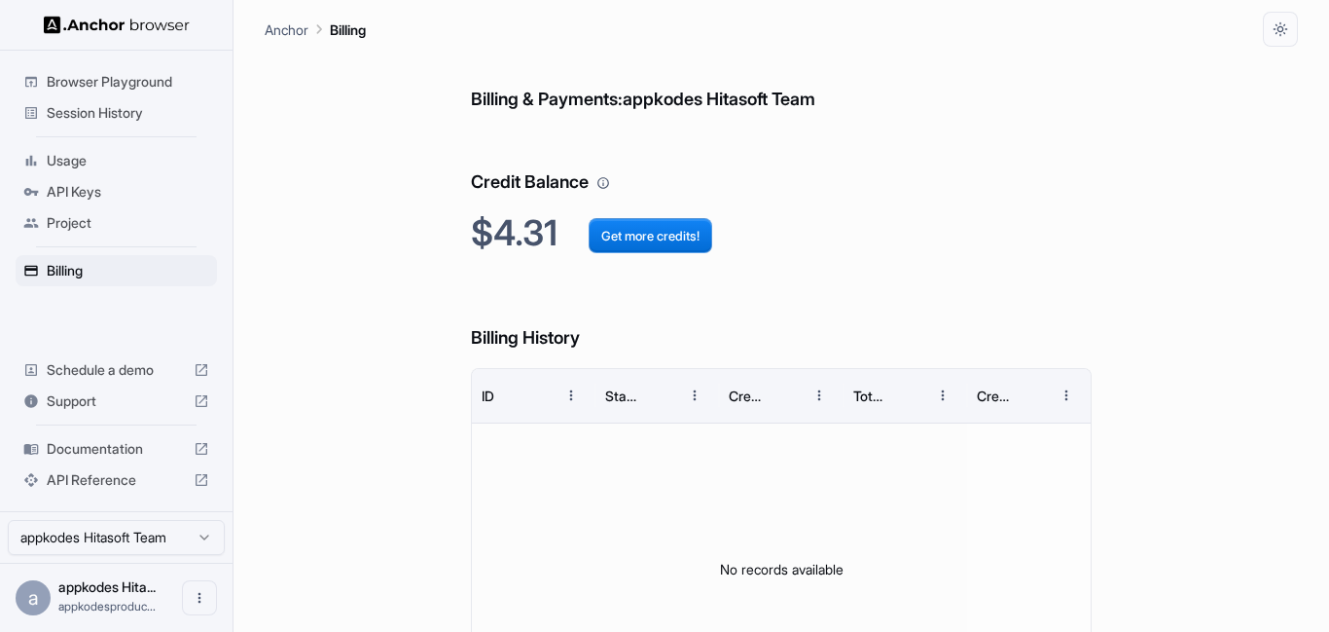
click at [50, 192] on span "API Keys" at bounding box center [128, 191] width 163 height 19
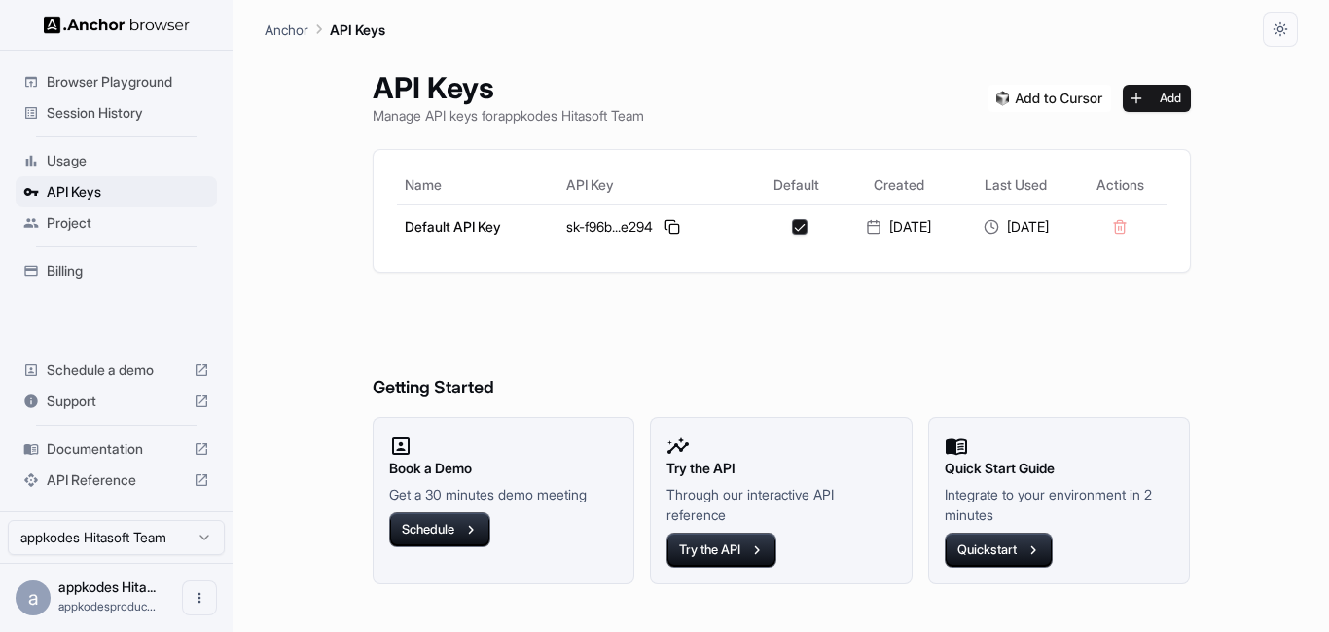
click at [52, 107] on span "Session History" at bounding box center [128, 112] width 163 height 19
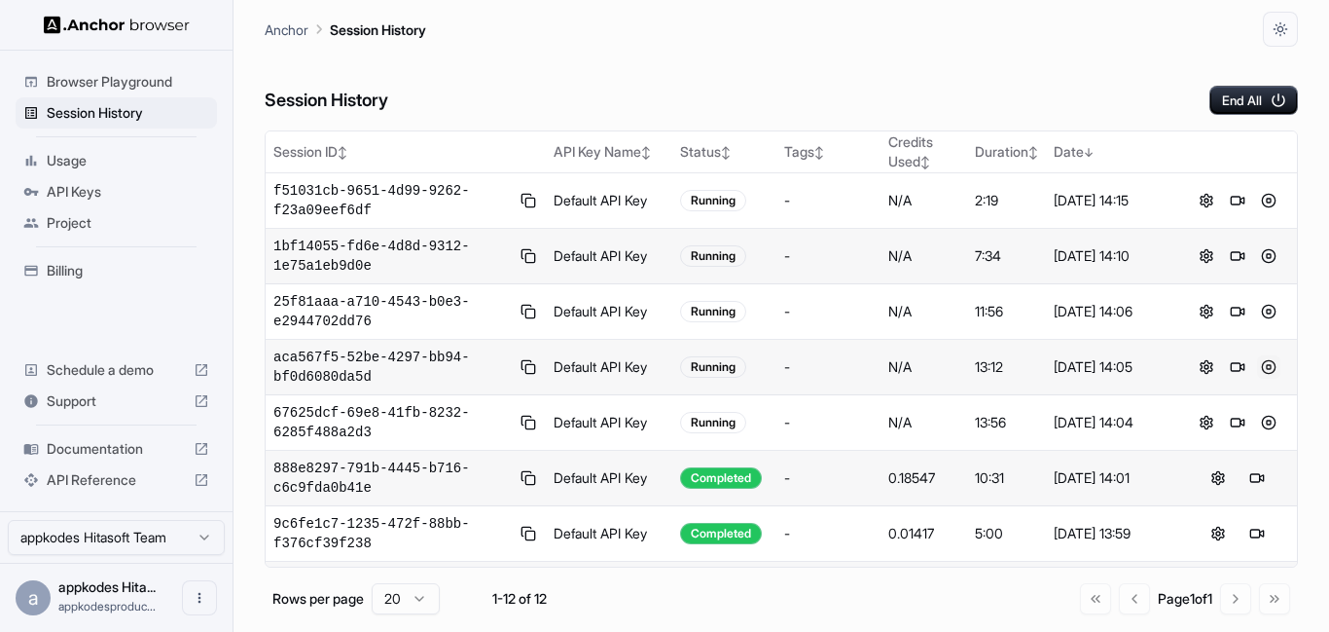
click at [1263, 367] on button at bounding box center [1268, 366] width 23 height 23
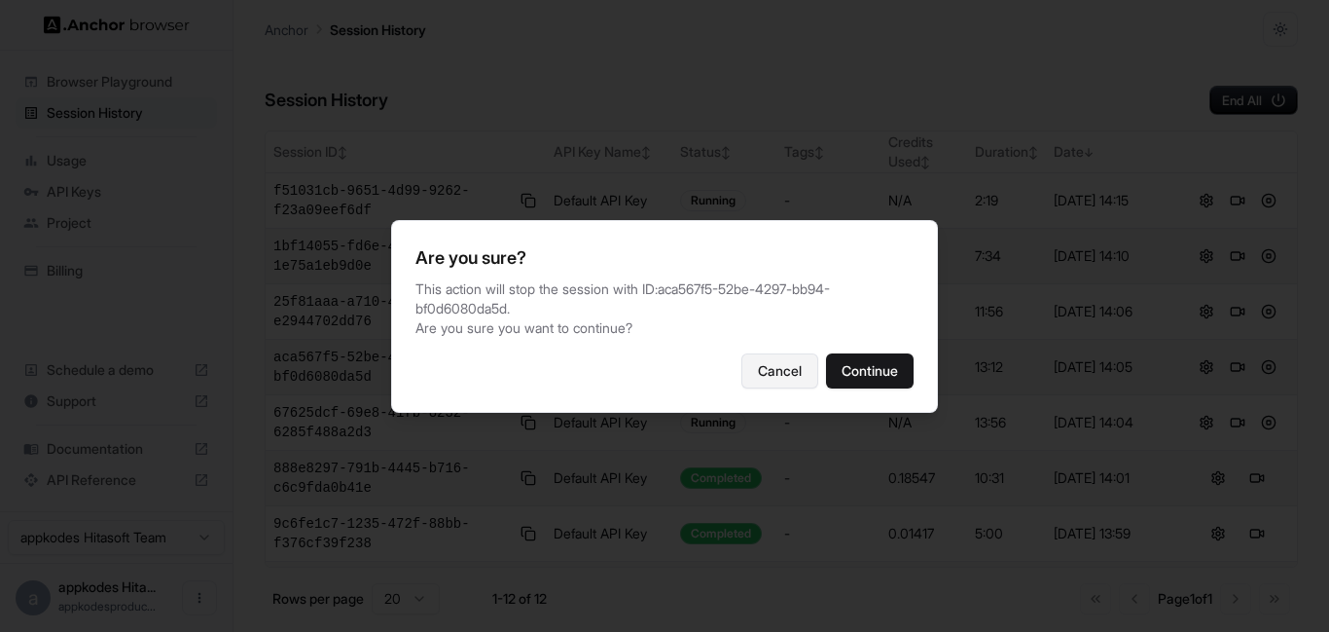
click at [776, 369] on button "Cancel" at bounding box center [780, 370] width 77 height 35
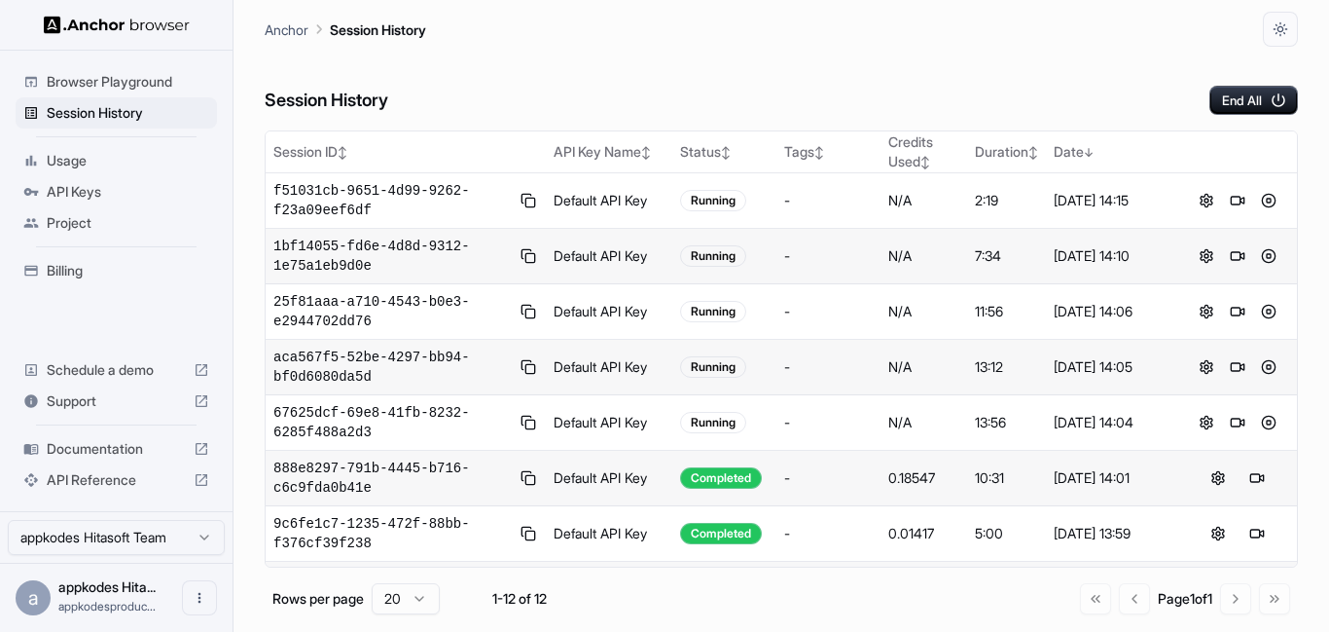
drag, startPoint x: 127, startPoint y: 81, endPoint x: 118, endPoint y: 178, distance: 97.8
click at [118, 159] on ul "Browser Playground Session History Usage API Keys Project Billing" at bounding box center [116, 176] width 217 height 236
click at [88, 203] on div "API Keys" at bounding box center [116, 191] width 201 height 31
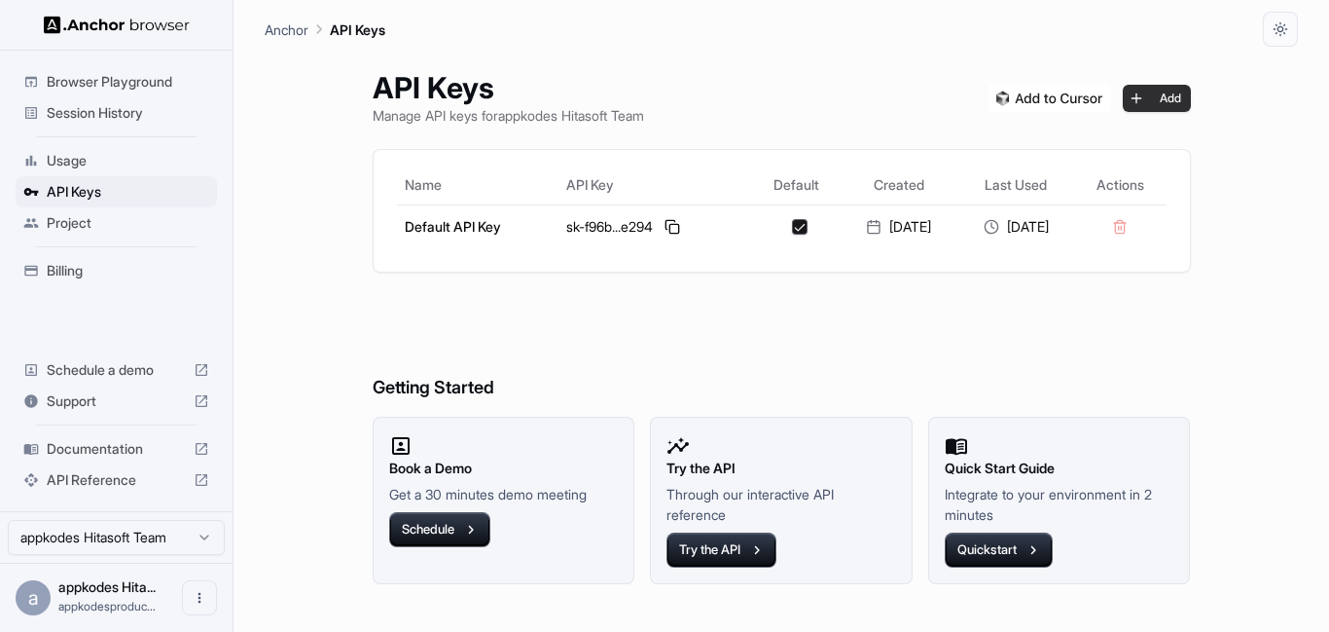
click at [1170, 104] on button "Add" at bounding box center [1157, 98] width 68 height 27
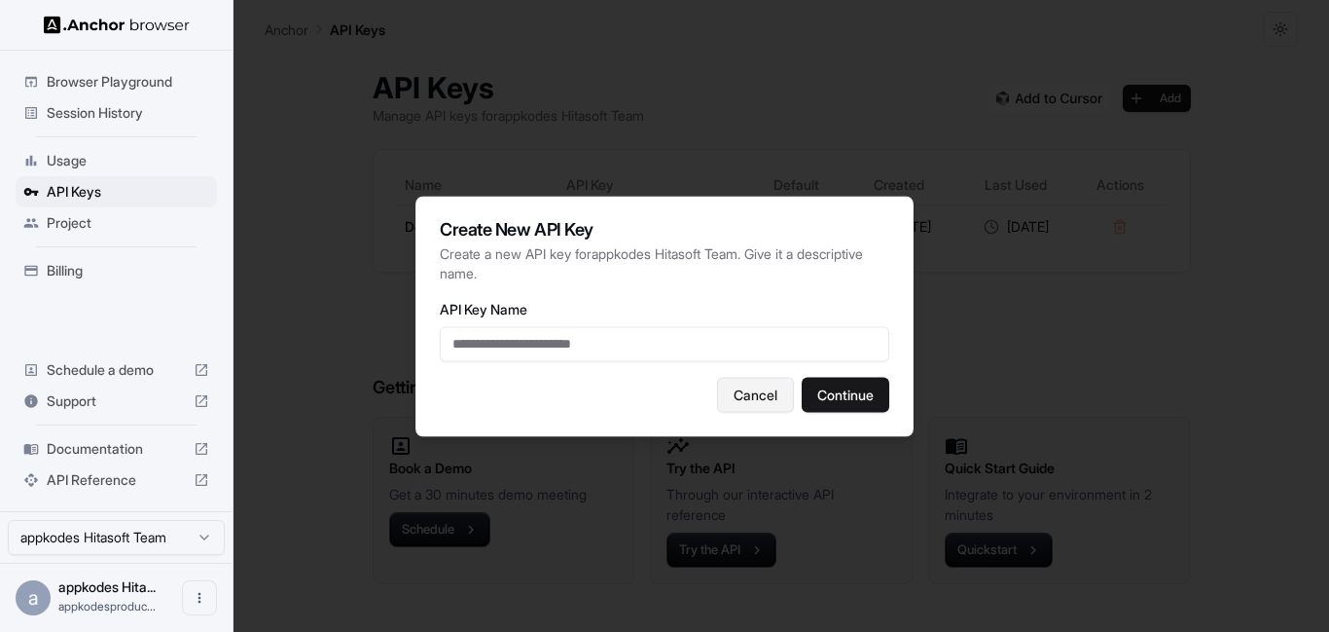
click at [764, 385] on button "Cancel" at bounding box center [755, 394] width 77 height 35
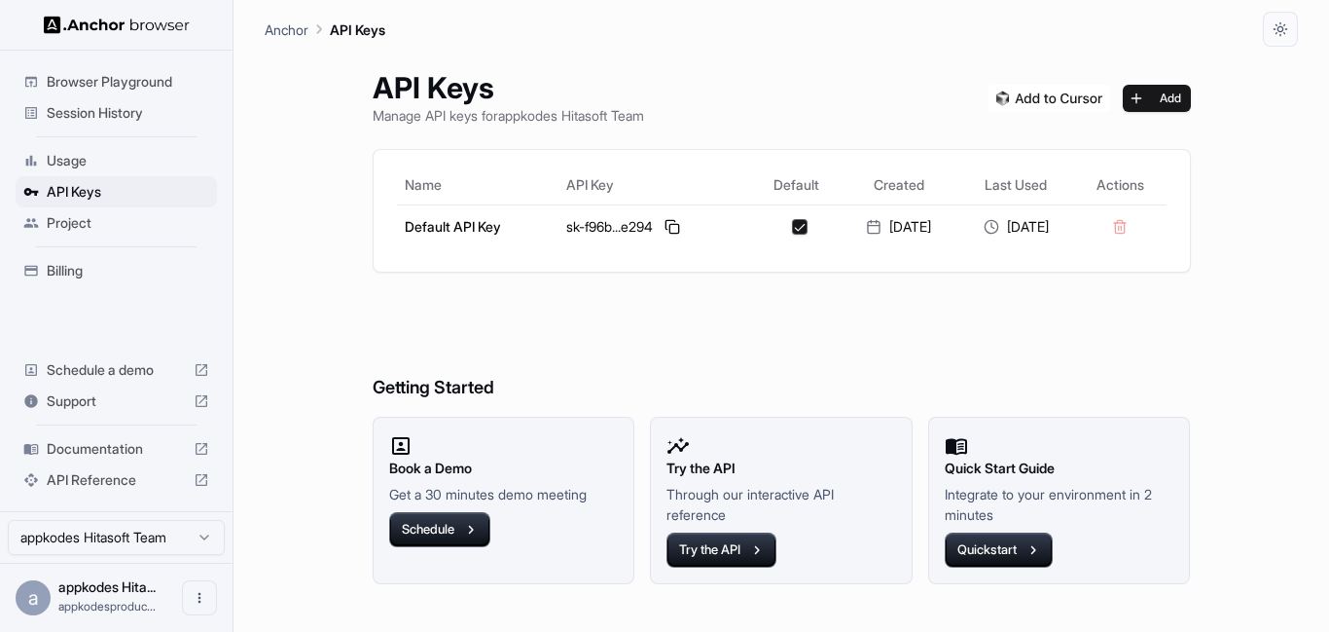
click at [93, 169] on div "Usage" at bounding box center [116, 160] width 201 height 31
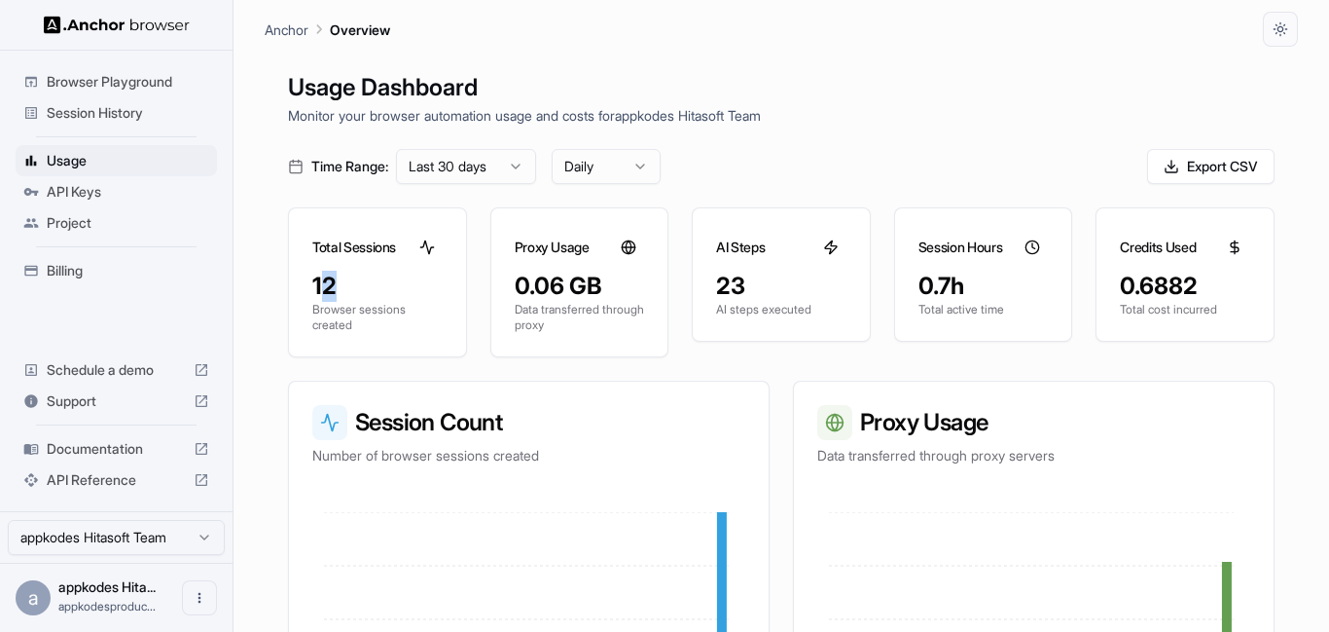
drag, startPoint x: 318, startPoint y: 286, endPoint x: 356, endPoint y: 284, distance: 38.0
click at [356, 284] on div "12" at bounding box center [377, 286] width 130 height 31
drag, startPoint x: 710, startPoint y: 275, endPoint x: 743, endPoint y: 281, distance: 33.6
click at [743, 281] on div "23 AI steps executed" at bounding box center [781, 306] width 177 height 70
click at [73, 264] on span "Billing" at bounding box center [128, 270] width 163 height 19
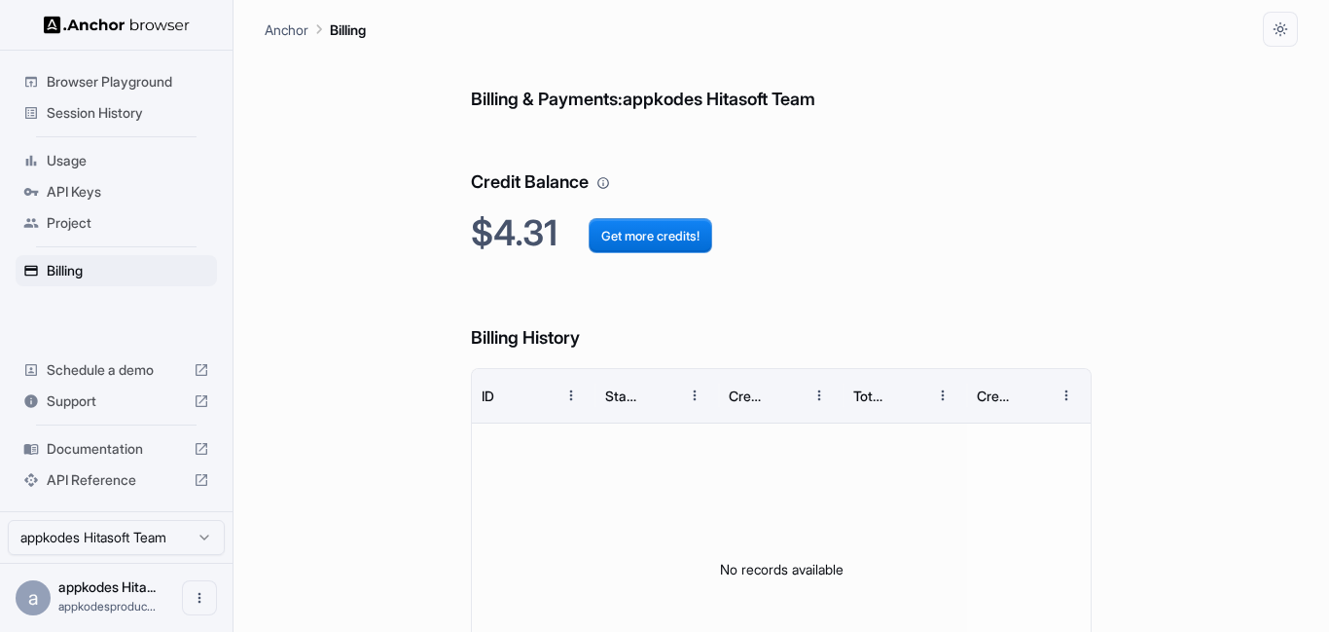
click at [107, 109] on span "Session History" at bounding box center [128, 112] width 163 height 19
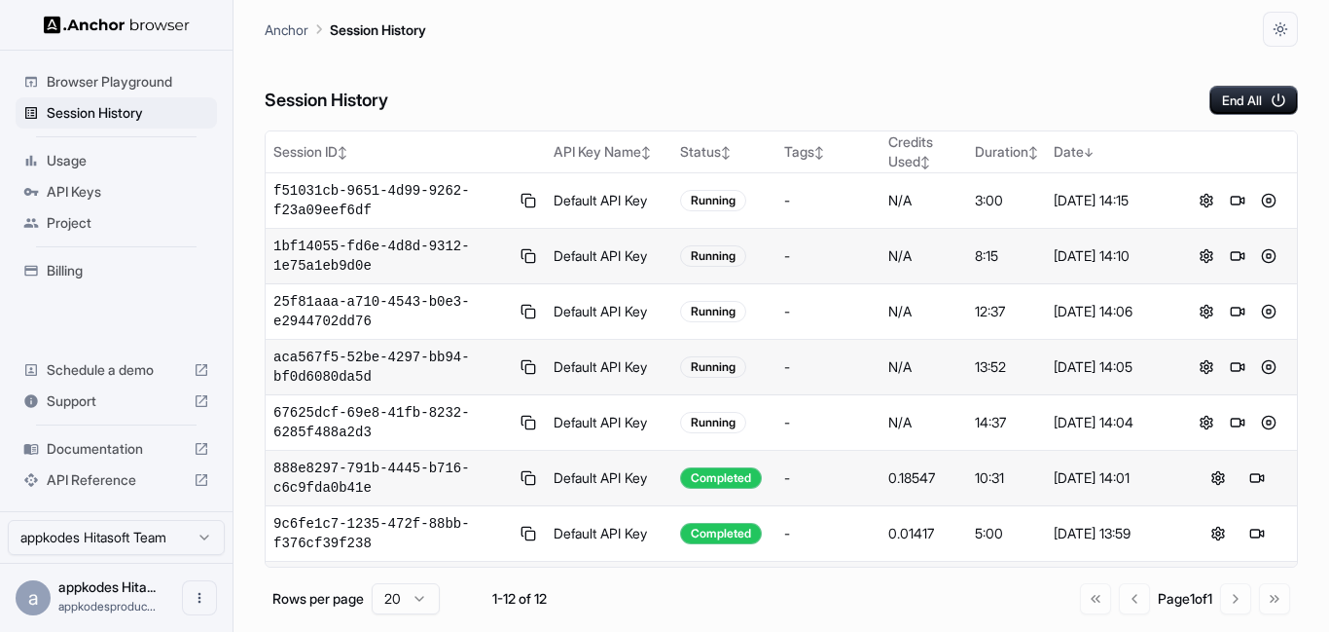
click at [117, 83] on span "Browser Playground" at bounding box center [128, 81] width 163 height 19
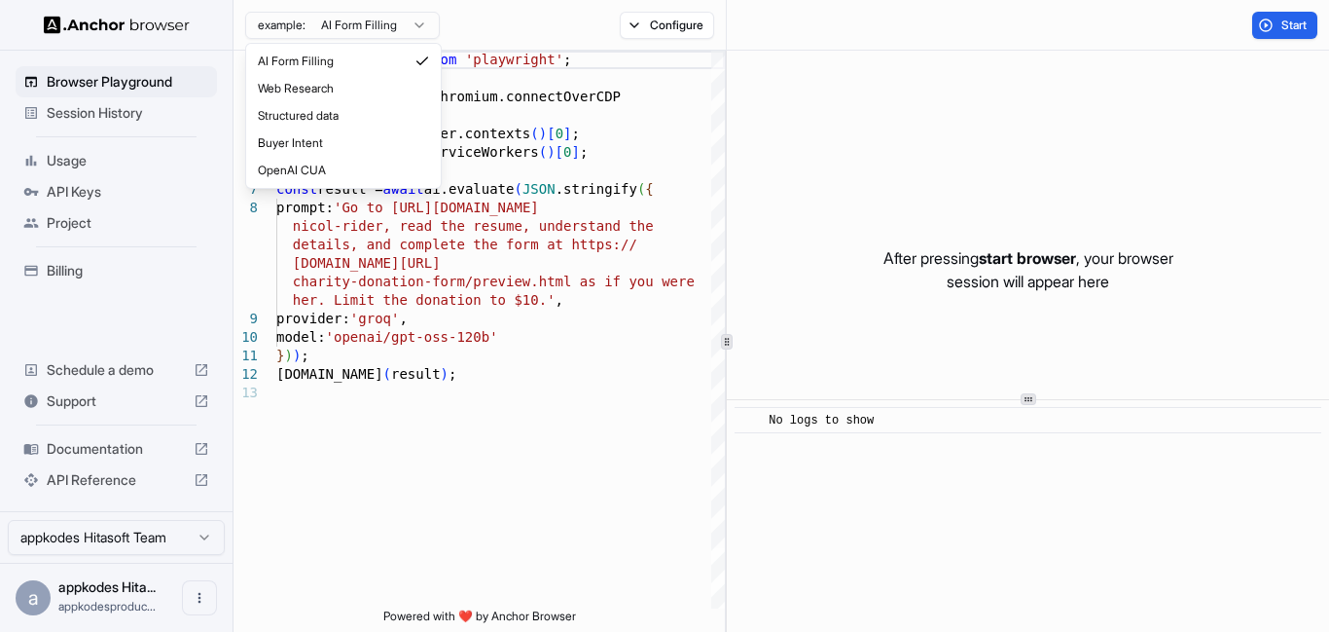
click at [380, 13] on html "Browser Playground Session History Usage API Keys Project Billing Schedule a de…" at bounding box center [664, 316] width 1329 height 632
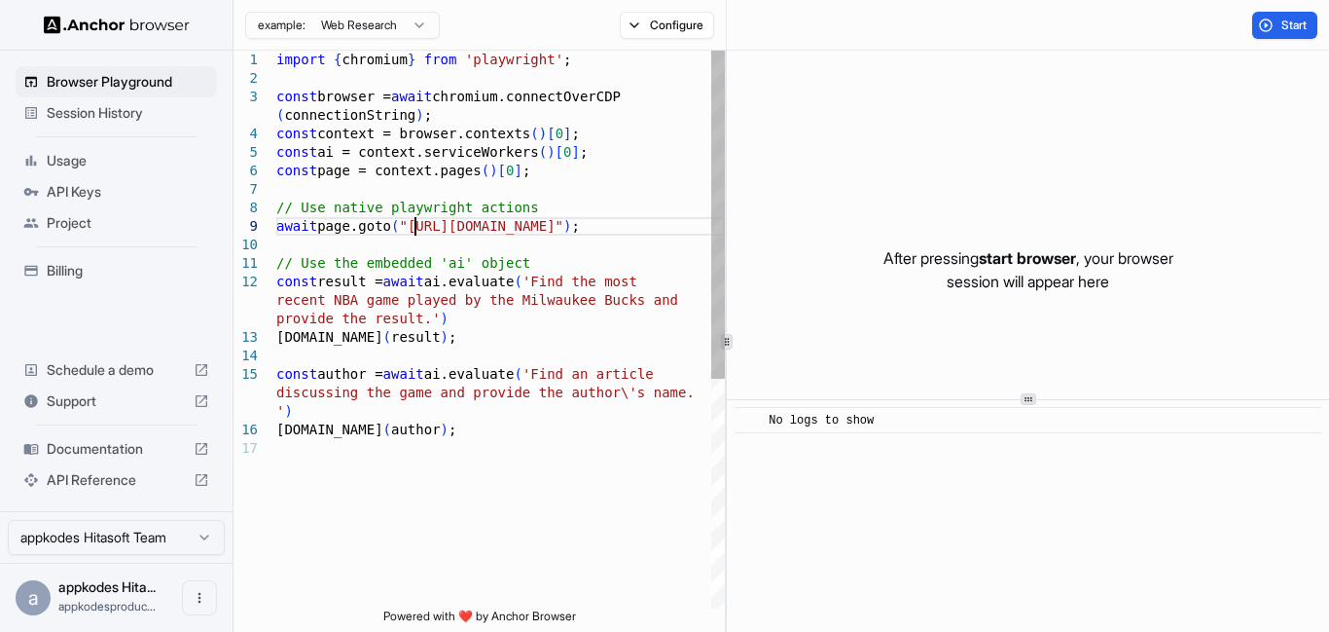
click at [412, 226] on div "import { chromium } from 'playwright' ; const browser = await chromium.connectO…" at bounding box center [500, 524] width 449 height 946
click at [659, 227] on div "import { chromium } from 'playwright' ; const browser = await chromium.connectO…" at bounding box center [500, 524] width 449 height 946
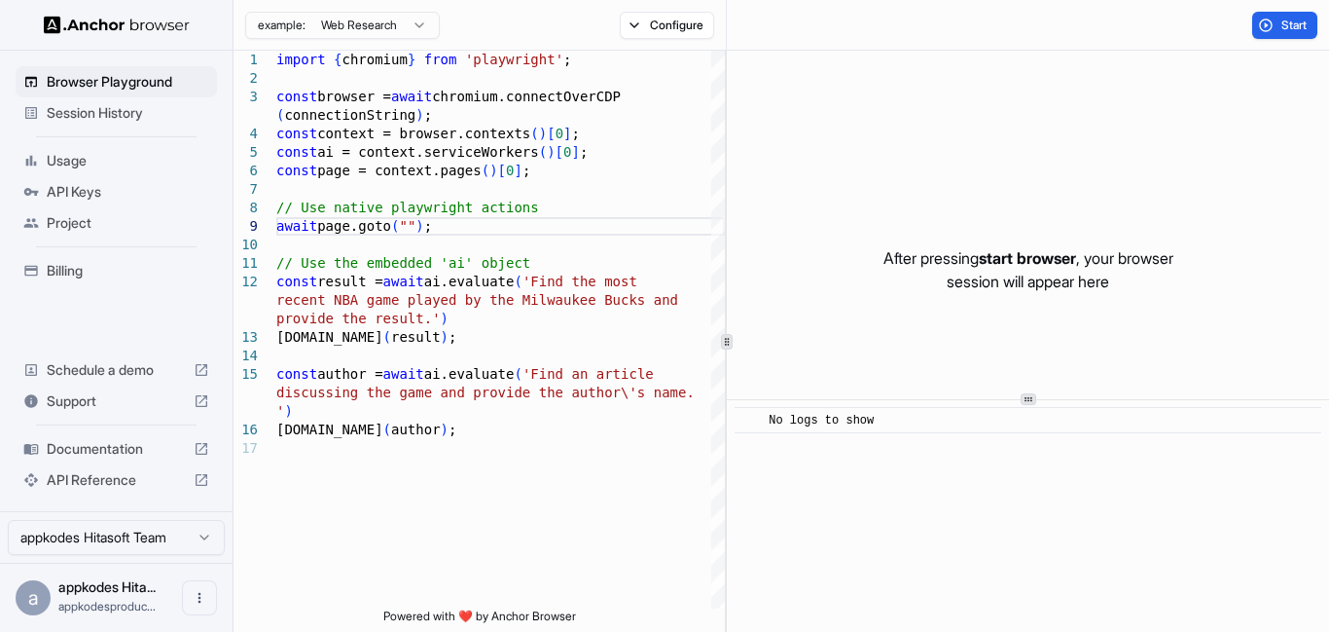
click at [97, 455] on span "Documentation" at bounding box center [116, 448] width 139 height 19
click at [507, 263] on div "import { chromium } from 'playwright' ; const browser = await chromium.connectO…" at bounding box center [500, 524] width 449 height 946
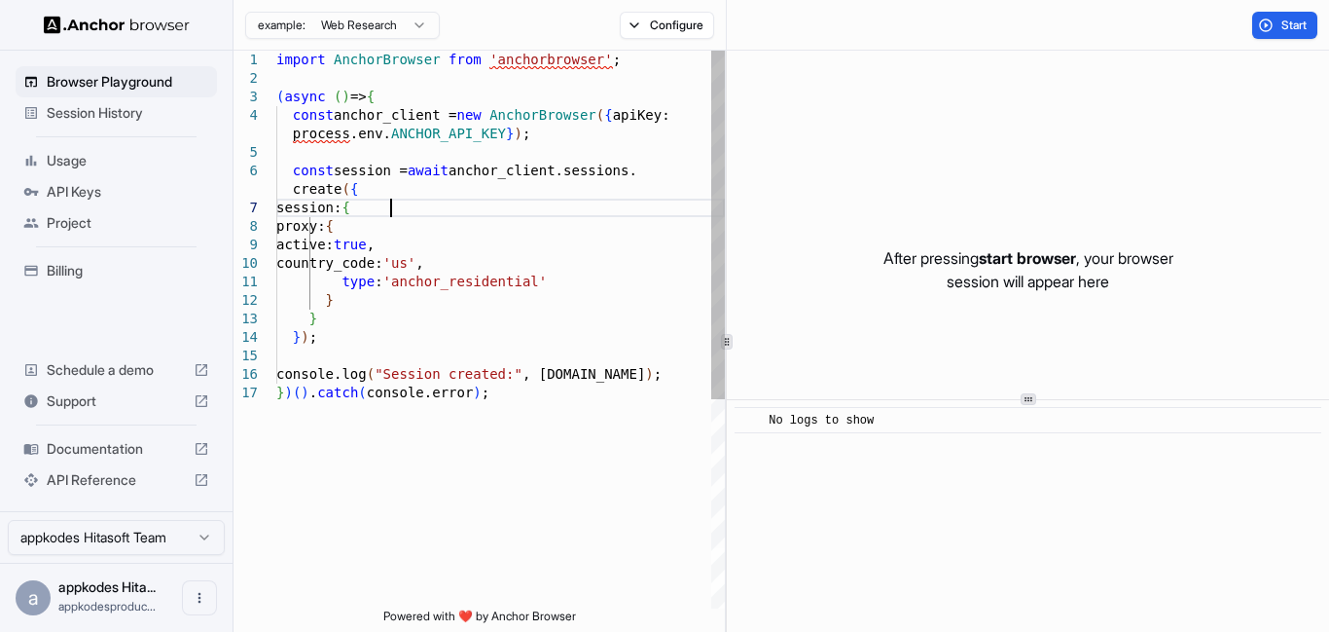
click at [412, 208] on div "import AnchorBrowser from 'anchorbrowser' ; ( async ( ) => { const anchor_clien…" at bounding box center [500, 496] width 449 height 891
click at [344, 334] on div "import AnchorBrowser from 'anchorbrowser' ; ( async ( ) => { const anchor_clien…" at bounding box center [500, 496] width 449 height 891
click at [349, 320] on div "import AnchorBrowser from 'anchorbrowser' ; ( async ( ) => { const anchor_clien…" at bounding box center [500, 496] width 449 height 891
click at [420, 218] on div "import AnchorBrowser from 'anchorbrowser' ; ( async ( ) => { const anchor_clien…" at bounding box center [500, 496] width 449 height 891
click at [409, 205] on div "import AnchorBrowser from 'anchorbrowser' ; ( async ( ) => { const anchor_clien…" at bounding box center [500, 496] width 449 height 891
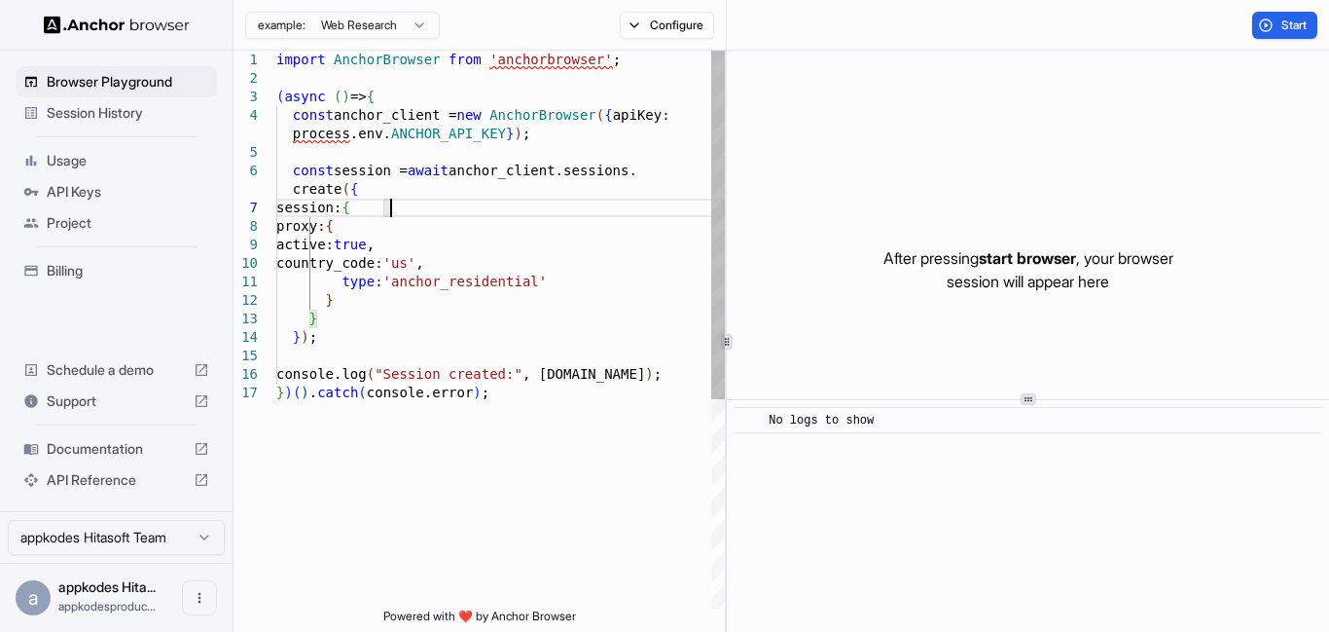
click at [334, 314] on div "import AnchorBrowser from 'anchorbrowser' ; ( async ( ) => { const anchor_clien…" at bounding box center [500, 496] width 449 height 891
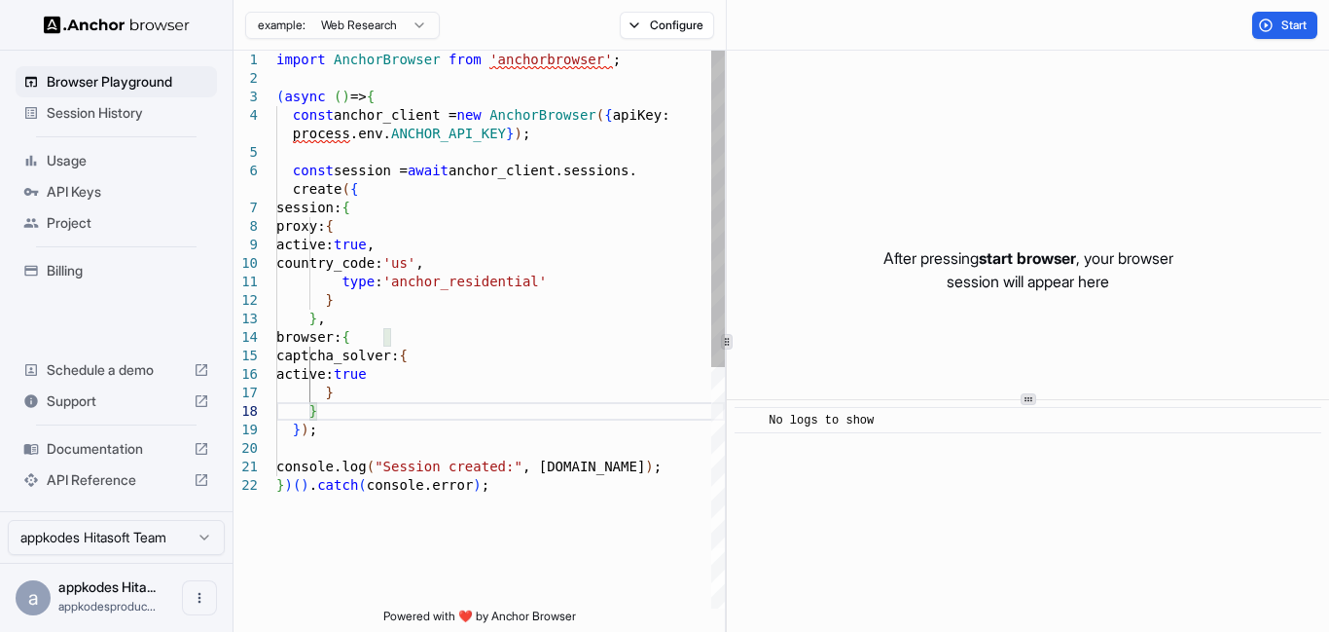
click at [435, 332] on div "import AnchorBrowser from 'anchorbrowser' ; ( async ( ) => { const anchor_clien…" at bounding box center [500, 542] width 449 height 983
click at [379, 445] on div "import AnchorBrowser from 'anchorbrowser' ; ( async ( ) => { const anchor_clien…" at bounding box center [500, 542] width 449 height 983
click at [429, 207] on div "import AnchorBrowser from 'anchorbrowser' ; ( async ( ) => { const anchor_clien…" at bounding box center [500, 542] width 449 height 983
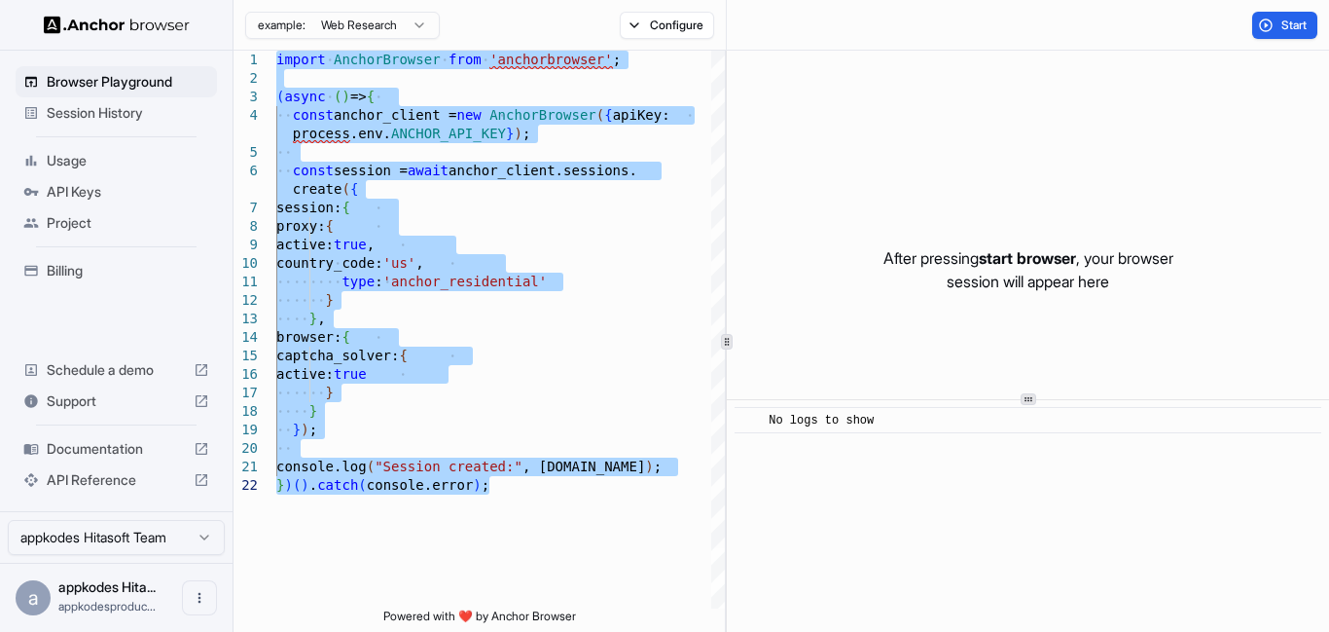
click at [317, 32] on html "Browser Playground Session History Usage API Keys Project Billing Schedule a de…" at bounding box center [664, 316] width 1329 height 632
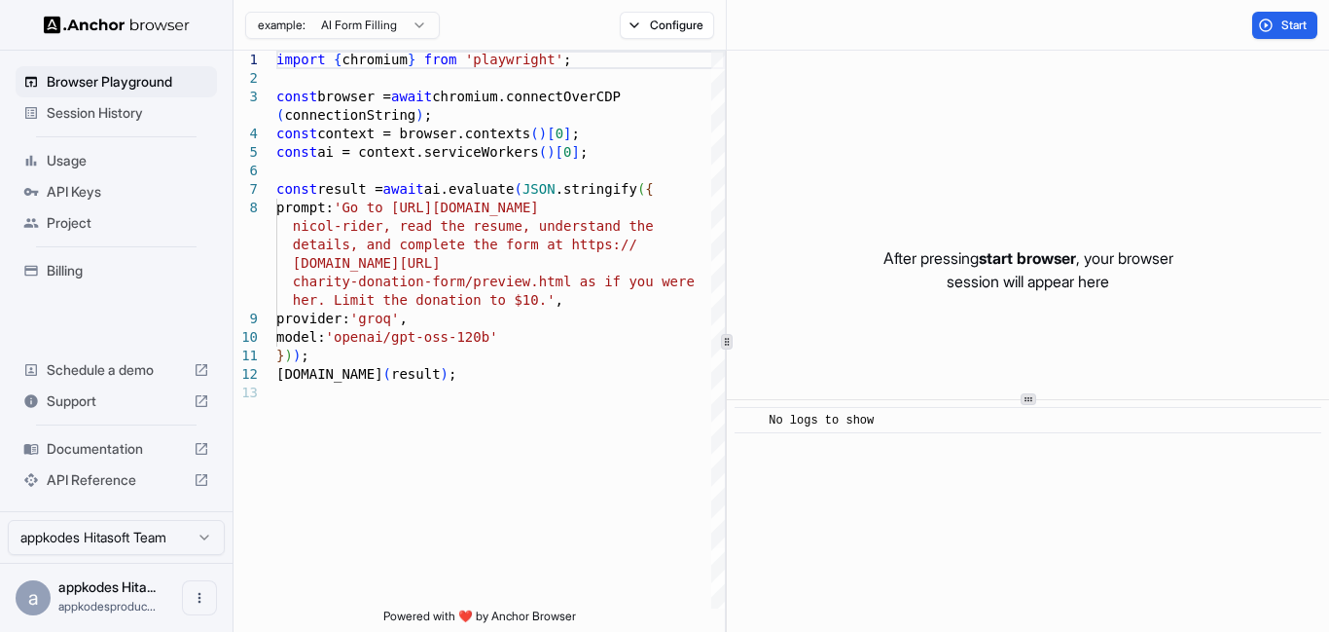
click at [370, 23] on html "Browser Playground Session History Usage API Keys Project Billing Schedule a de…" at bounding box center [664, 316] width 1329 height 632
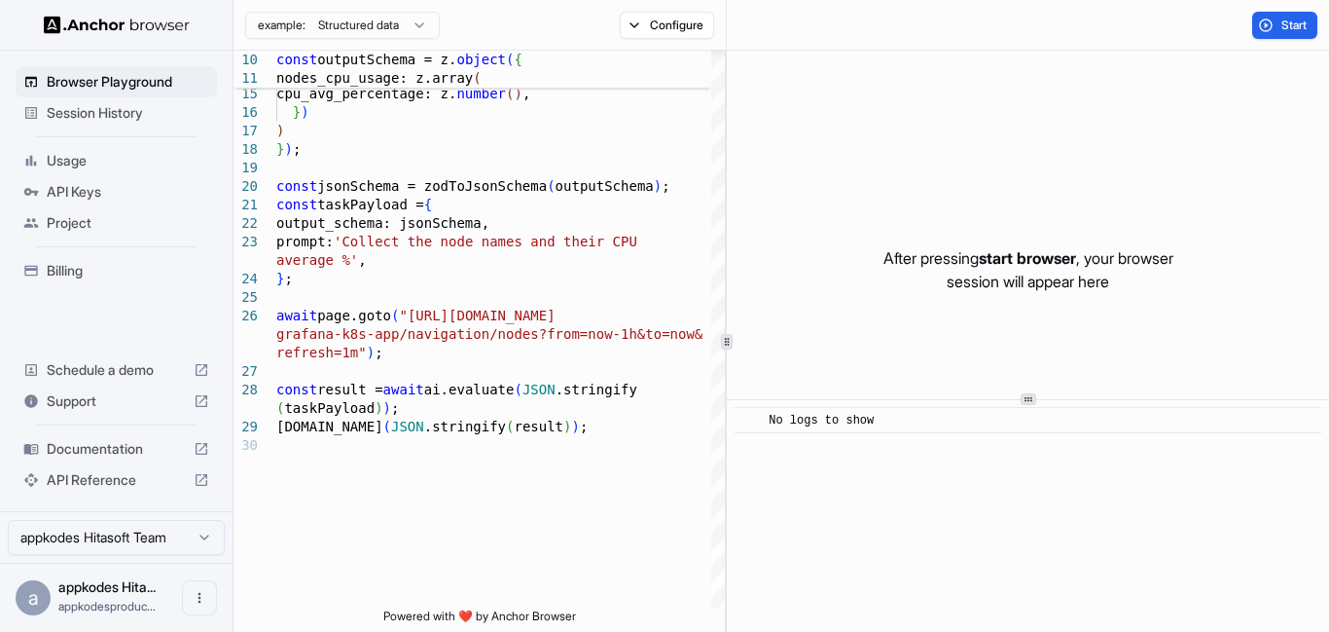
click at [374, 32] on html "Browser Playground Session History Usage API Keys Project Billing Schedule a de…" at bounding box center [664, 316] width 1329 height 632
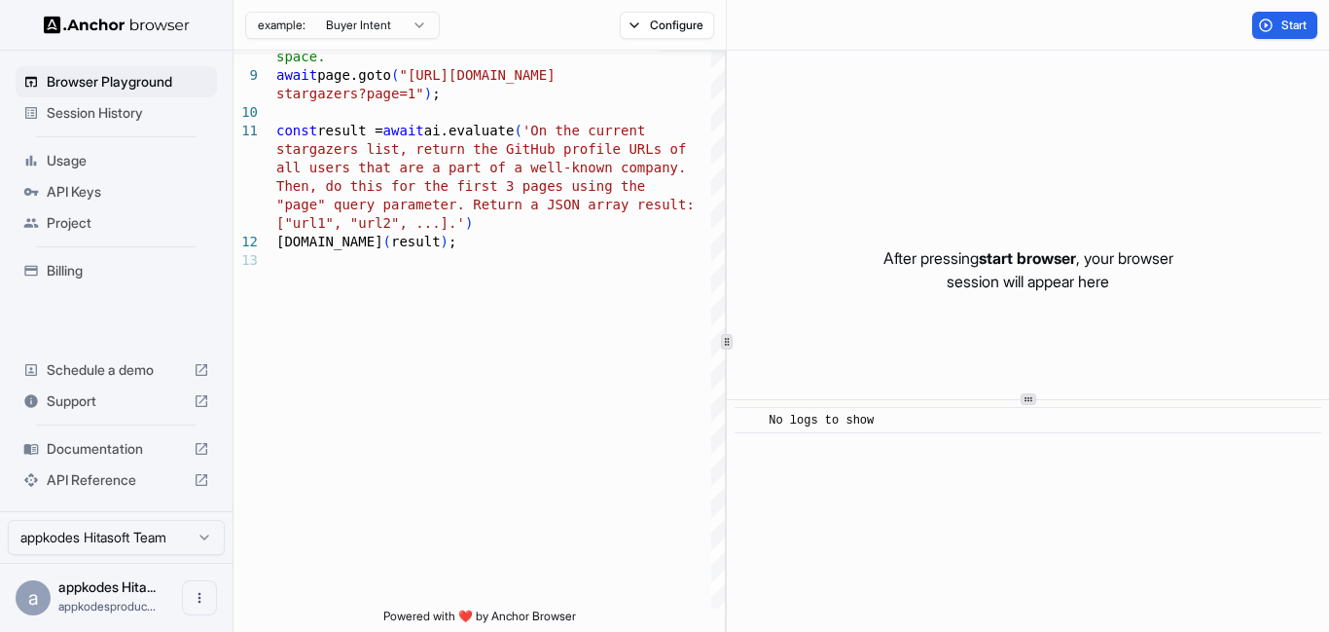
click at [384, 20] on html "**********" at bounding box center [664, 316] width 1329 height 632
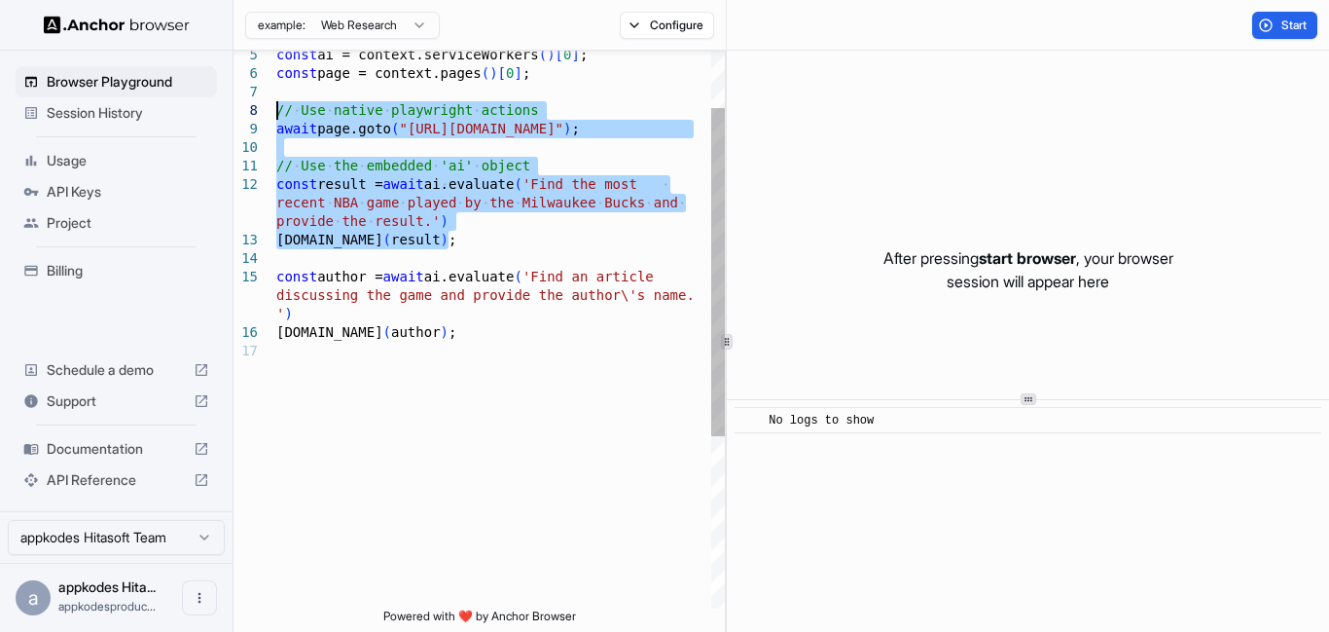
drag, startPoint x: 458, startPoint y: 239, endPoint x: 256, endPoint y: 118, distance: 236.2
click at [276, 118] on div "recent NBA game played by the Milwaukee Bucks and provide the result.' ) consol…" at bounding box center [500, 426] width 449 height 946
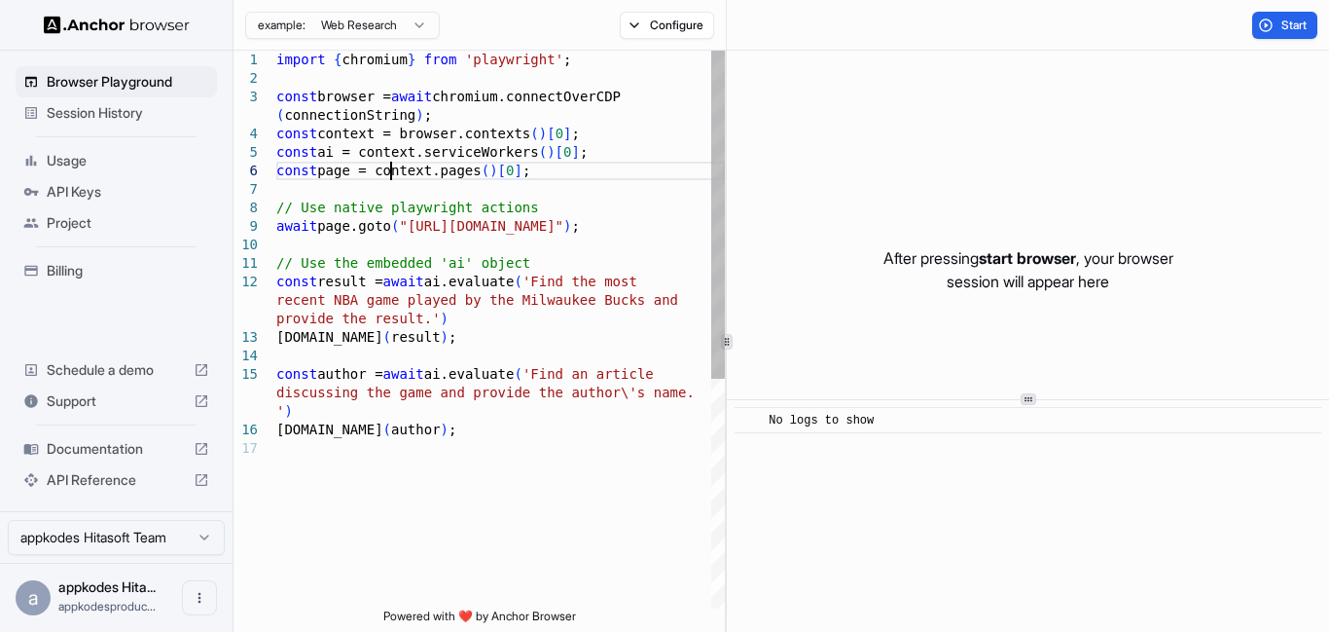
click at [390, 171] on div "recent NBA game played by the Milwaukee Bucks and provide the result.' ) consol…" at bounding box center [500, 524] width 449 height 946
click at [614, 179] on div "recent NBA game played by the Milwaukee Bucks and provide the result.' ) consol…" at bounding box center [500, 524] width 449 height 946
click at [609, 85] on div "recent NBA game played by the Milwaukee Bucks and provide the result.' ) consol…" at bounding box center [500, 524] width 449 height 946
click at [351, 107] on div "recent NBA game played by the Milwaukee Bucks and provide the result.' ) consol…" at bounding box center [500, 524] width 449 height 946
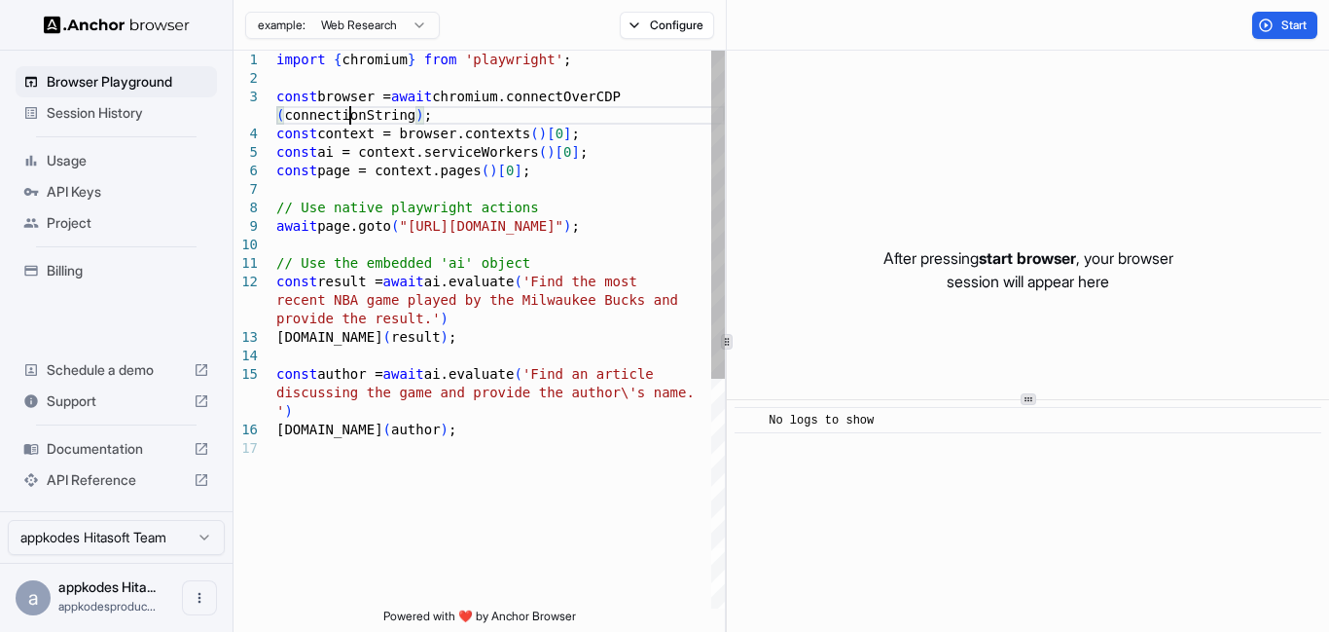
click at [351, 107] on div "recent NBA game played by the Milwaukee Bucks and provide the result.' ) consol…" at bounding box center [500, 524] width 449 height 946
click at [396, 228] on div "recent NBA game played by the Milwaukee Bucks and provide the result.' ) consol…" at bounding box center [500, 524] width 449 height 946
click at [369, 107] on div "recent NBA game played by the Milwaukee Bucks and provide the result.' ) consol…" at bounding box center [500, 524] width 449 height 946
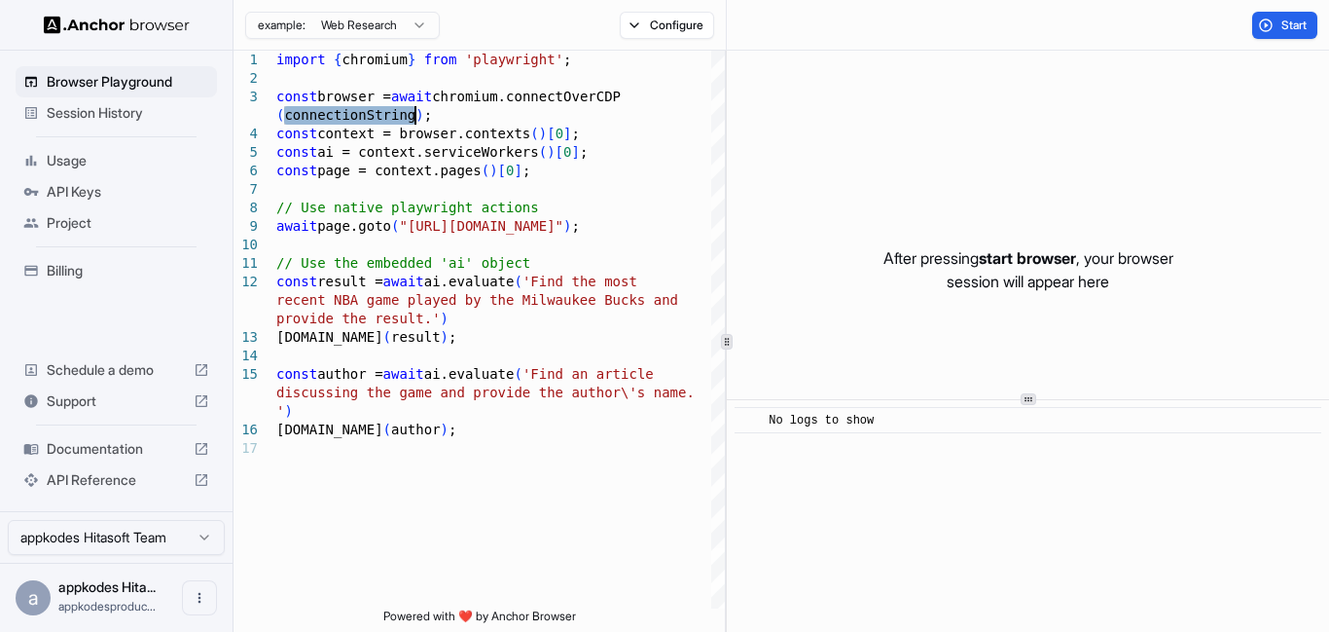
click at [103, 452] on span "Documentation" at bounding box center [116, 448] width 139 height 19
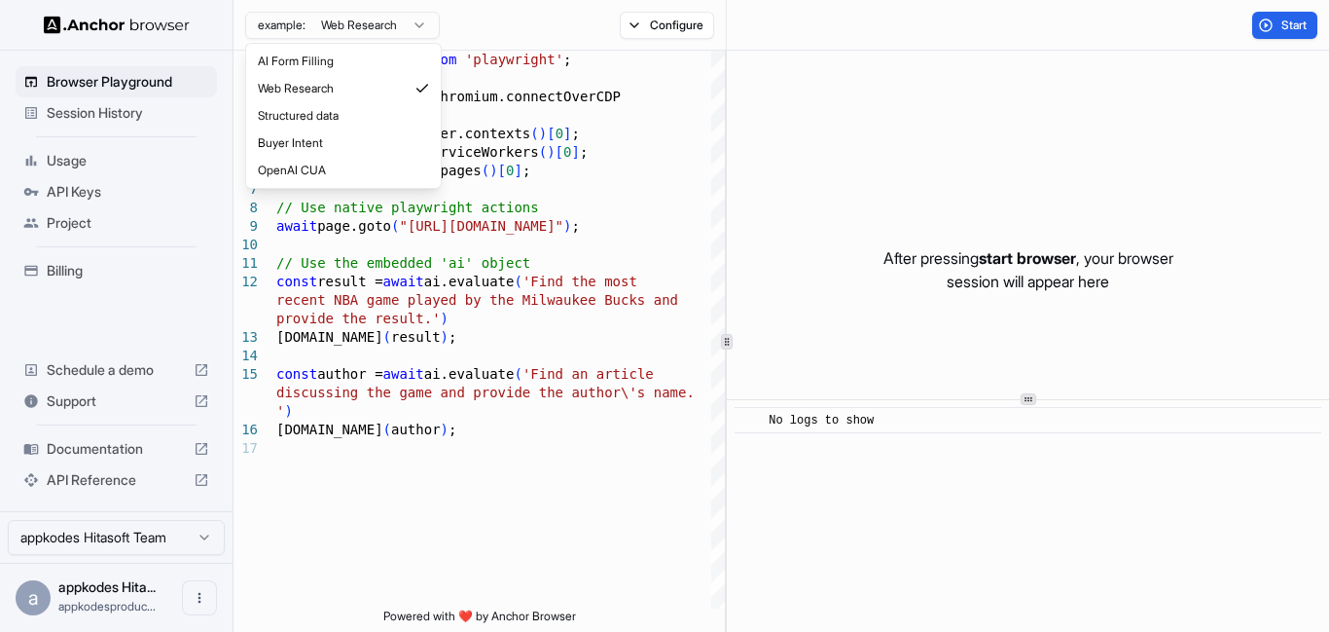
click at [385, 24] on html "Browser Playground Session History Usage API Keys Project Billing Schedule a de…" at bounding box center [664, 316] width 1329 height 632
click at [555, 238] on html "Browser Playground Session History Usage API Keys Project Billing Schedule a de…" at bounding box center [664, 316] width 1329 height 632
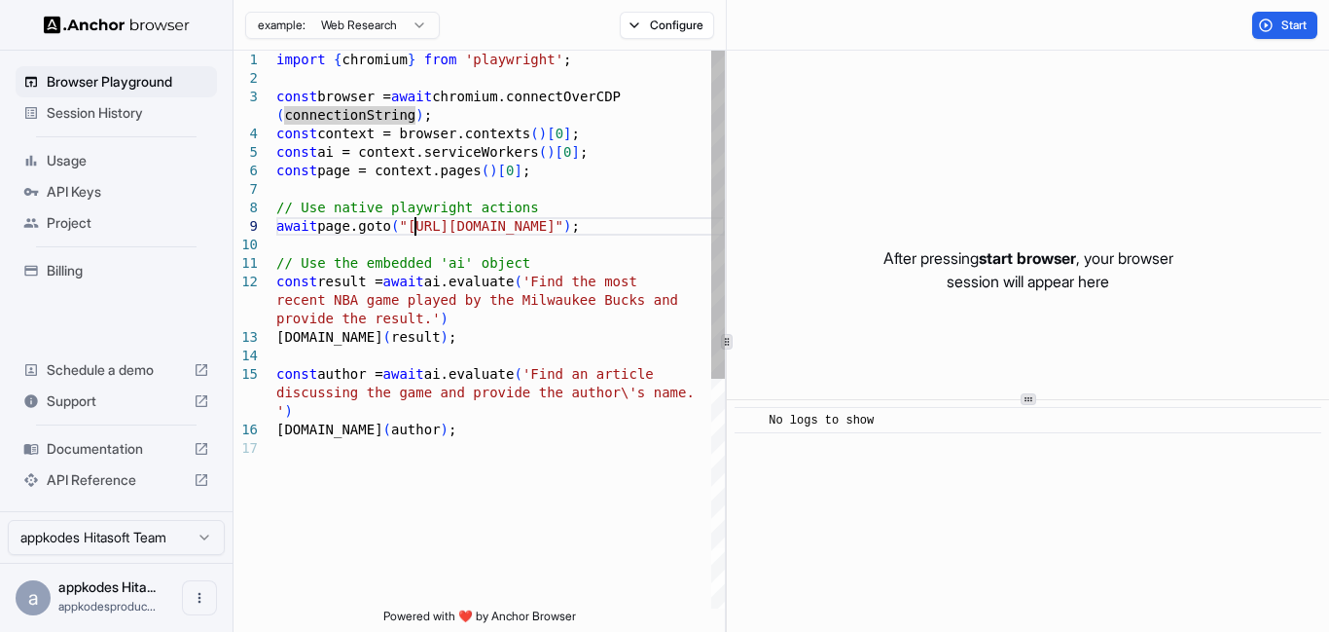
click at [419, 220] on div "recent NBA game played by the Milwaukee Bucks and provide the result.' ) consol…" at bounding box center [500, 524] width 449 height 946
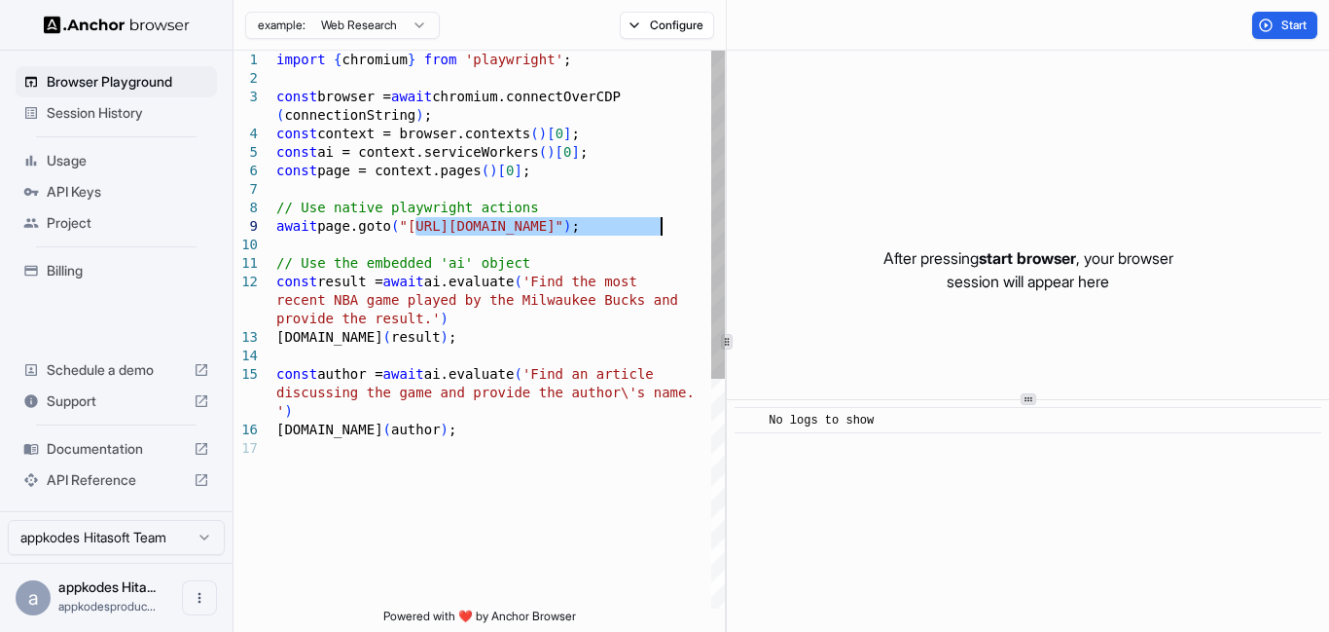
click at [659, 222] on div "recent NBA game played by the Milwaukee Bucks and provide the result.' ) consol…" at bounding box center [500, 524] width 449 height 946
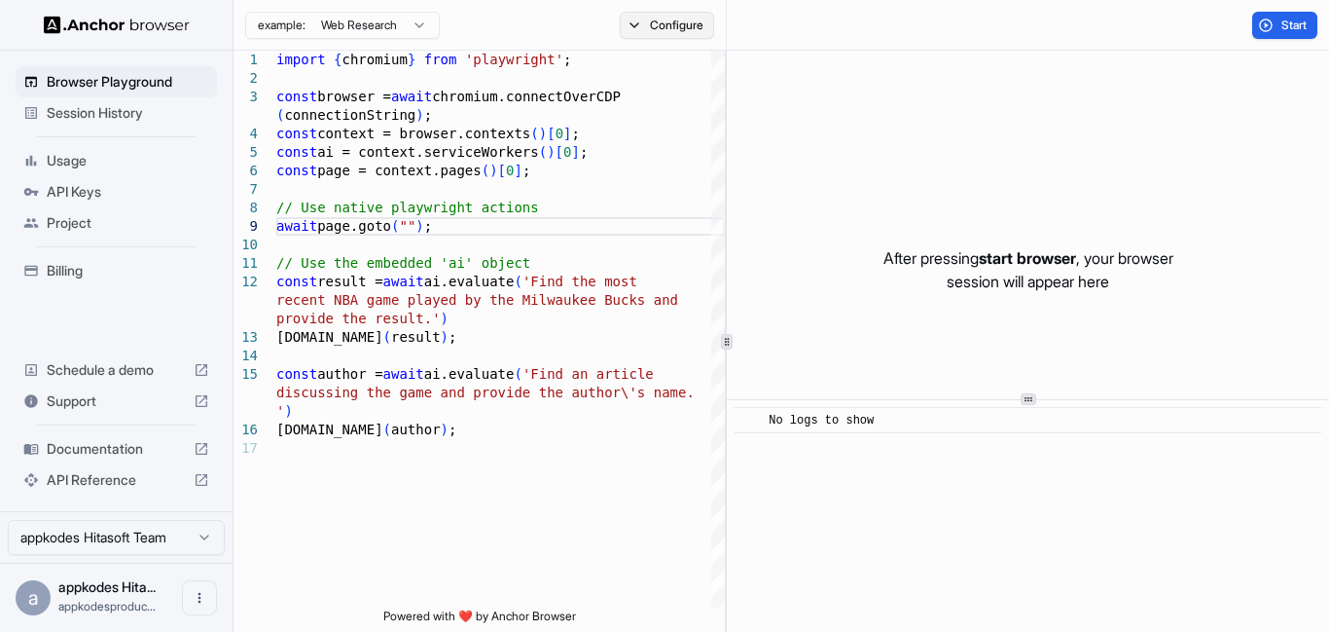
click at [649, 32] on button "Configure" at bounding box center [667, 25] width 94 height 27
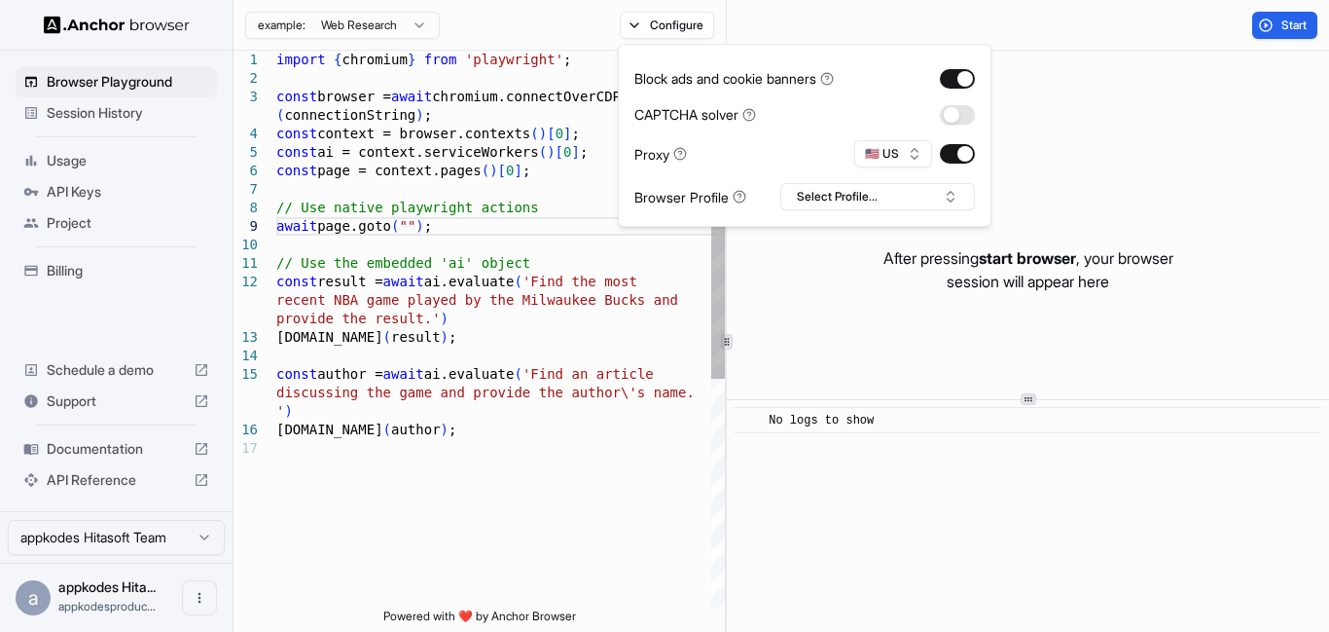
click at [596, 401] on div "recent NBA game played by the Milwaukee Bucks and provide the result.' ) consol…" at bounding box center [500, 524] width 449 height 946
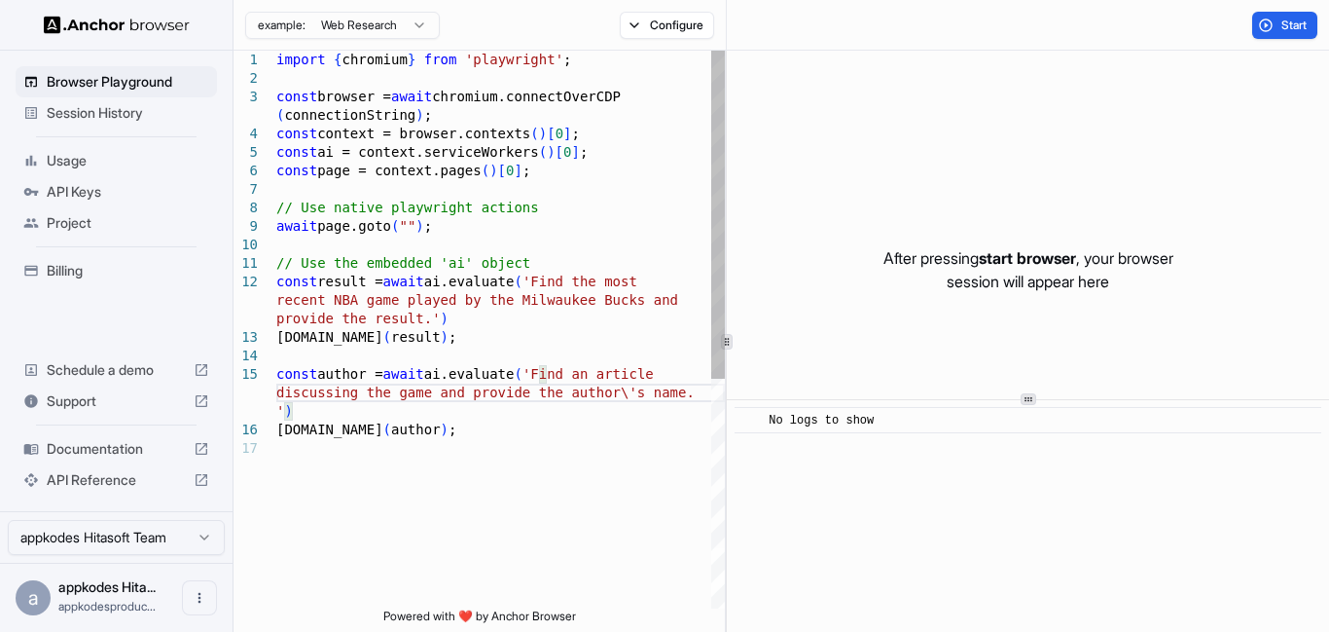
click at [413, 221] on div "recent NBA game played by the Milwaukee Bucks and provide the result.' ) consol…" at bounding box center [500, 524] width 449 height 946
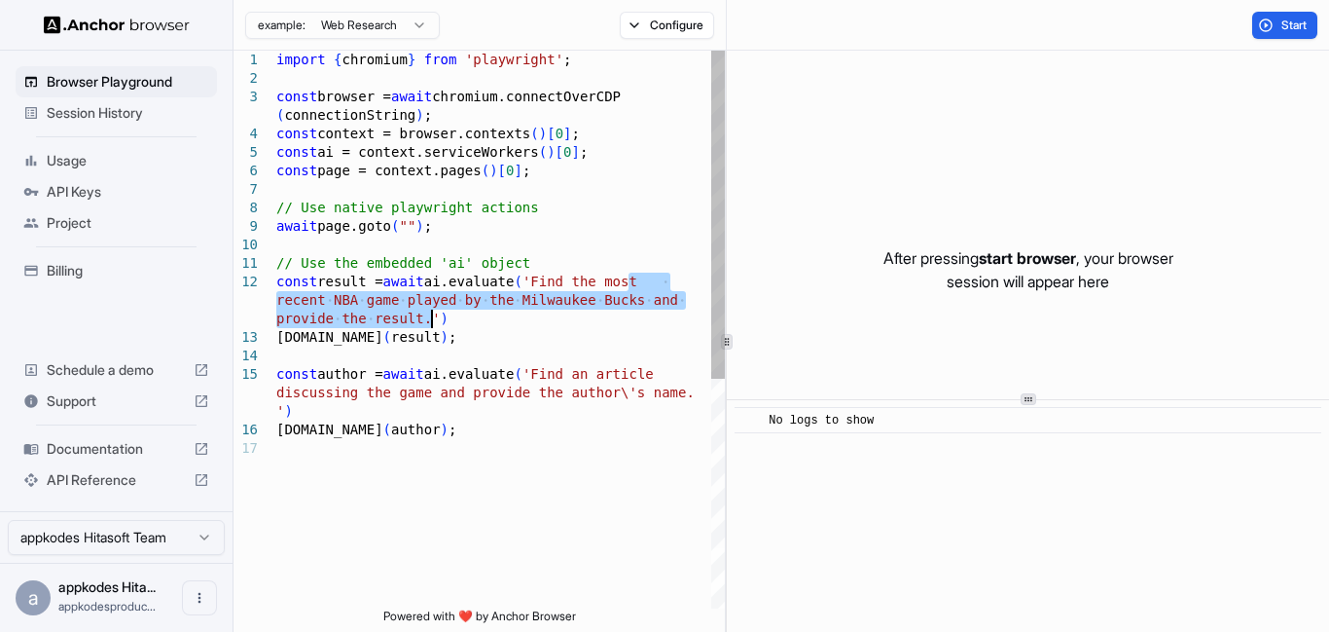
drag, startPoint x: 625, startPoint y: 280, endPoint x: 431, endPoint y: 315, distance: 196.8
click at [431, 315] on div "recent NBA game played by the Milwaukee Bucks and provide the result.' ) consol…" at bounding box center [500, 524] width 449 height 946
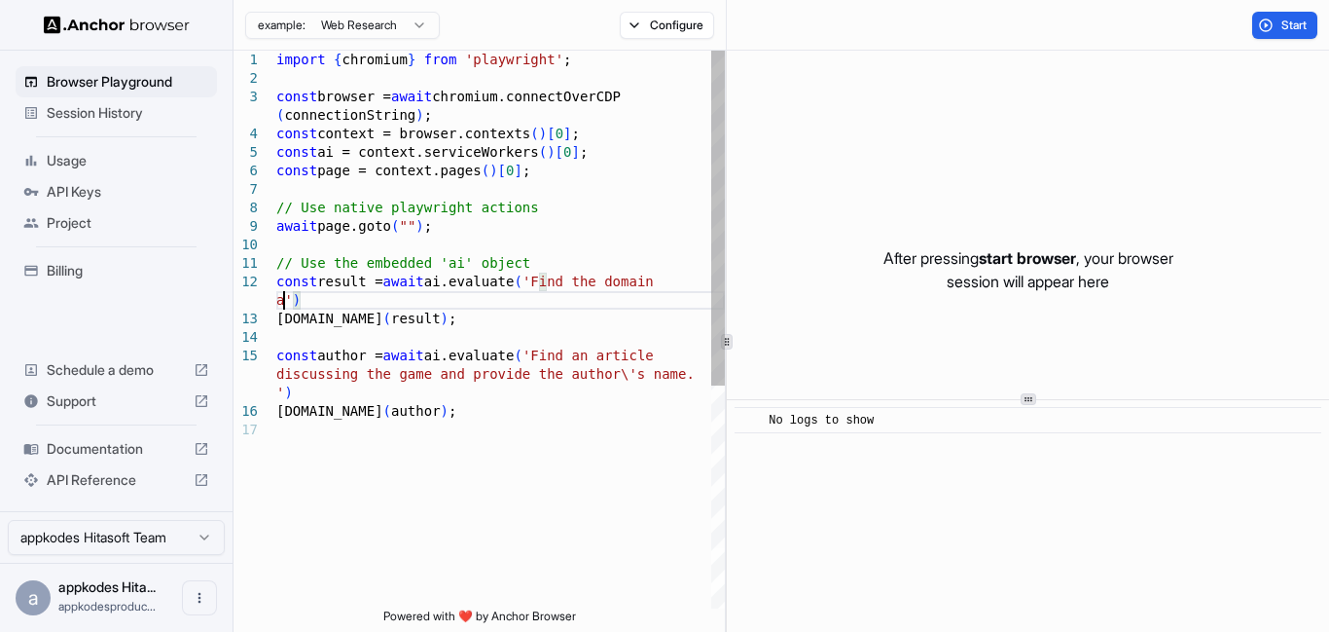
scroll to position [56, 0]
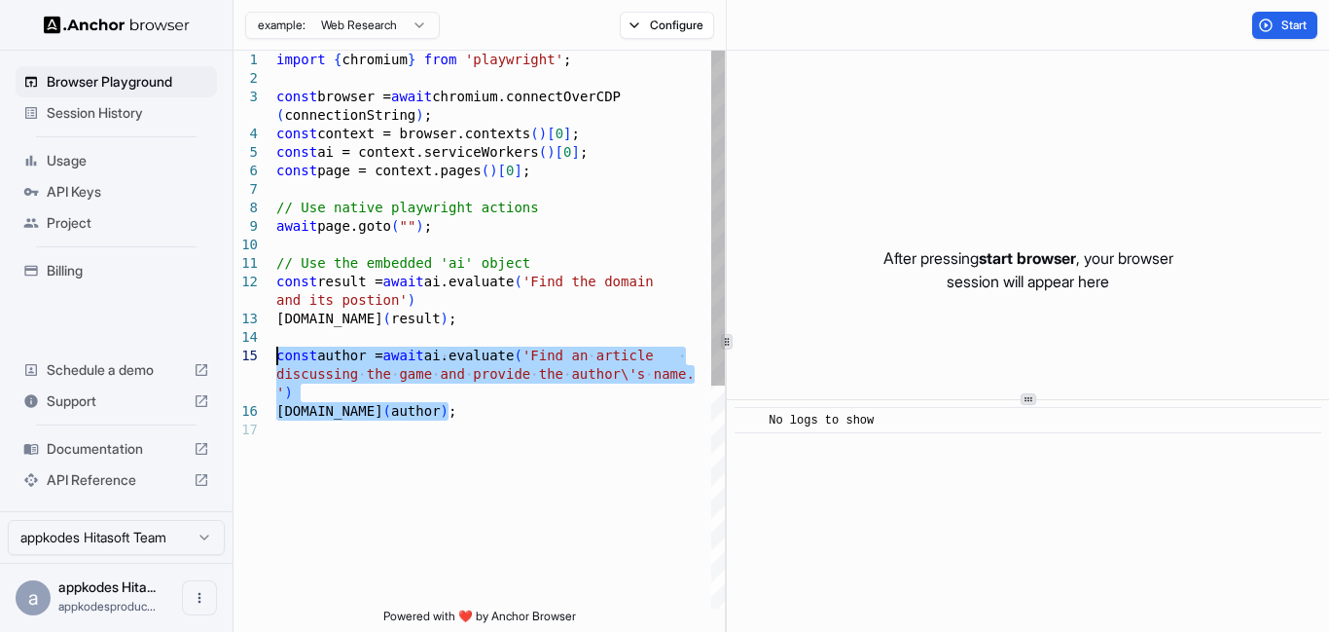
drag, startPoint x: 468, startPoint y: 416, endPoint x: 252, endPoint y: 349, distance: 226.0
click at [276, 349] on div "console.info ( result ) ; const author = await ai.evaluate ( 'Find an article d…" at bounding box center [500, 515] width 449 height 928
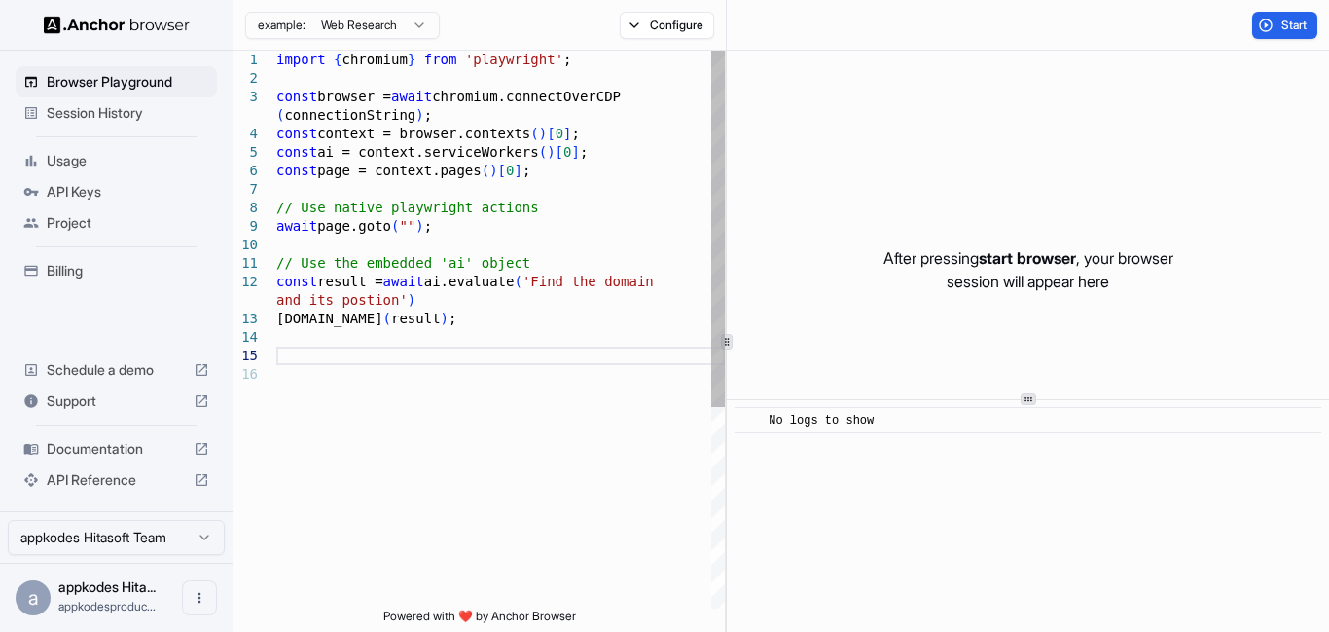
click at [402, 294] on div "console.info ( result ) ; // Use the embedded 'ai' object const result = await …" at bounding box center [500, 487] width 449 height 872
click at [412, 224] on div "console.info ( result ) ; // Use the embedded 'ai' object const result = await …" at bounding box center [500, 487] width 449 height 872
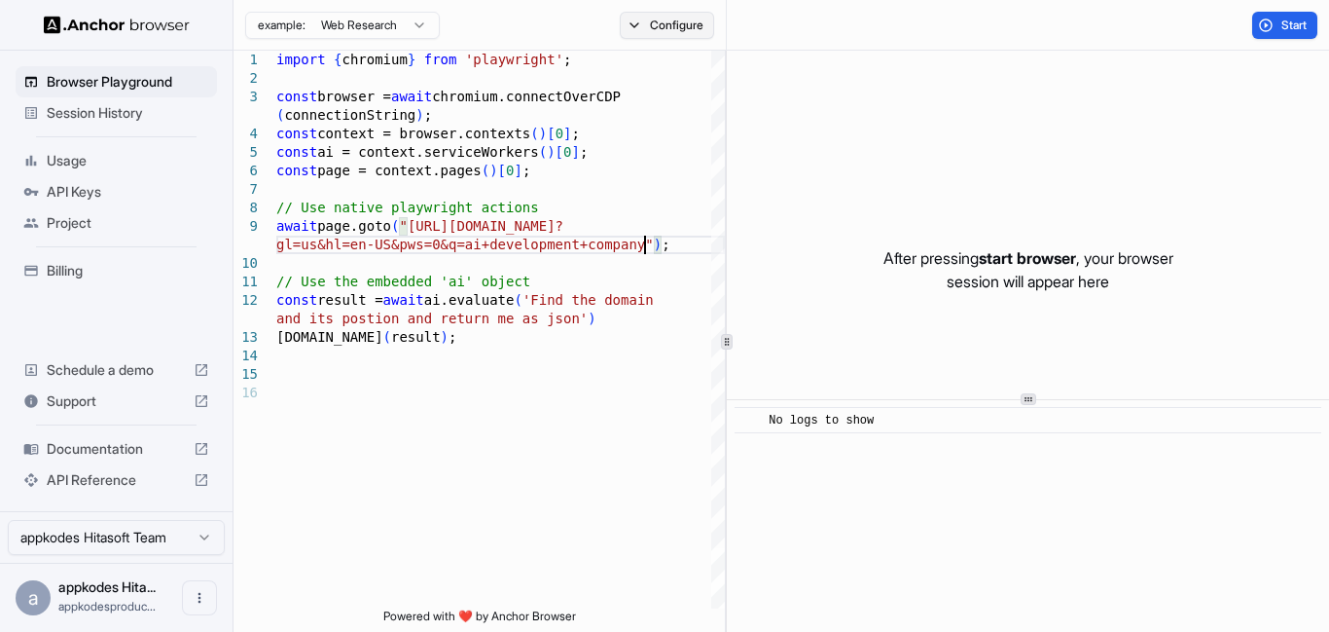
click at [685, 29] on button "Configure" at bounding box center [667, 25] width 94 height 27
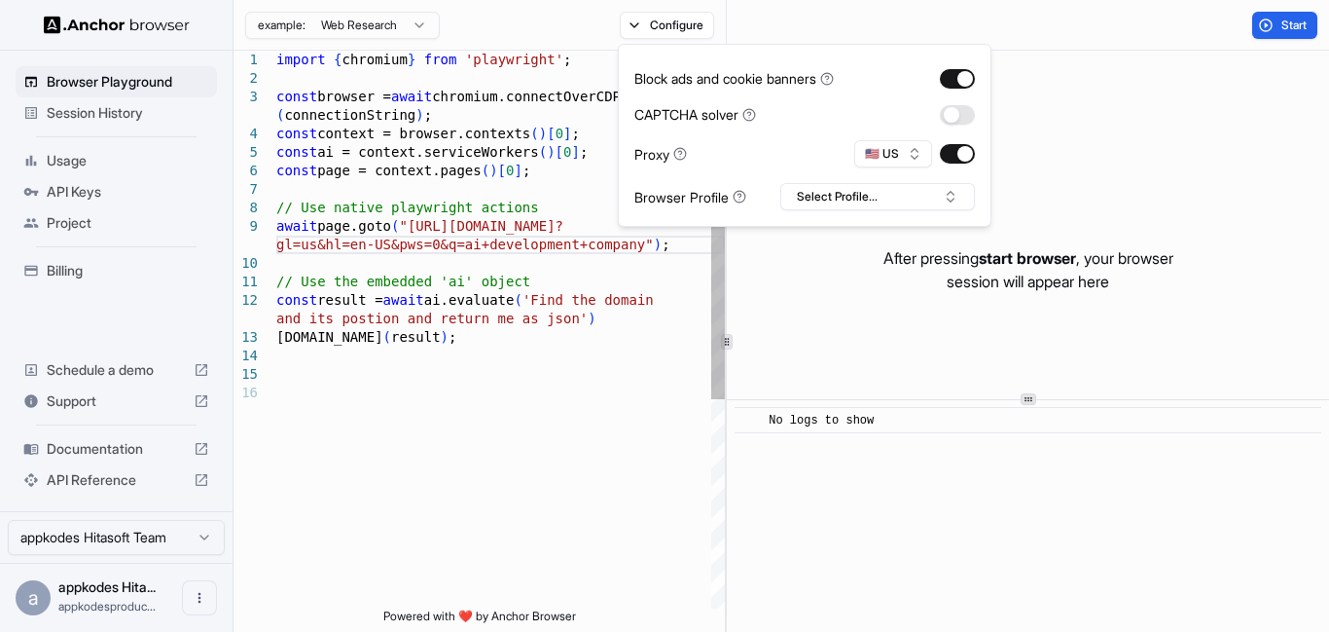
click at [567, 367] on div "console.info ( result ) ; // Use the embedded 'ai' object const result = await …" at bounding box center [500, 496] width 449 height 891
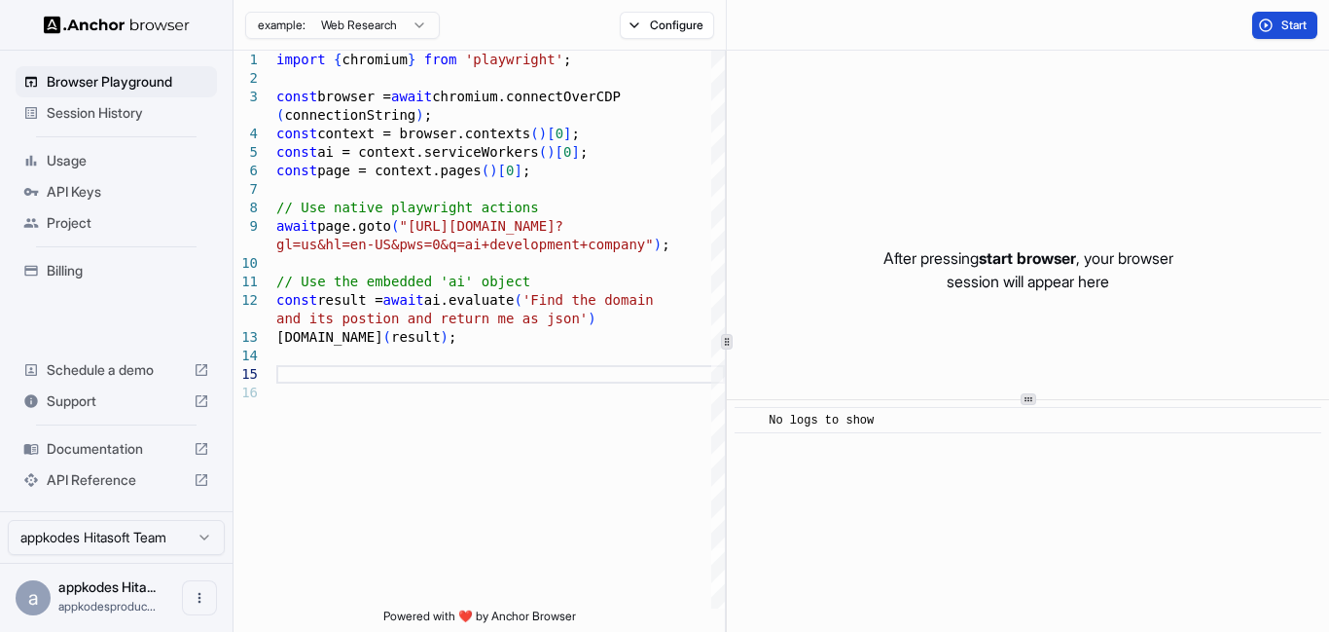
click at [1296, 23] on span "Start" at bounding box center [1295, 26] width 27 height 16
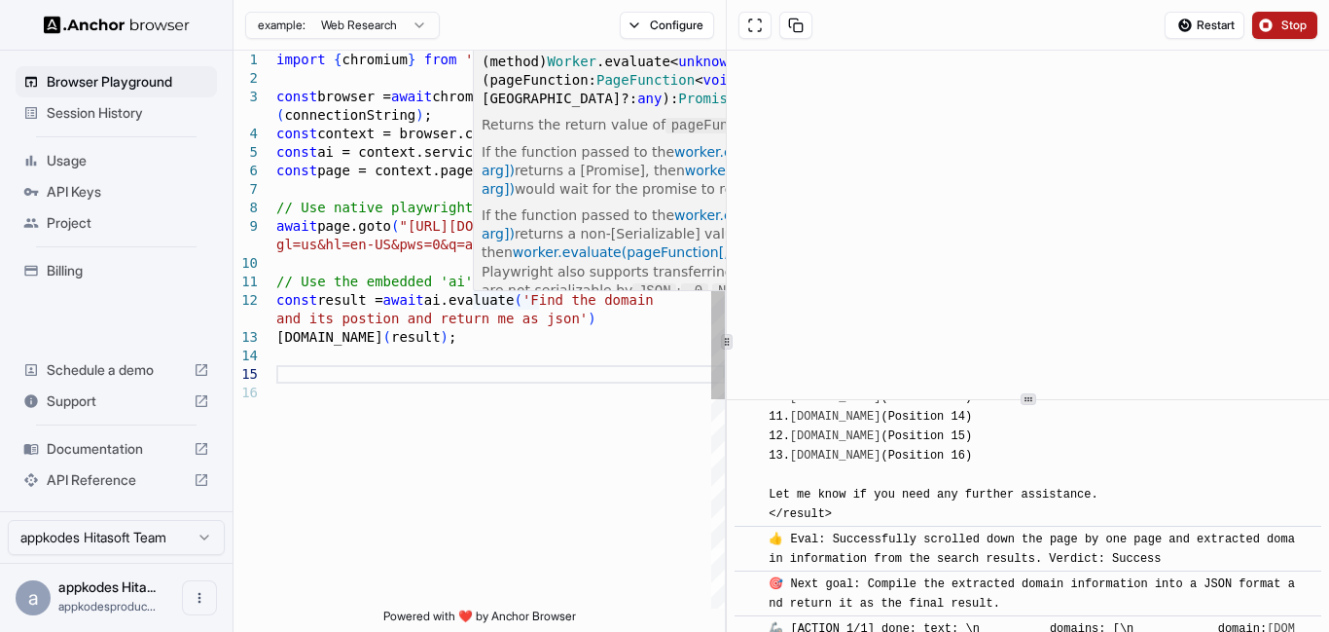
scroll to position [3844, 0]
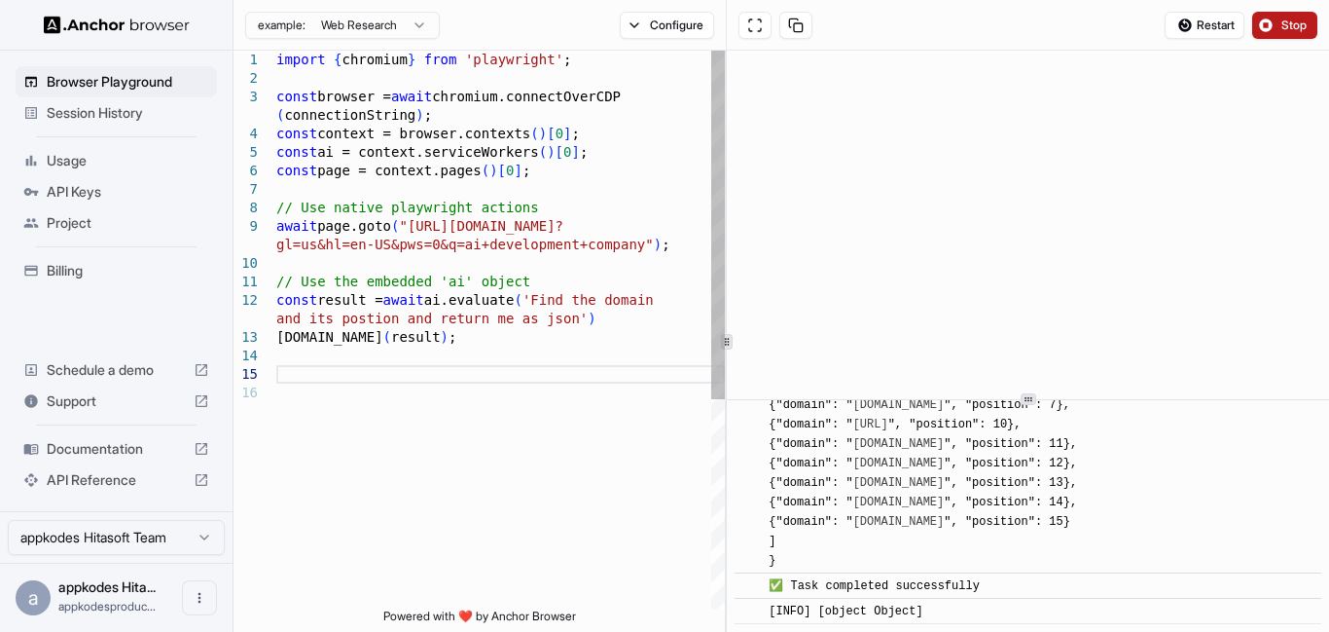
click at [558, 295] on div "console.info ( result ) ; // Use the embedded 'ai' object const result = await …" at bounding box center [500, 496] width 449 height 891
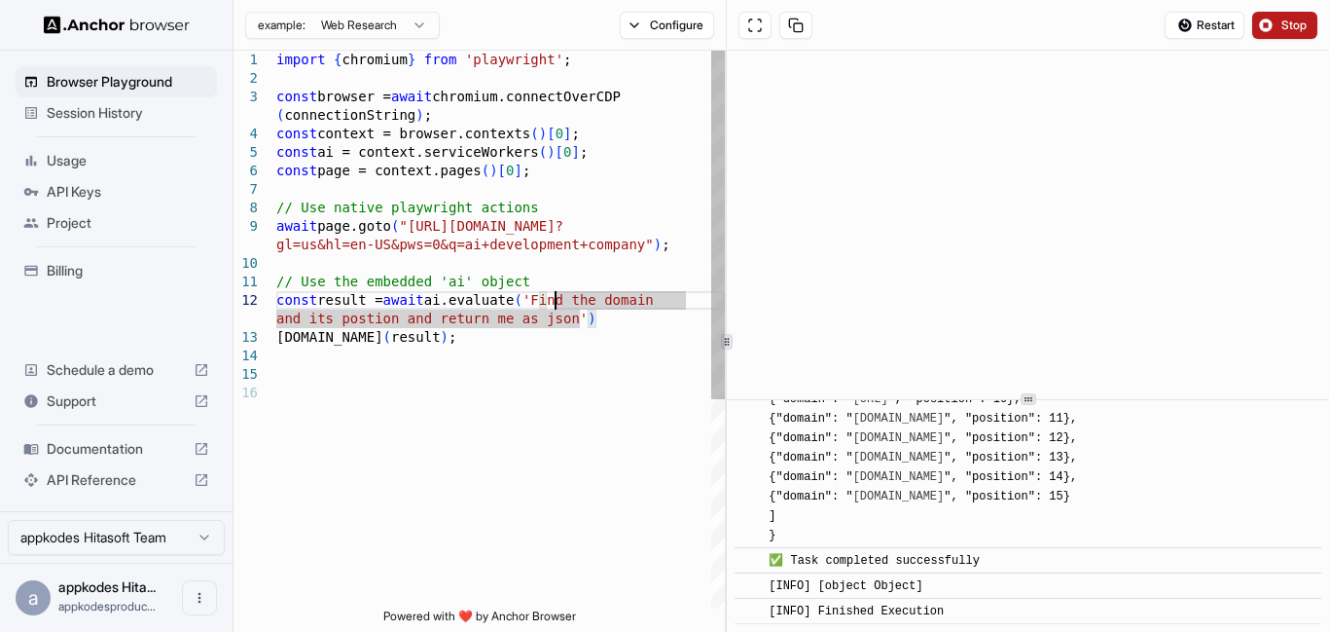
click at [394, 319] on div "console.info ( result ) ; // Use the embedded 'ai' object const result = await …" at bounding box center [500, 496] width 449 height 891
click at [404, 323] on div "console.info ( result ) ; // Use the embedded 'ai' object const result = await …" at bounding box center [500, 496] width 449 height 891
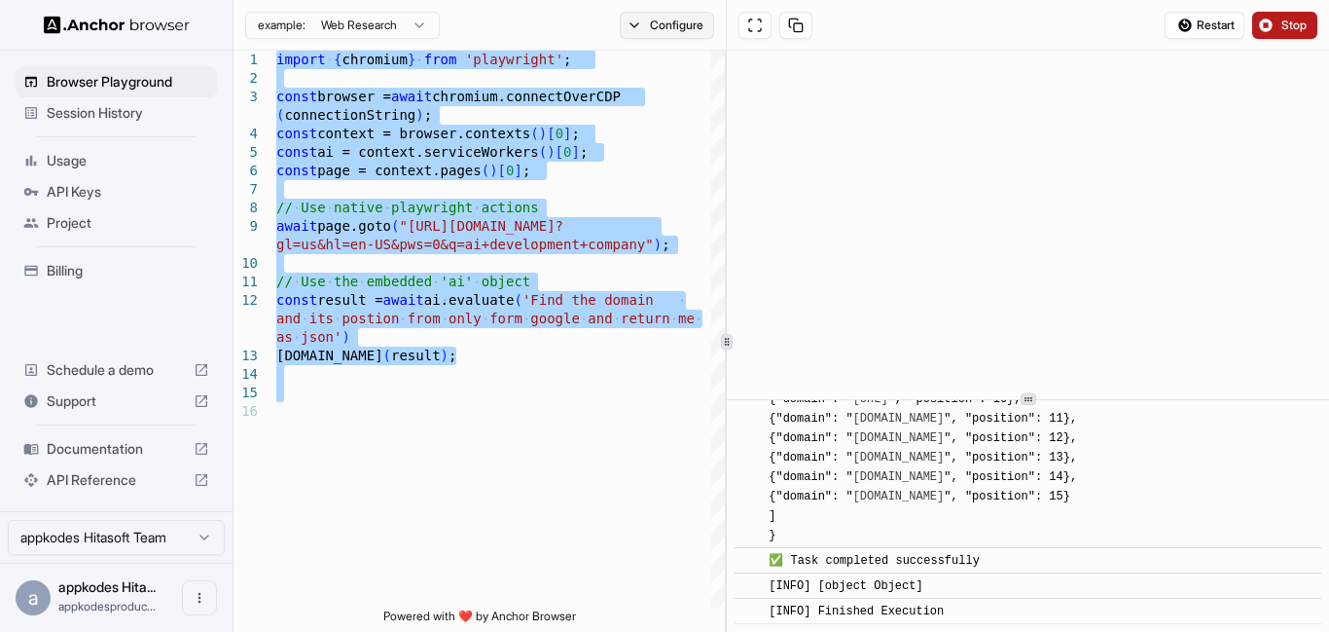
type textarea "**********"
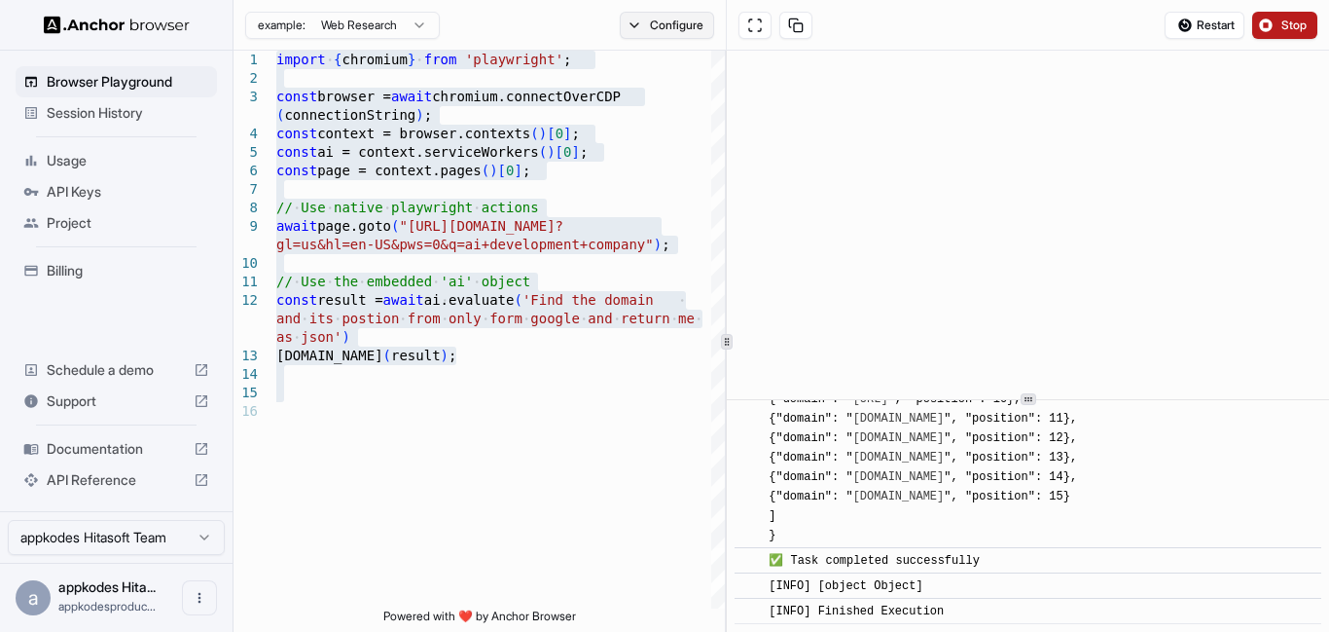
click at [662, 26] on button "Configure" at bounding box center [667, 25] width 94 height 27
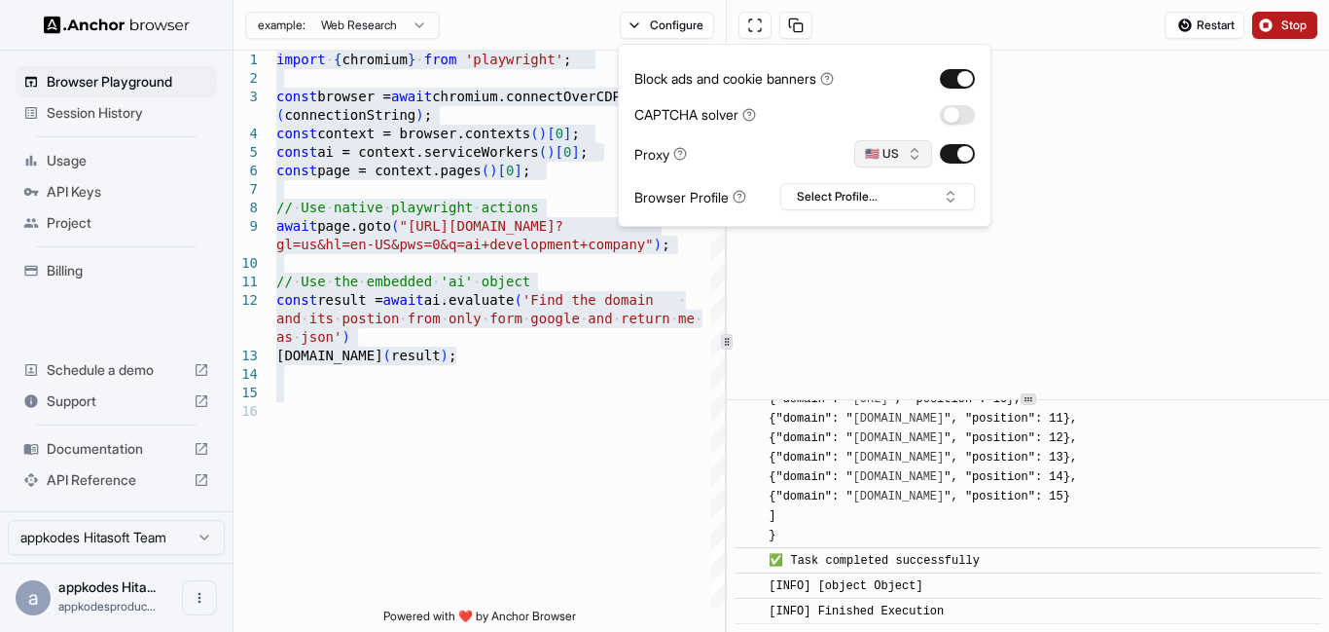
click at [872, 151] on button "🇺🇸 US" at bounding box center [894, 153] width 78 height 27
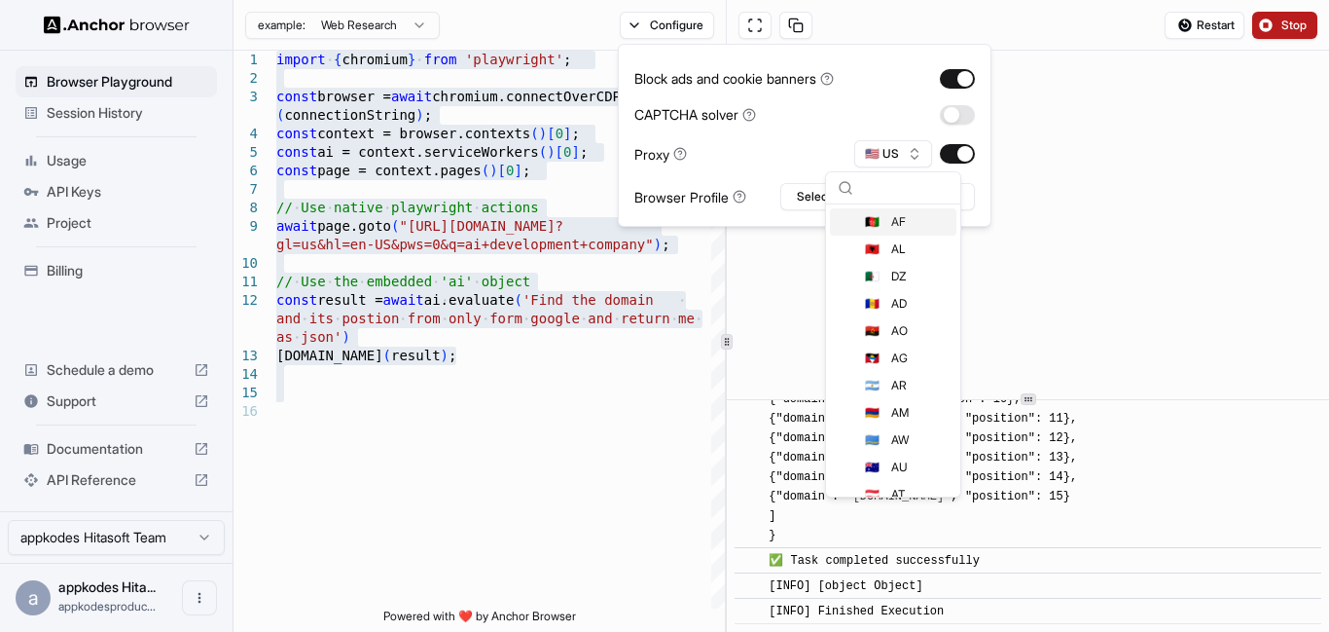
click at [878, 219] on span "🇦🇫" at bounding box center [872, 222] width 15 height 16
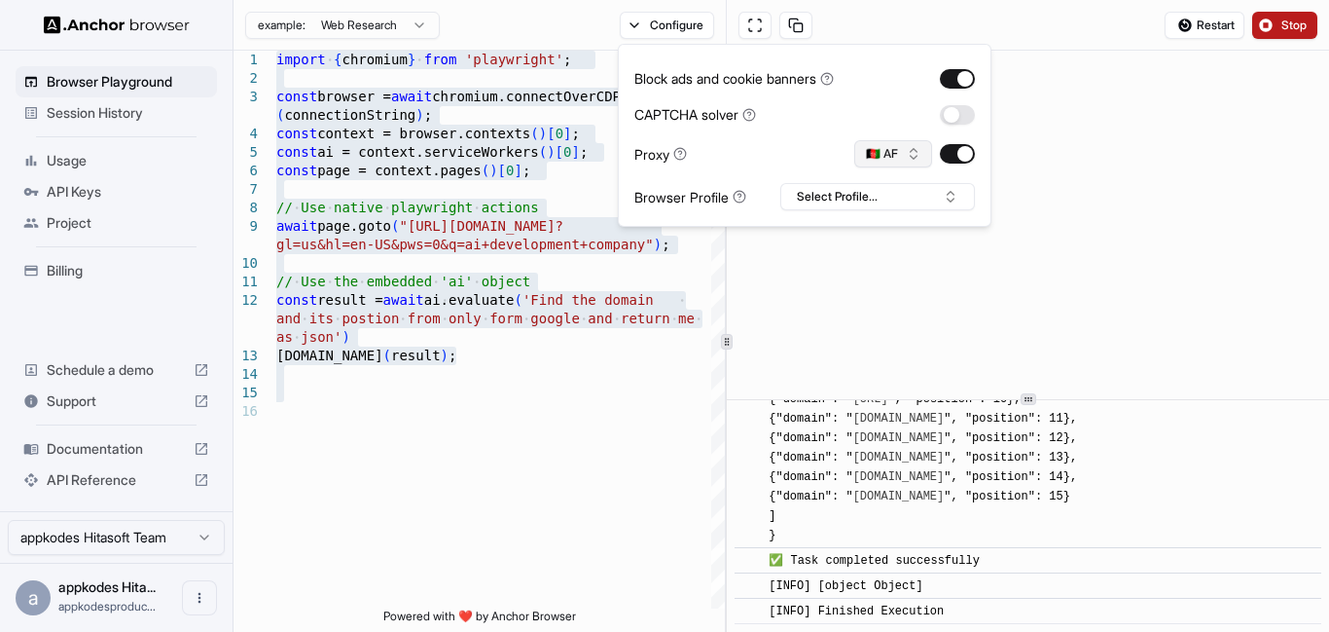
click at [903, 143] on button "🇦🇫 AF" at bounding box center [894, 153] width 78 height 27
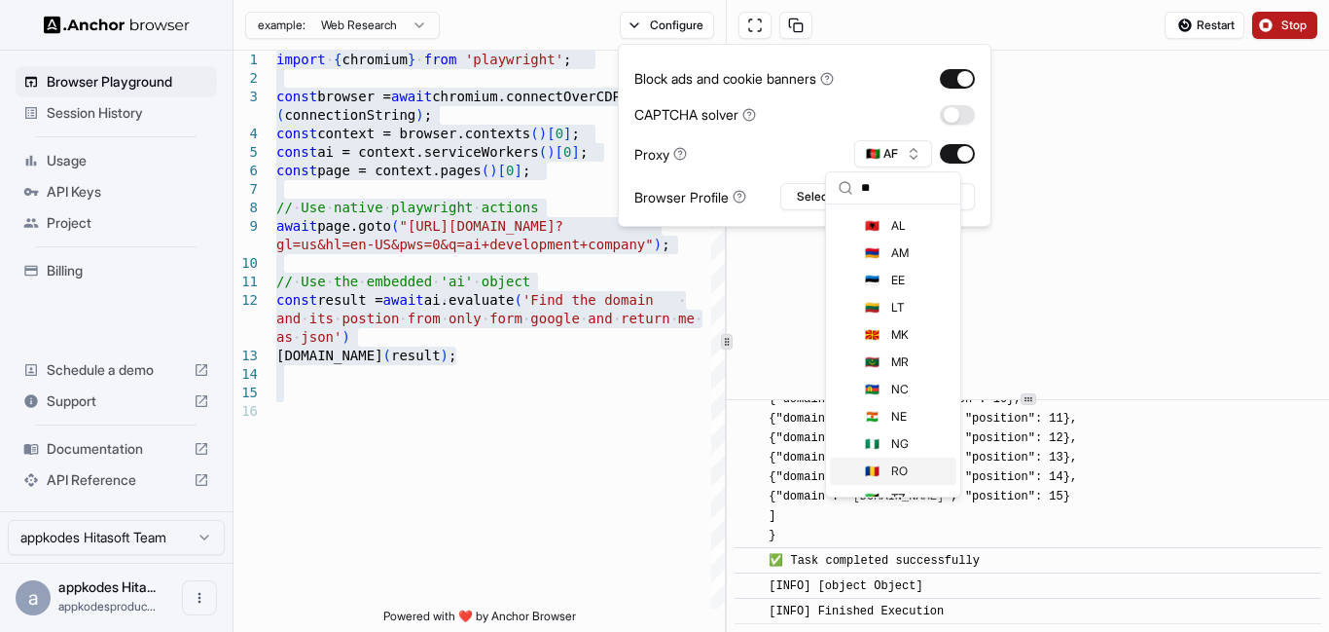
scroll to position [919, 0]
type input "**"
click at [903, 329] on div "🇳🇬 NG" at bounding box center [893, 338] width 127 height 27
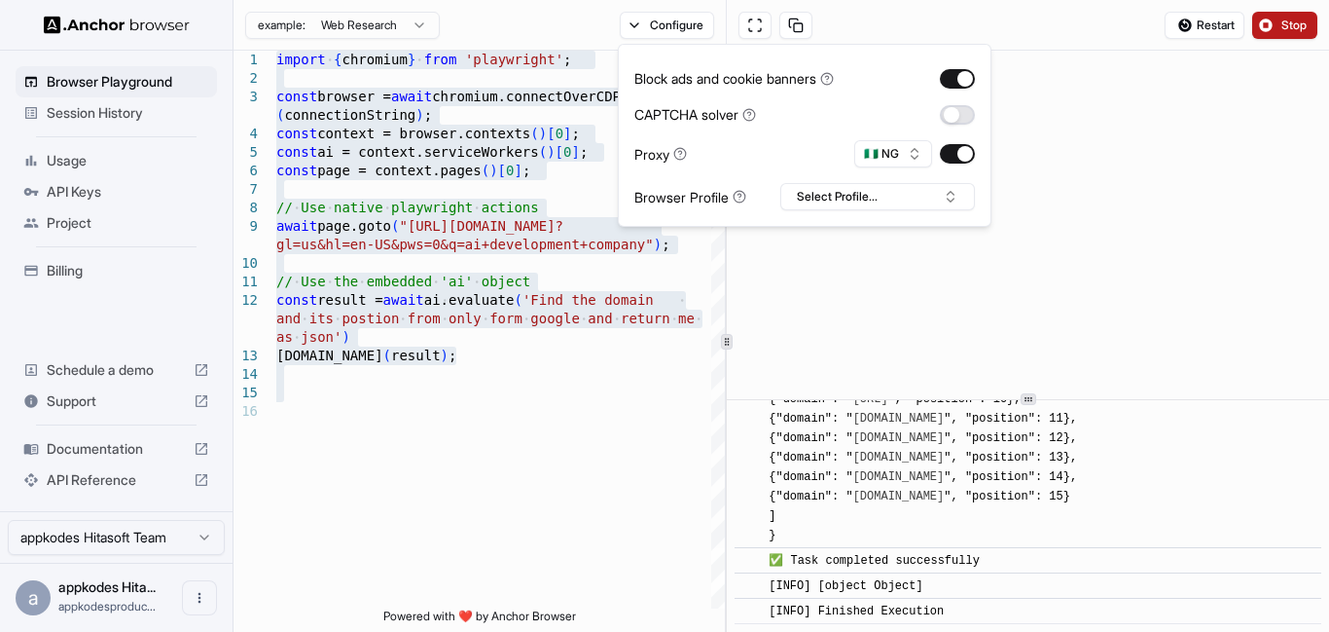
click at [966, 114] on button "button" at bounding box center [957, 114] width 35 height 19
click at [926, 198] on button "Select Profile..." at bounding box center [878, 196] width 195 height 27
click at [875, 236] on input "text" at bounding box center [890, 232] width 146 height 35
type input "*"
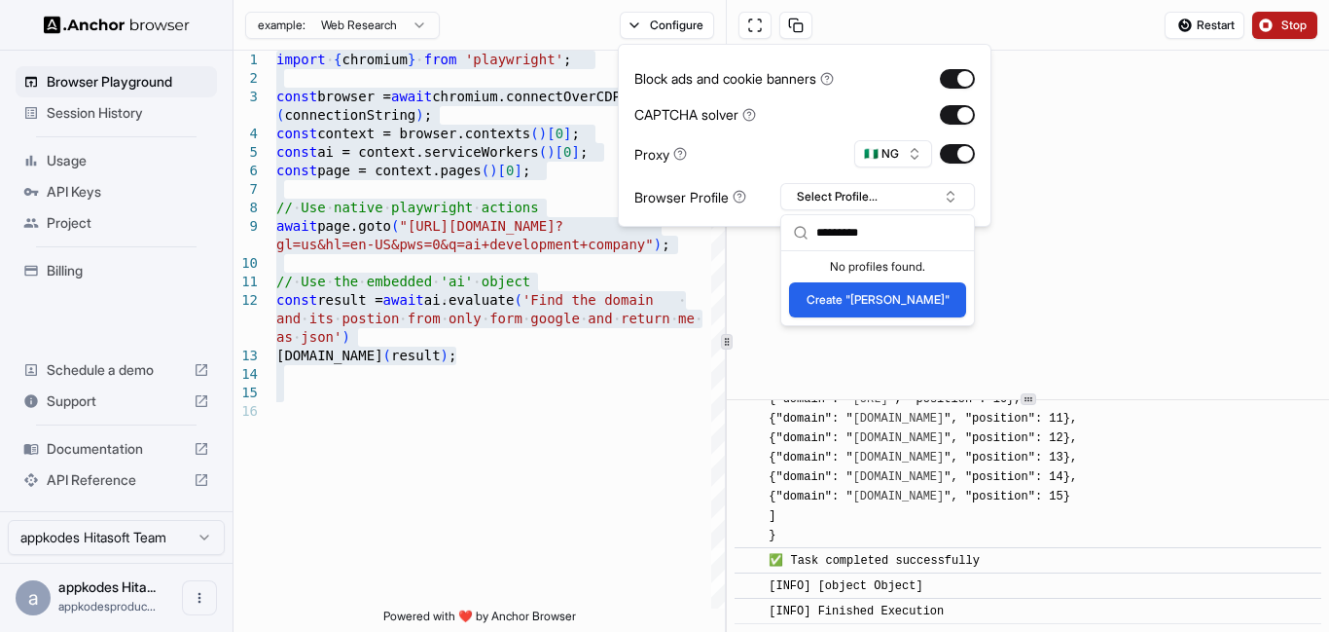
type input "*********"
click at [887, 316] on button "Create "Saravanan"" at bounding box center [877, 299] width 177 height 35
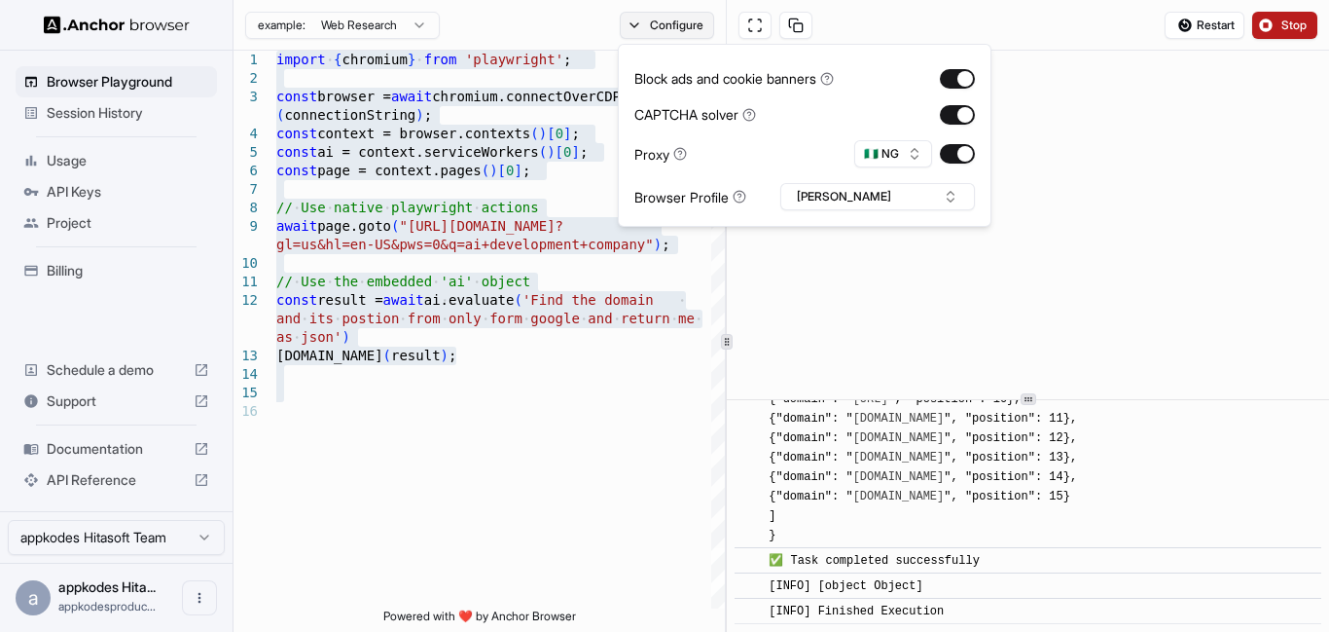
click at [674, 21] on button "Configure" at bounding box center [667, 25] width 94 height 27
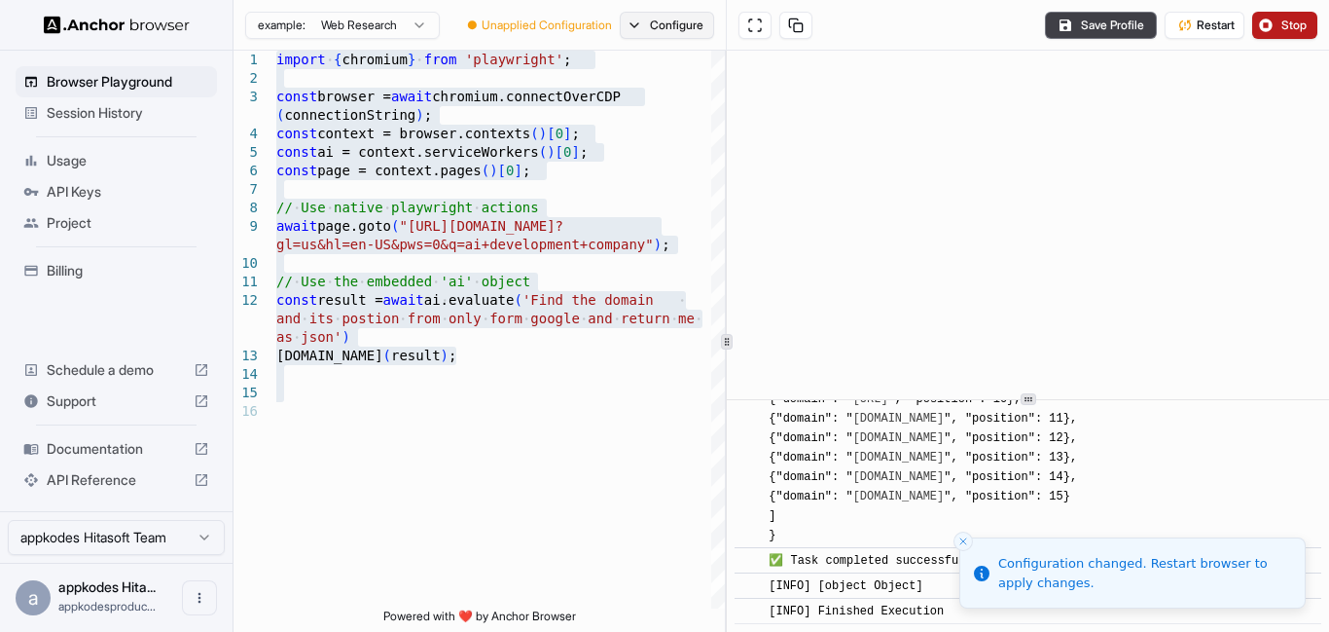
click at [650, 34] on button "Configure" at bounding box center [667, 25] width 94 height 27
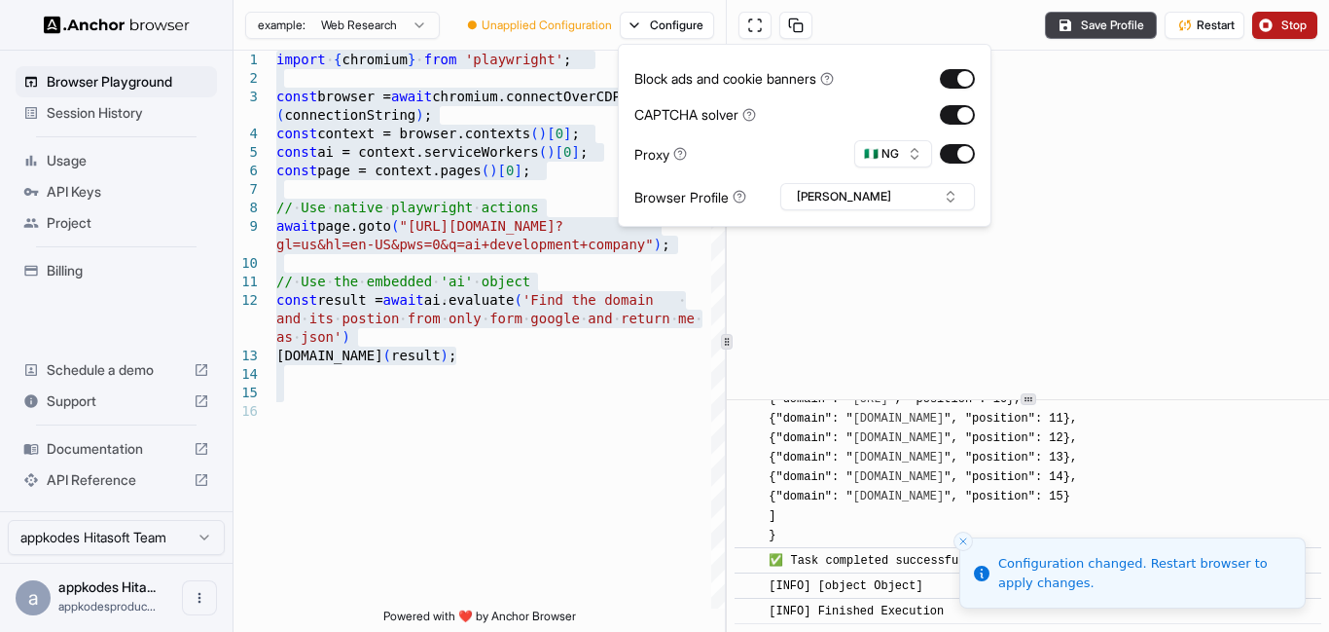
click at [544, 30] on span "Unapplied Configuration" at bounding box center [547, 26] width 130 height 16
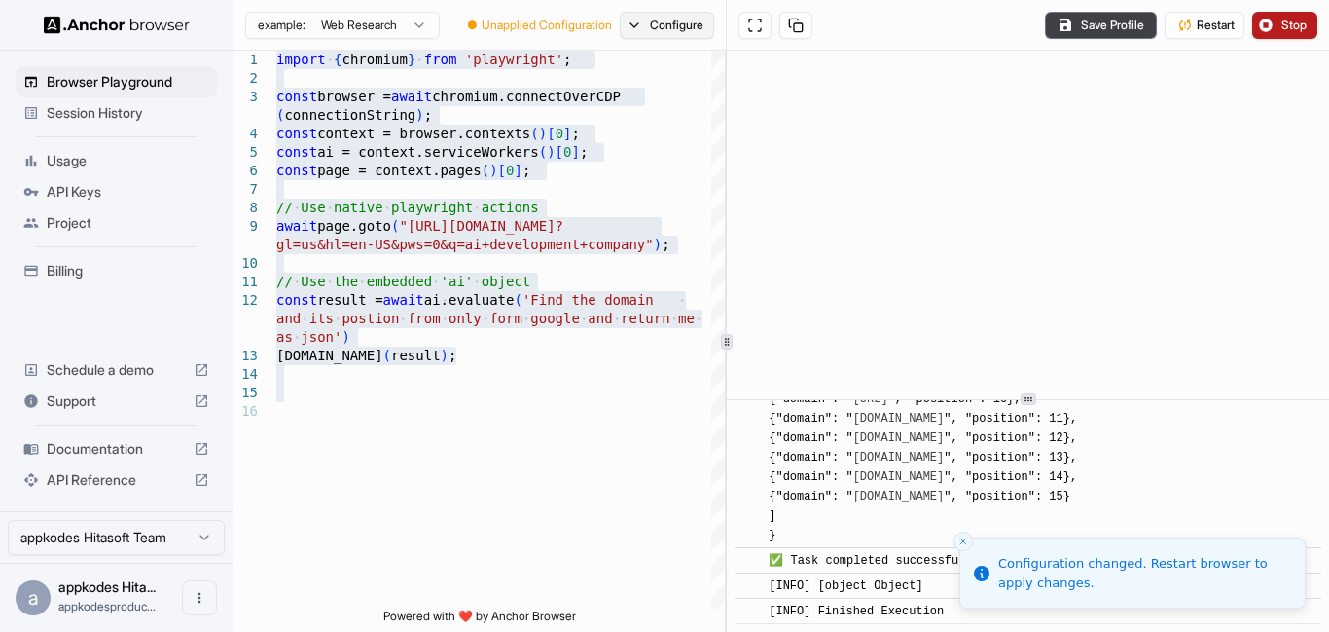
click at [657, 15] on button "Configure" at bounding box center [667, 25] width 94 height 27
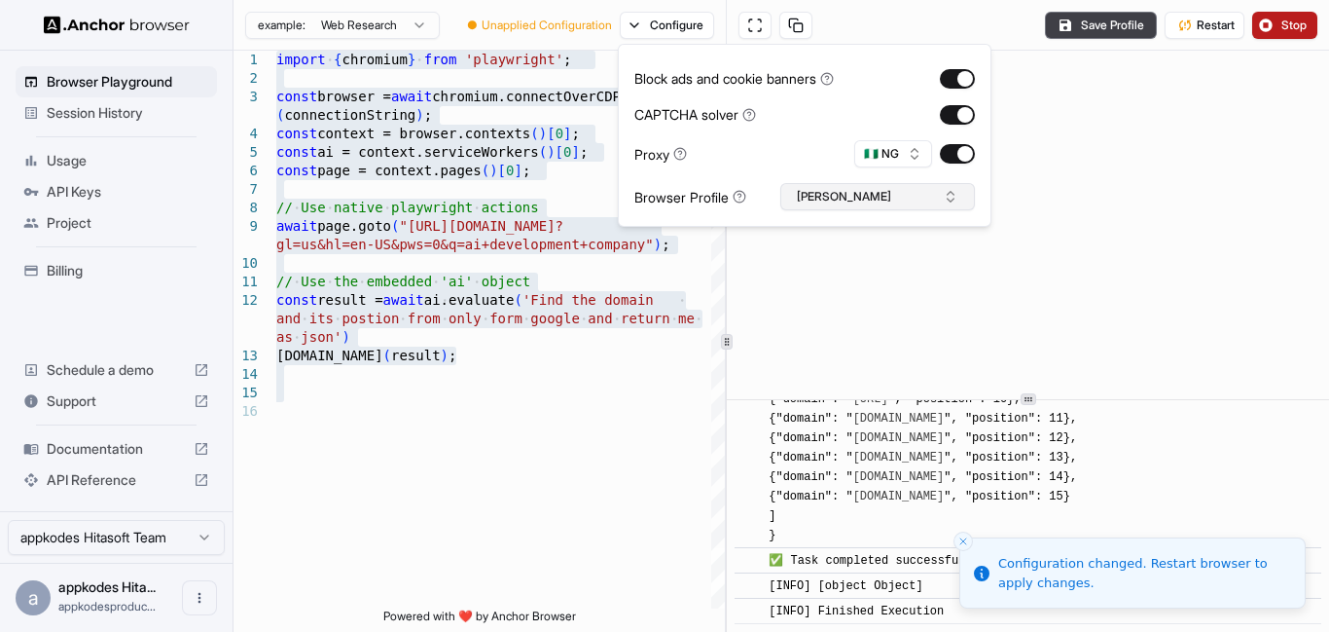
click at [852, 193] on button "Saravanan" at bounding box center [878, 196] width 195 height 27
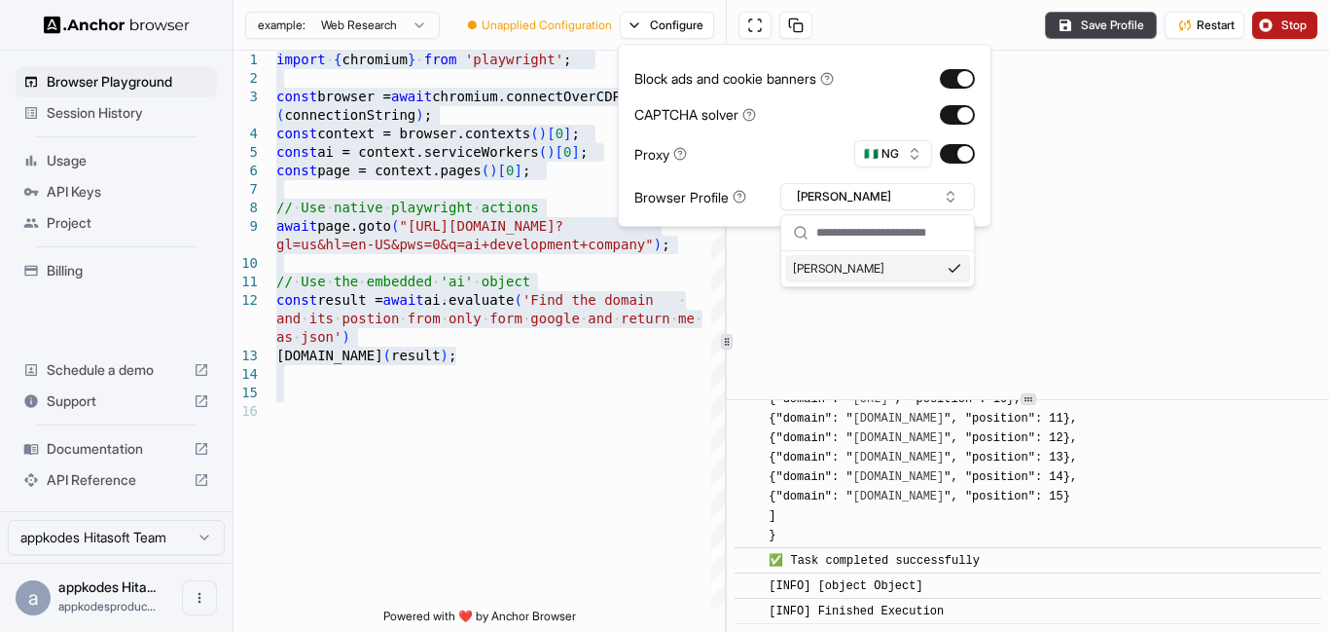
click at [850, 275] on div "Saravanan" at bounding box center [877, 268] width 185 height 27
click at [823, 195] on button "Select Profile..." at bounding box center [878, 196] width 195 height 27
click at [839, 263] on div "Saravanan" at bounding box center [877, 268] width 185 height 27
click at [651, 17] on button "Configure" at bounding box center [667, 25] width 94 height 27
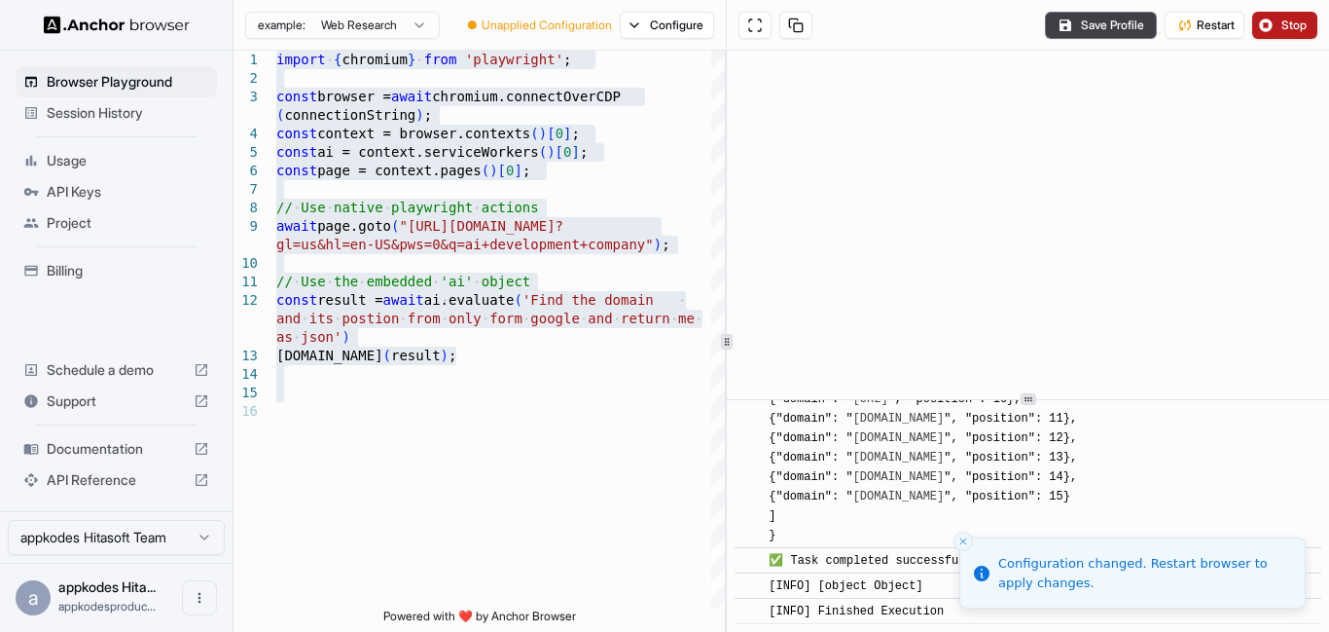
click at [508, 32] on span "Unapplied Configuration" at bounding box center [547, 26] width 130 height 16
click at [520, 23] on span "Unapplied Configuration" at bounding box center [547, 26] width 130 height 16
click at [1115, 34] on button "Save Profile" at bounding box center [1101, 25] width 112 height 27
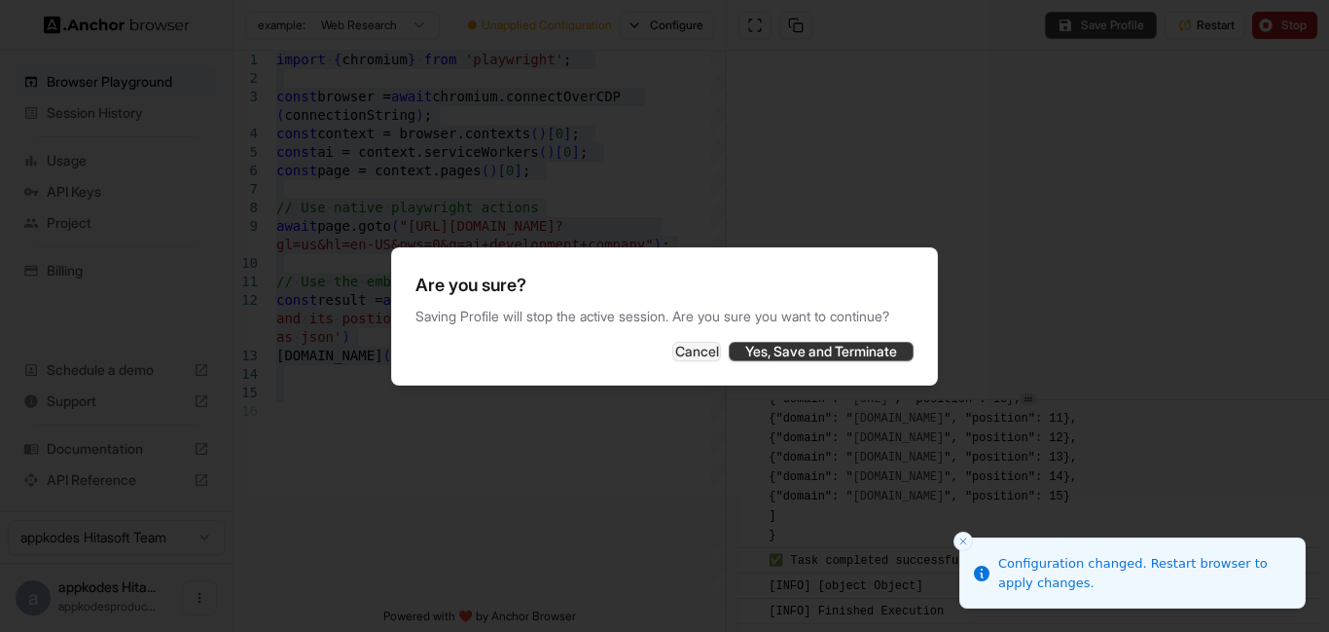
click at [851, 359] on button "Yes, Save and Terminate" at bounding box center [821, 351] width 185 height 19
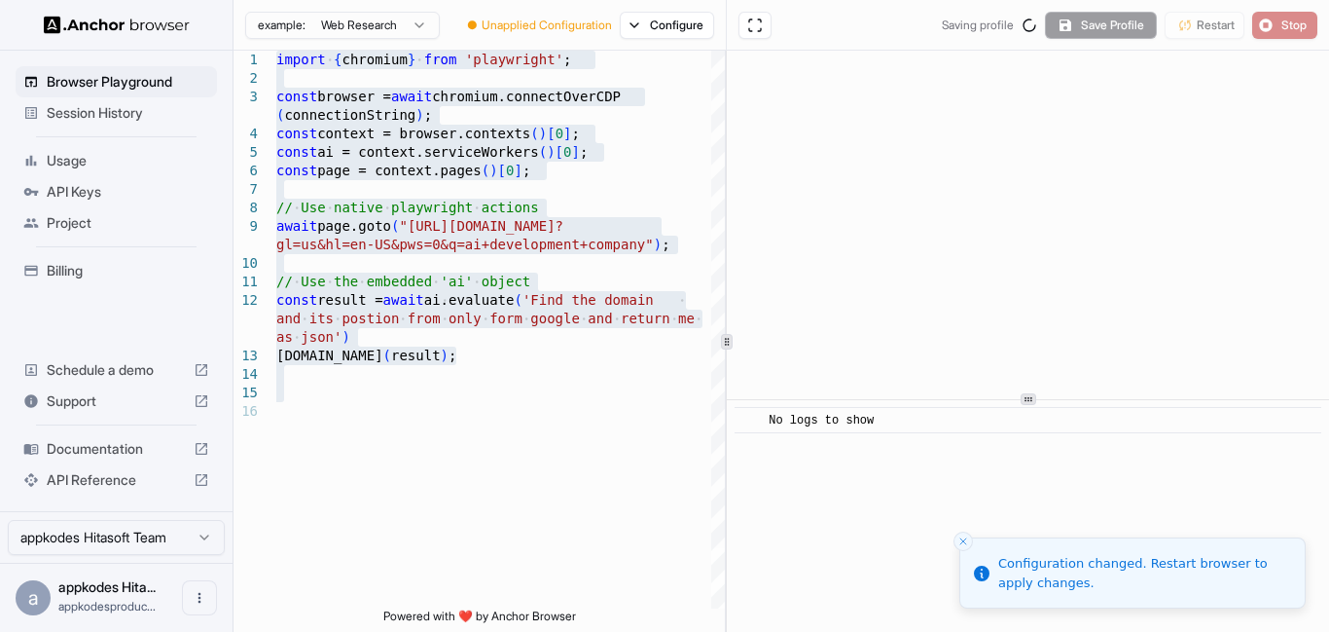
scroll to position [0, 0]
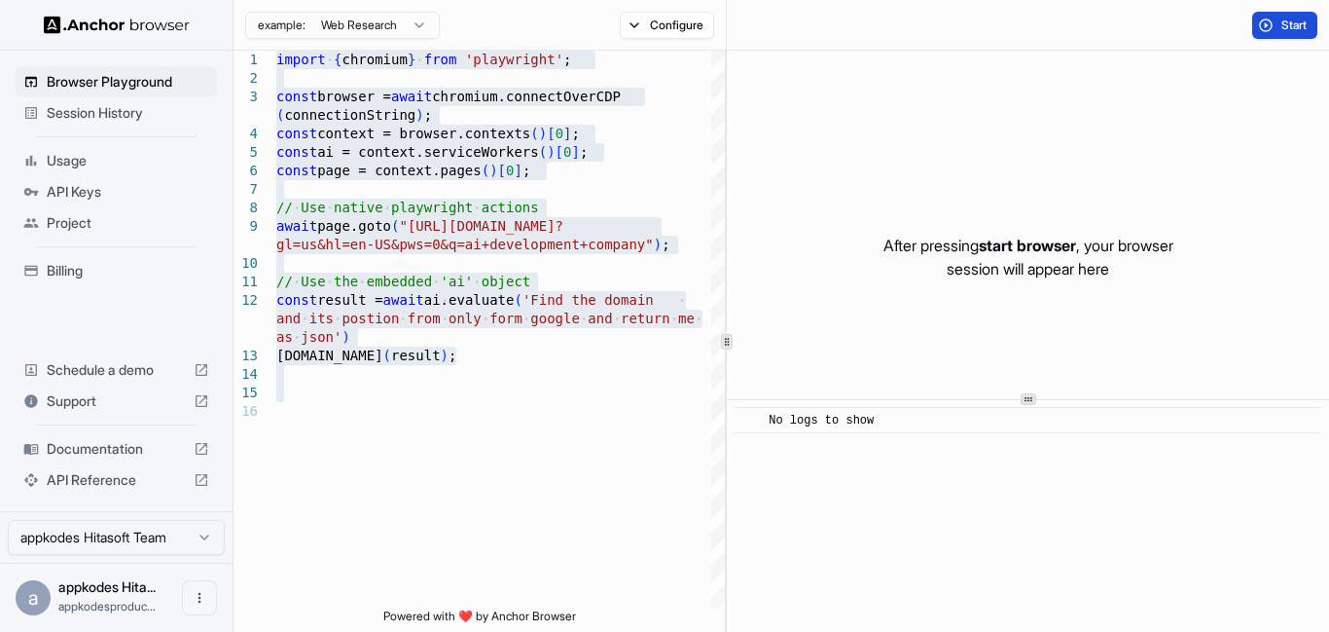
click at [1299, 15] on button "Start" at bounding box center [1285, 25] width 65 height 27
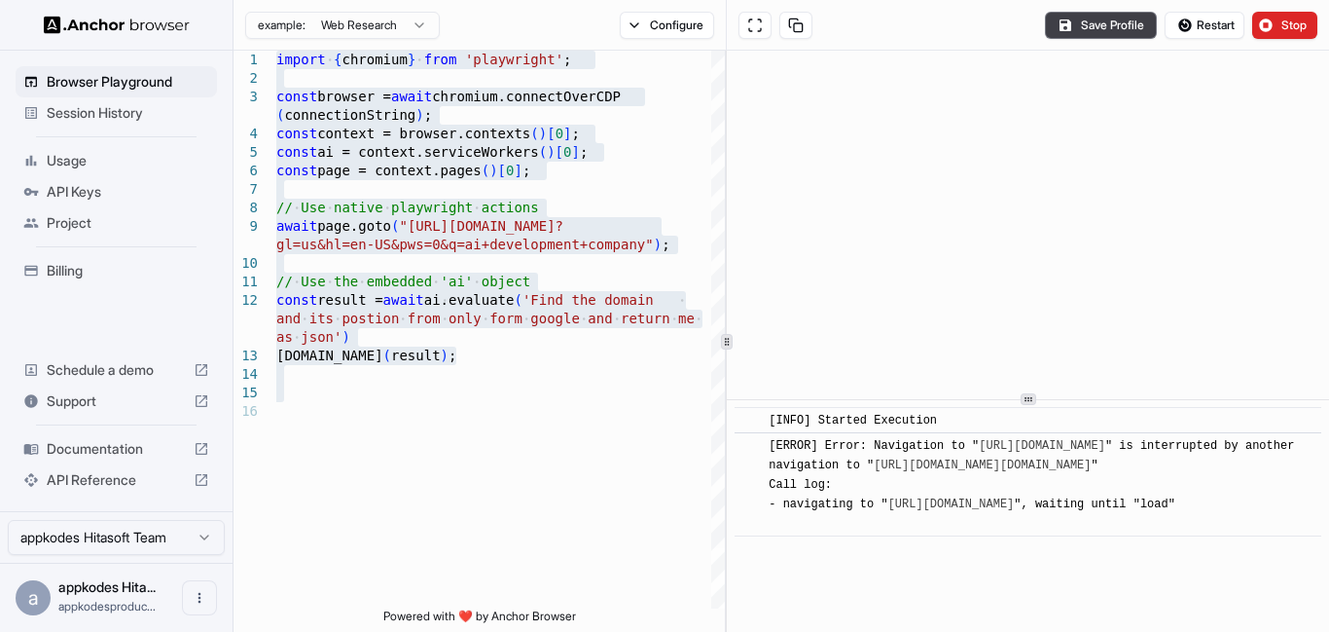
scroll to position [10, 0]
click at [404, 241] on div "console.info ( result ) ; // Use the embedded 'ai' object const result = await …" at bounding box center [500, 505] width 449 height 909
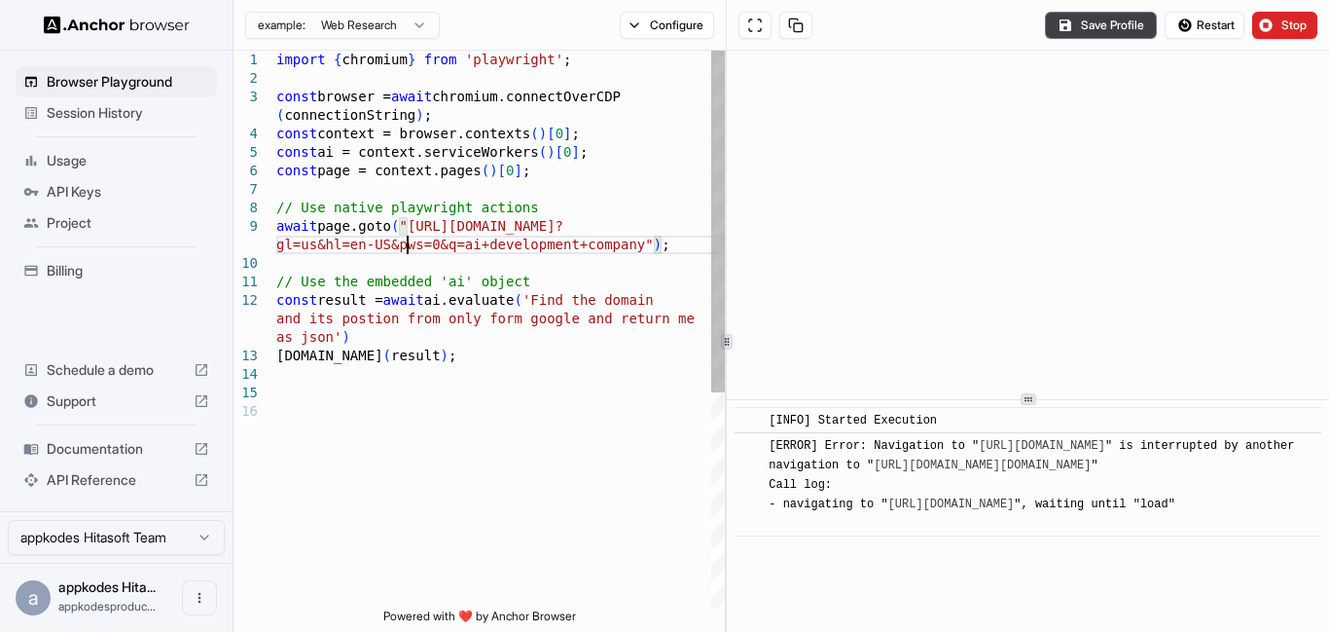
click at [404, 241] on div "console.info ( result ) ; // Use the embedded 'ai' object const result = await …" at bounding box center [500, 505] width 449 height 909
click at [659, 248] on div "console.info ( result ) ; // Use the embedded 'ai' object const result = await …" at bounding box center [500, 505] width 449 height 909
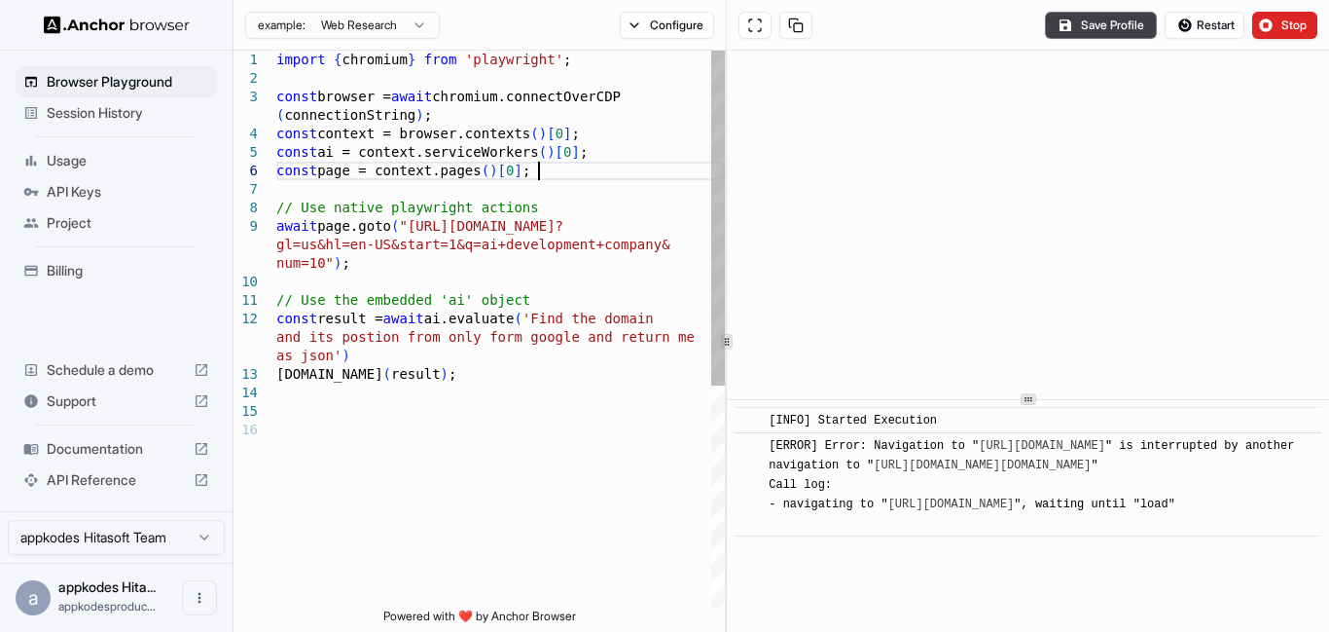
click at [612, 166] on div "console.info ( result ) ; // Use the embedded 'ai' object const result = await …" at bounding box center [500, 515] width 449 height 928
click at [538, 380] on div "console.info ( result ) ; // Use the embedded 'ai' object const result = await …" at bounding box center [500, 515] width 449 height 928
click at [1303, 24] on span "Stop" at bounding box center [1295, 26] width 27 height 16
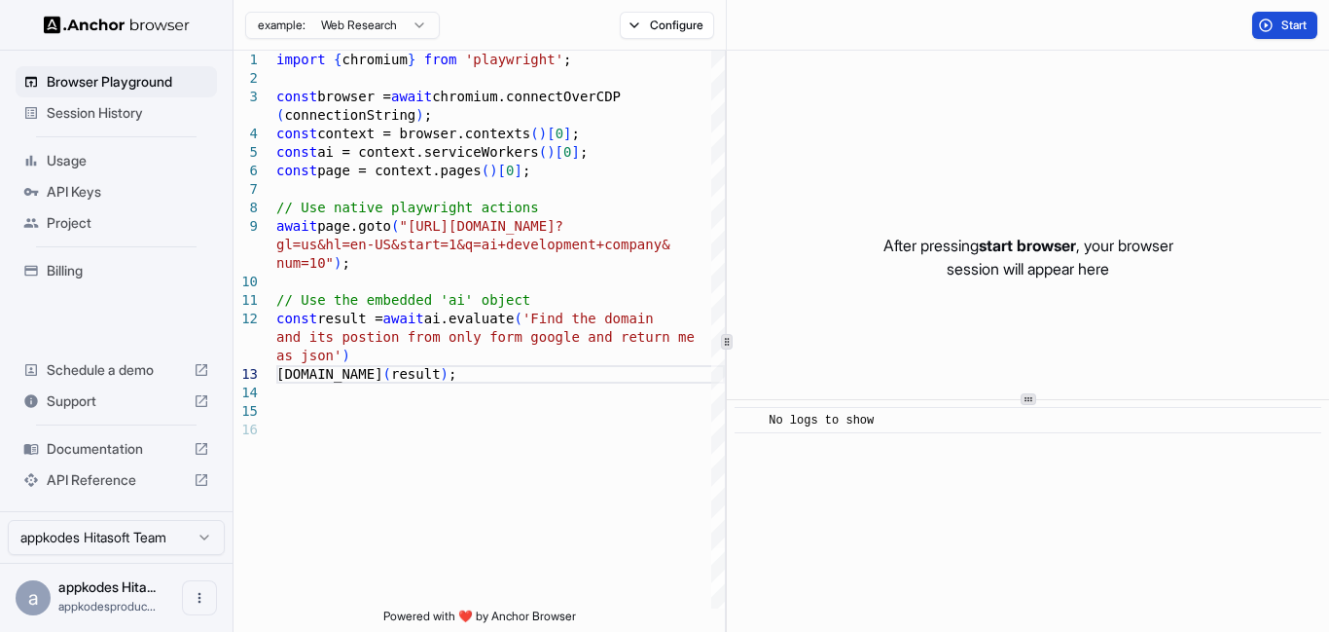
click at [1309, 26] on span "Start" at bounding box center [1295, 26] width 27 height 16
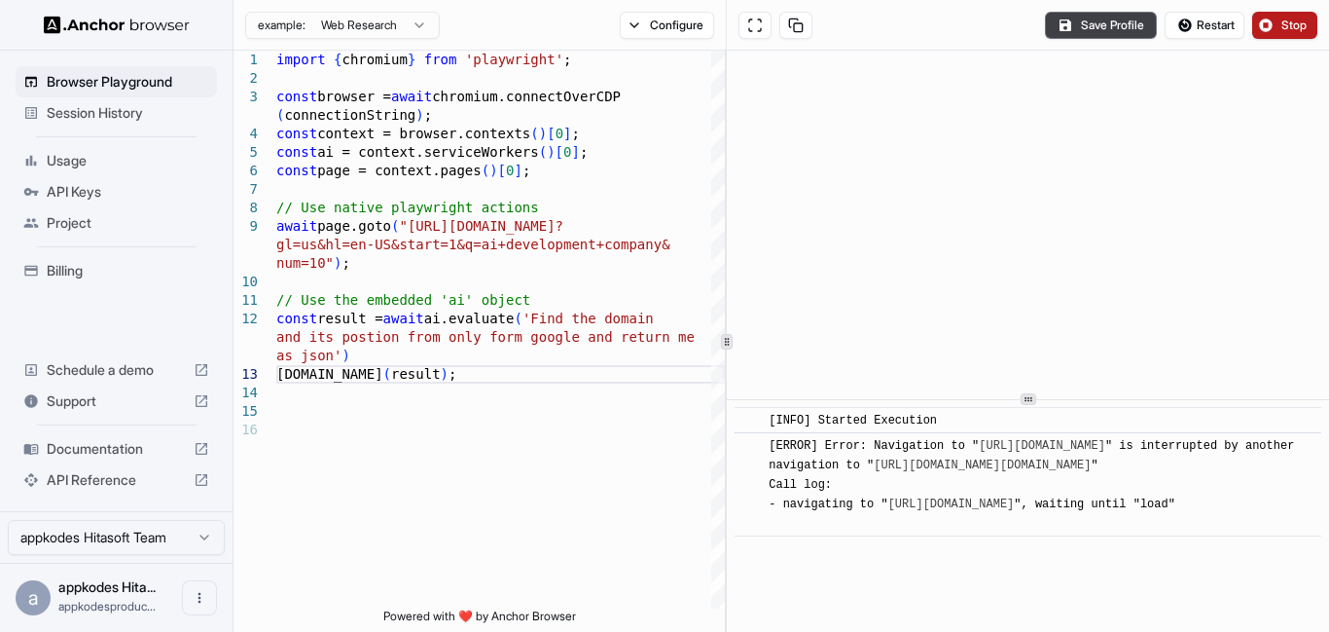
scroll to position [29, 0]
click at [691, 16] on button "Configure" at bounding box center [667, 25] width 94 height 27
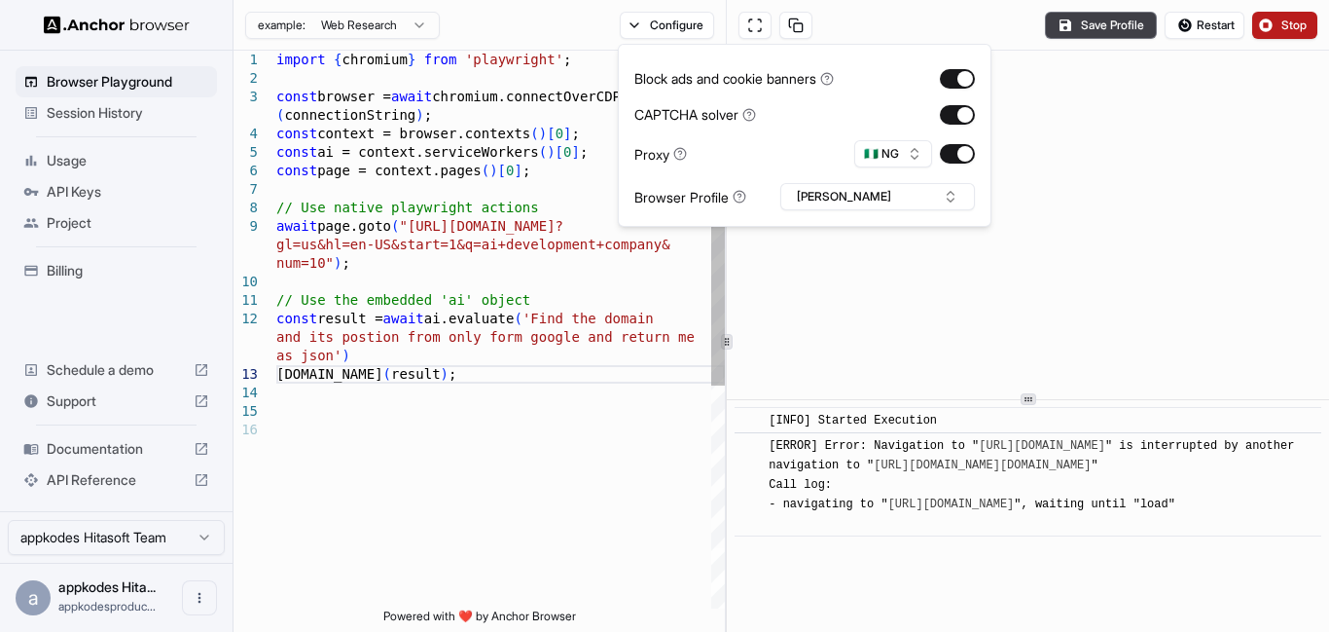
scroll to position [19, 0]
click at [637, 400] on div "console.info ( result ) ; // Use the embedded 'ai' object const result = await …" at bounding box center [500, 515] width 449 height 928
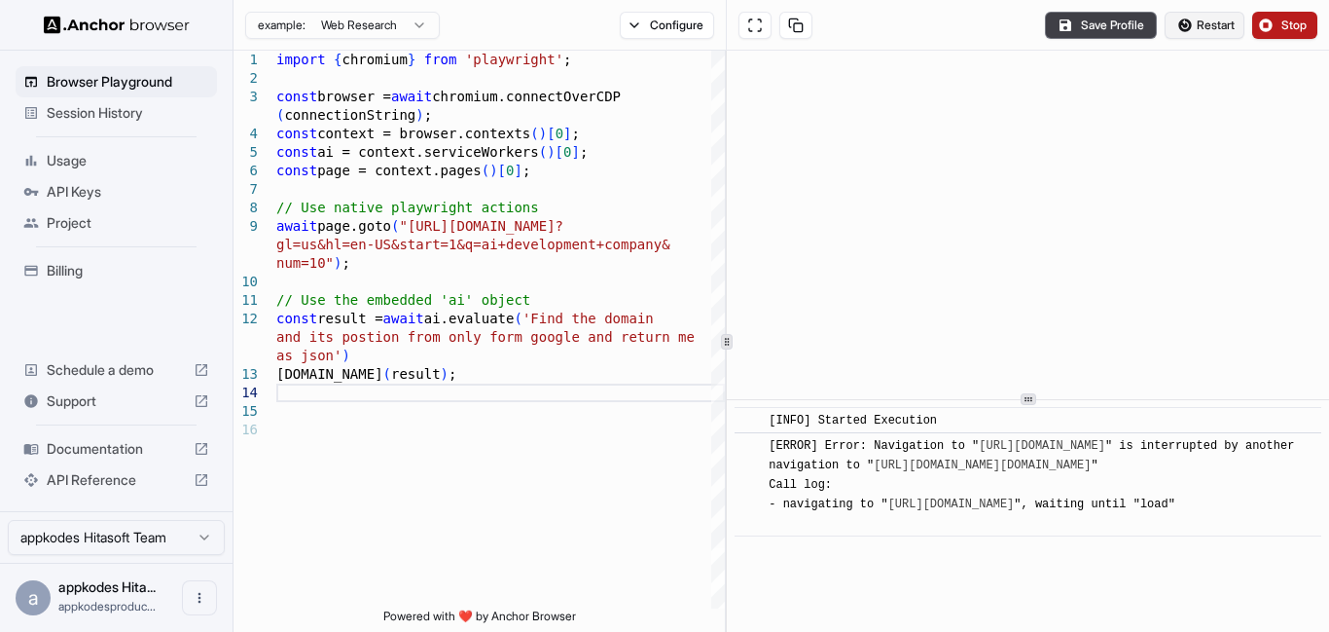
click at [1203, 34] on button "Restart" at bounding box center [1205, 25] width 80 height 27
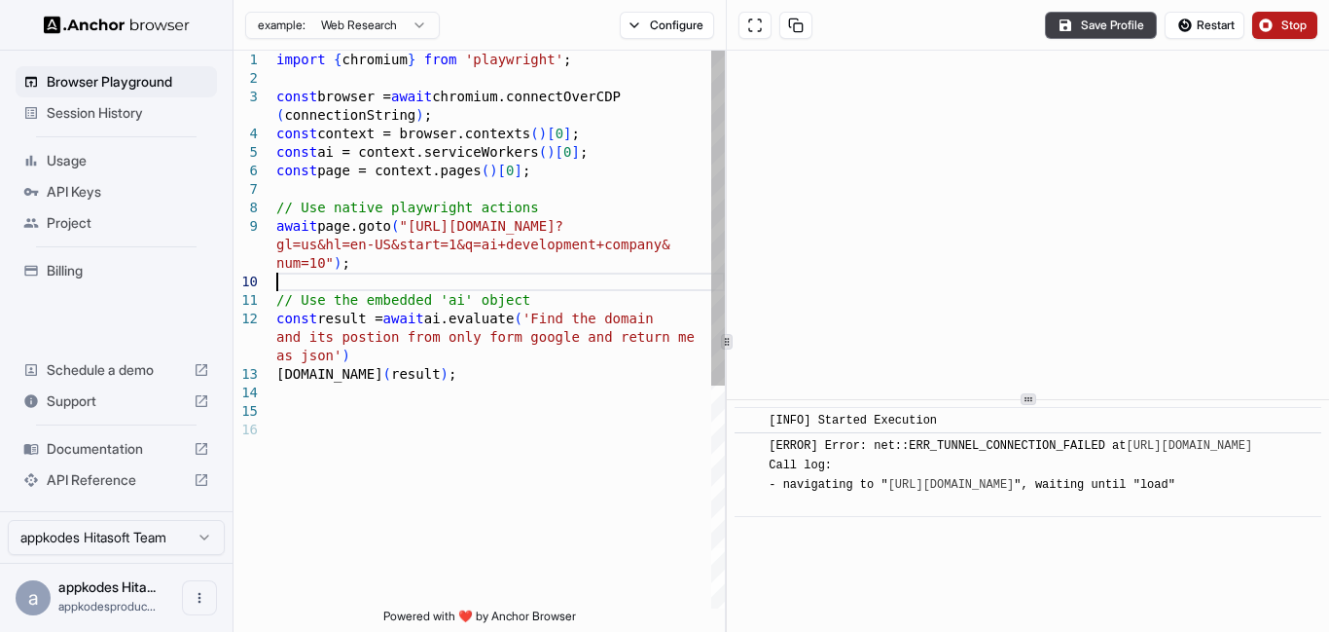
click at [563, 281] on div "console.info ( result ) ; // Use the embedded 'ai' object const result = await …" at bounding box center [500, 515] width 449 height 928
click at [467, 375] on div "console.info ( result ) ; // Use the embedded 'ai' object const result = await …" at bounding box center [500, 515] width 449 height 928
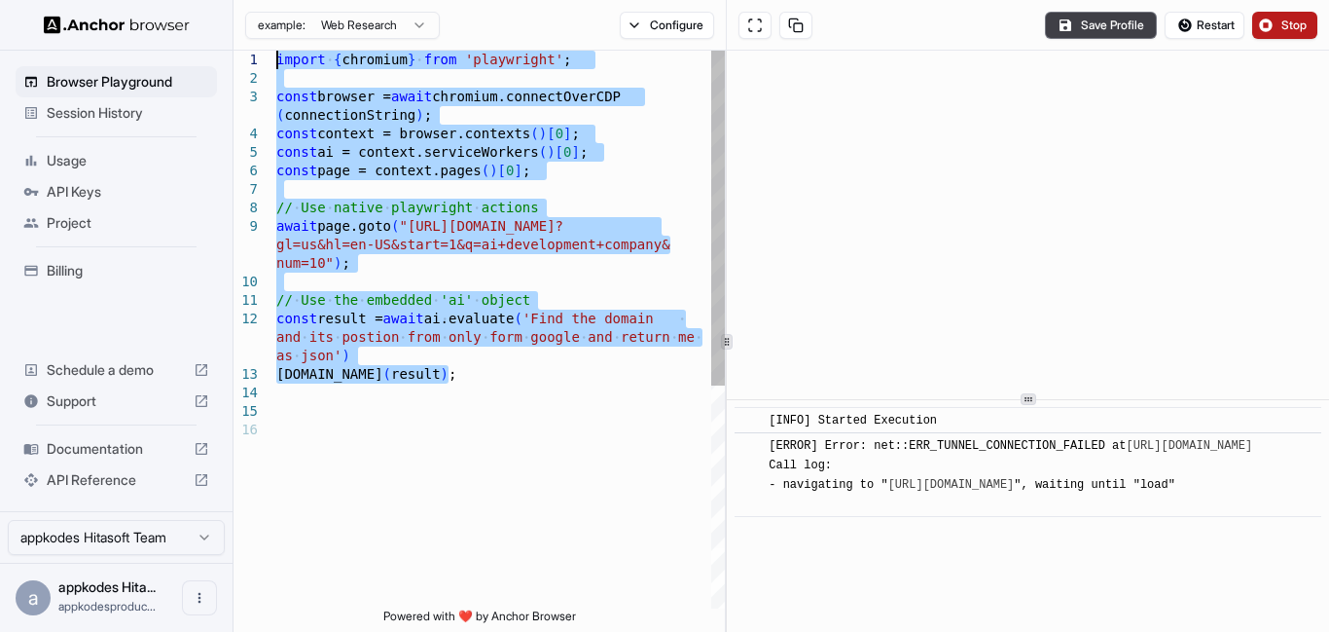
drag, startPoint x: 472, startPoint y: 376, endPoint x: 211, endPoint y: 37, distance: 427.5
click at [276, 51] on div "console.info ( result ) ; // Use the embedded 'ai' object const result = await …" at bounding box center [500, 515] width 449 height 928
click at [476, 377] on div "console.info ( result ) ; // Use the embedded 'ai' object const result = await …" at bounding box center [500, 515] width 449 height 928
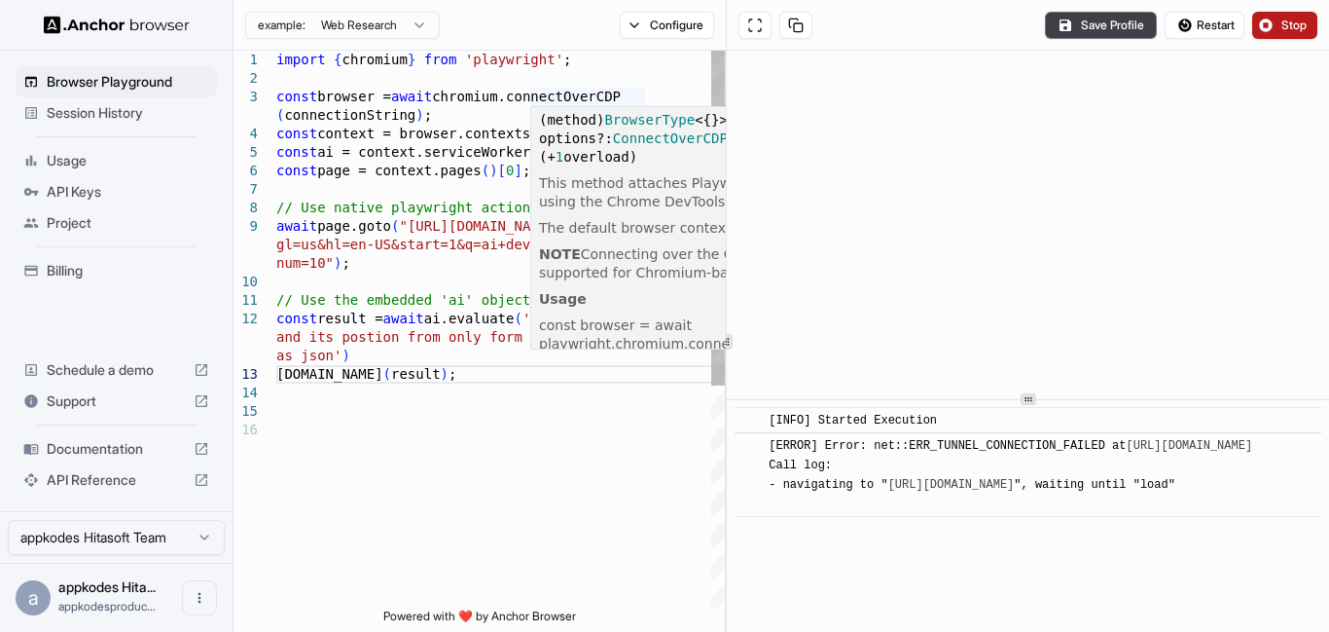
click at [588, 96] on div "console.info ( result ) ; // Use the embedded 'ai' object const result = await …" at bounding box center [500, 515] width 449 height 928
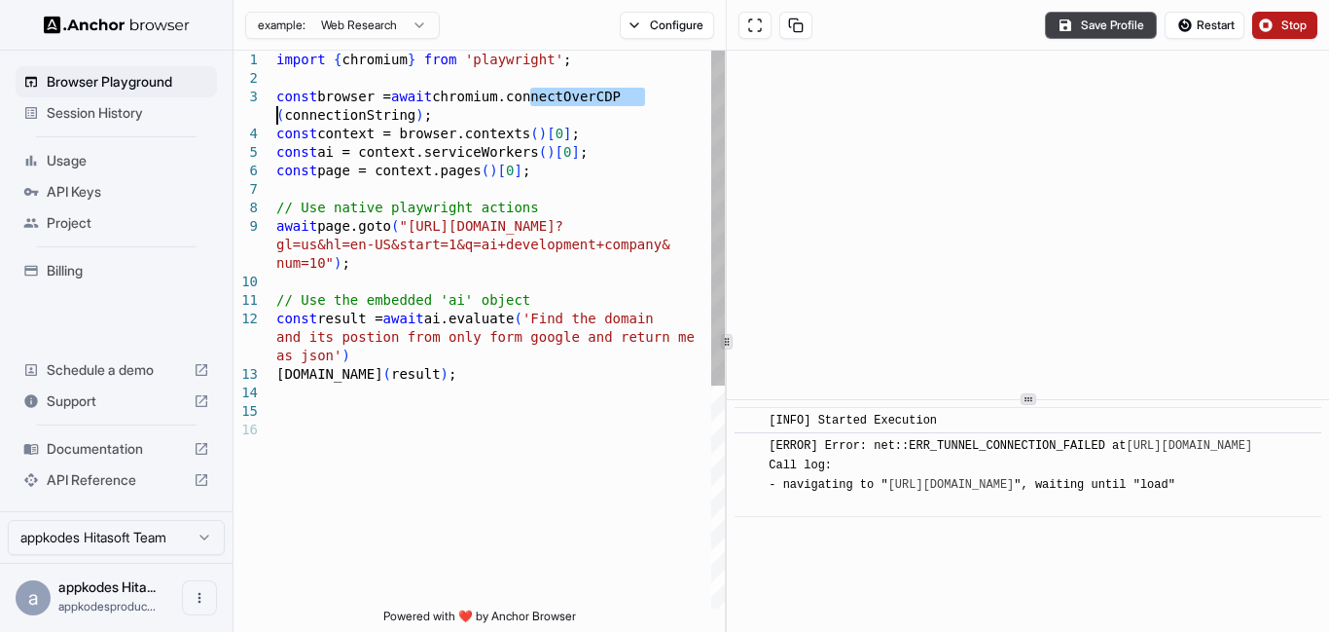
click at [588, 96] on div "console.info ( result ) ; // Use the embedded 'ai' object const result = await …" at bounding box center [500, 515] width 449 height 928
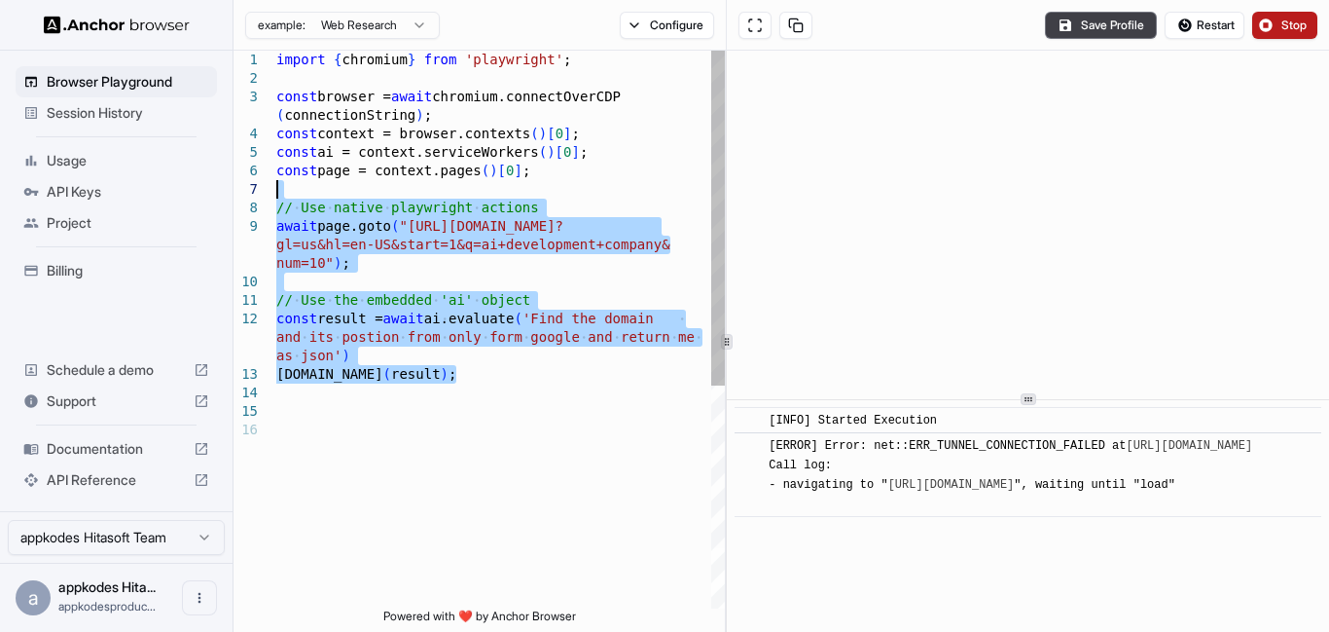
type textarea "**********"
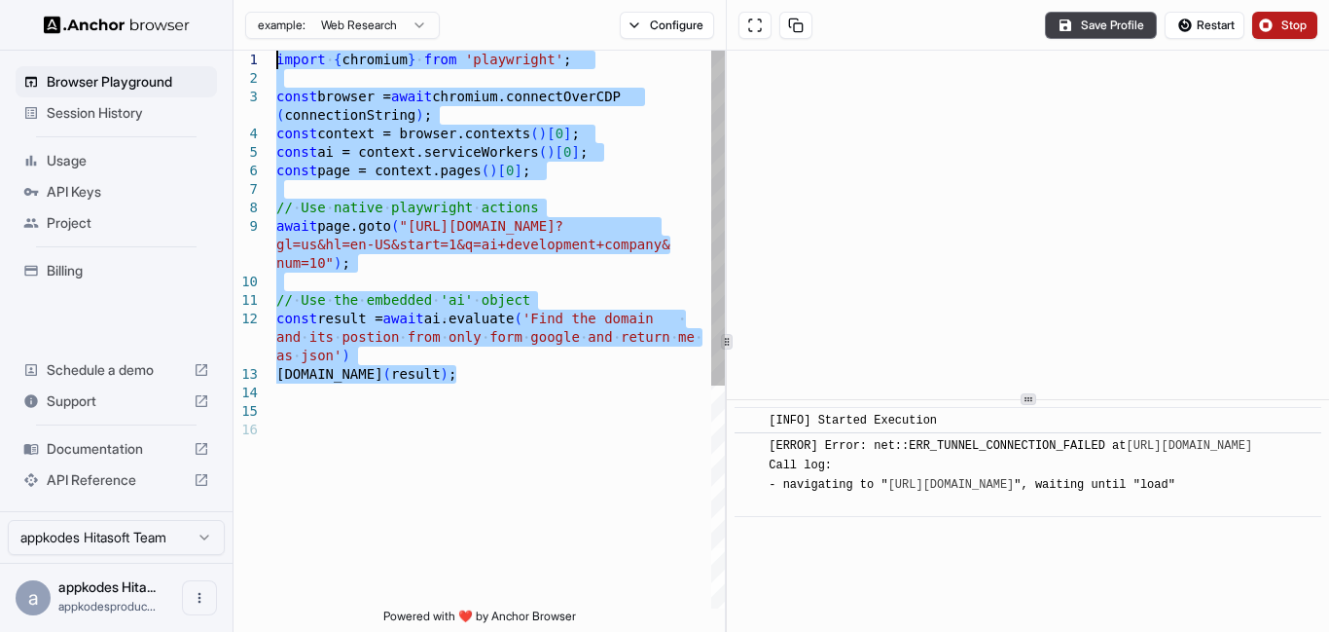
drag, startPoint x: 487, startPoint y: 385, endPoint x: 130, endPoint y: 38, distance: 497.6
click at [276, 51] on div "console.info ( result ) ; // Use the embedded 'ai' object const result = await …" at bounding box center [500, 515] width 449 height 928
click at [44, 25] on img at bounding box center [117, 25] width 146 height 18
